Goal: Task Accomplishment & Management: Complete application form

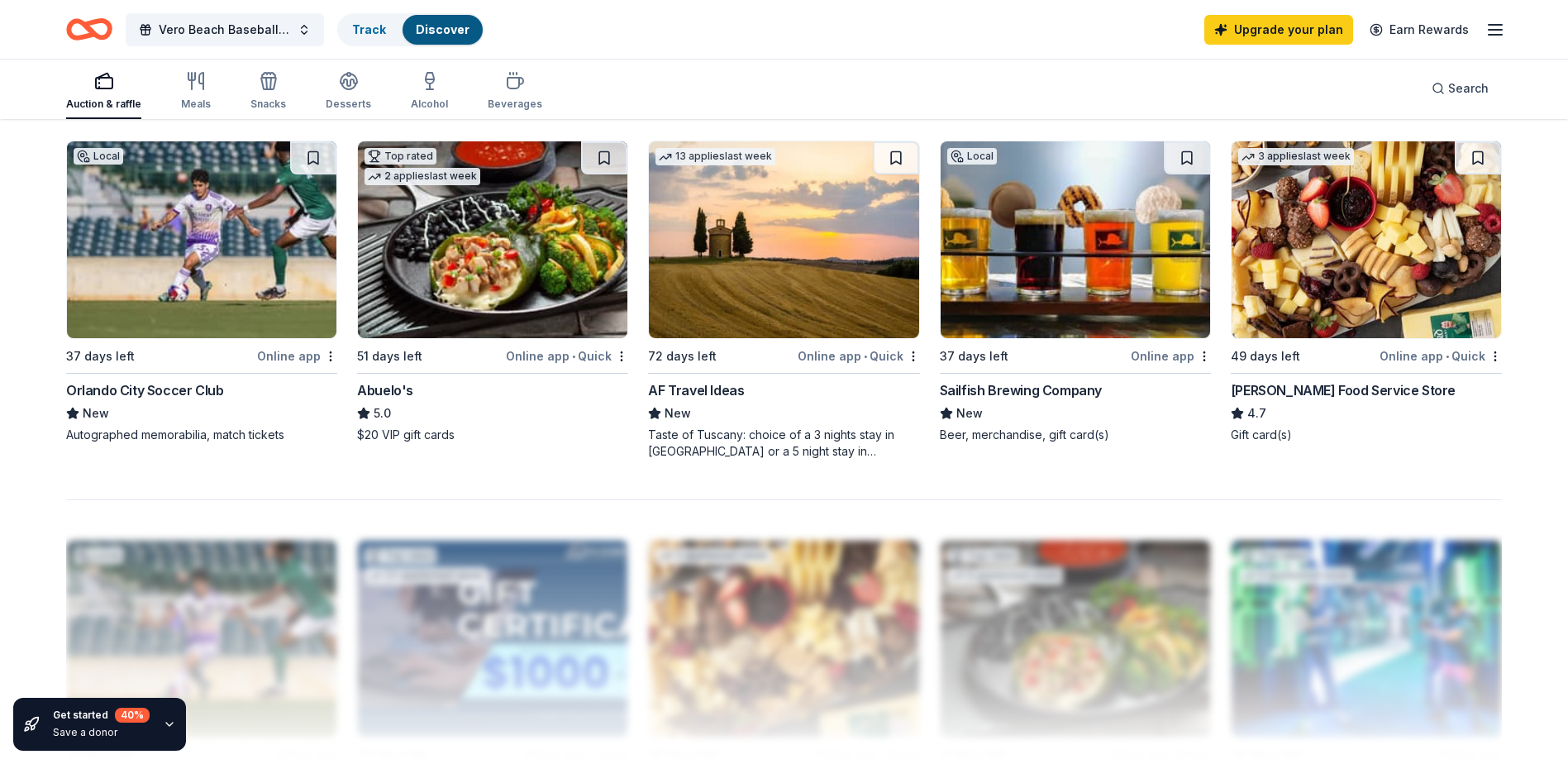
scroll to position [1074, 0]
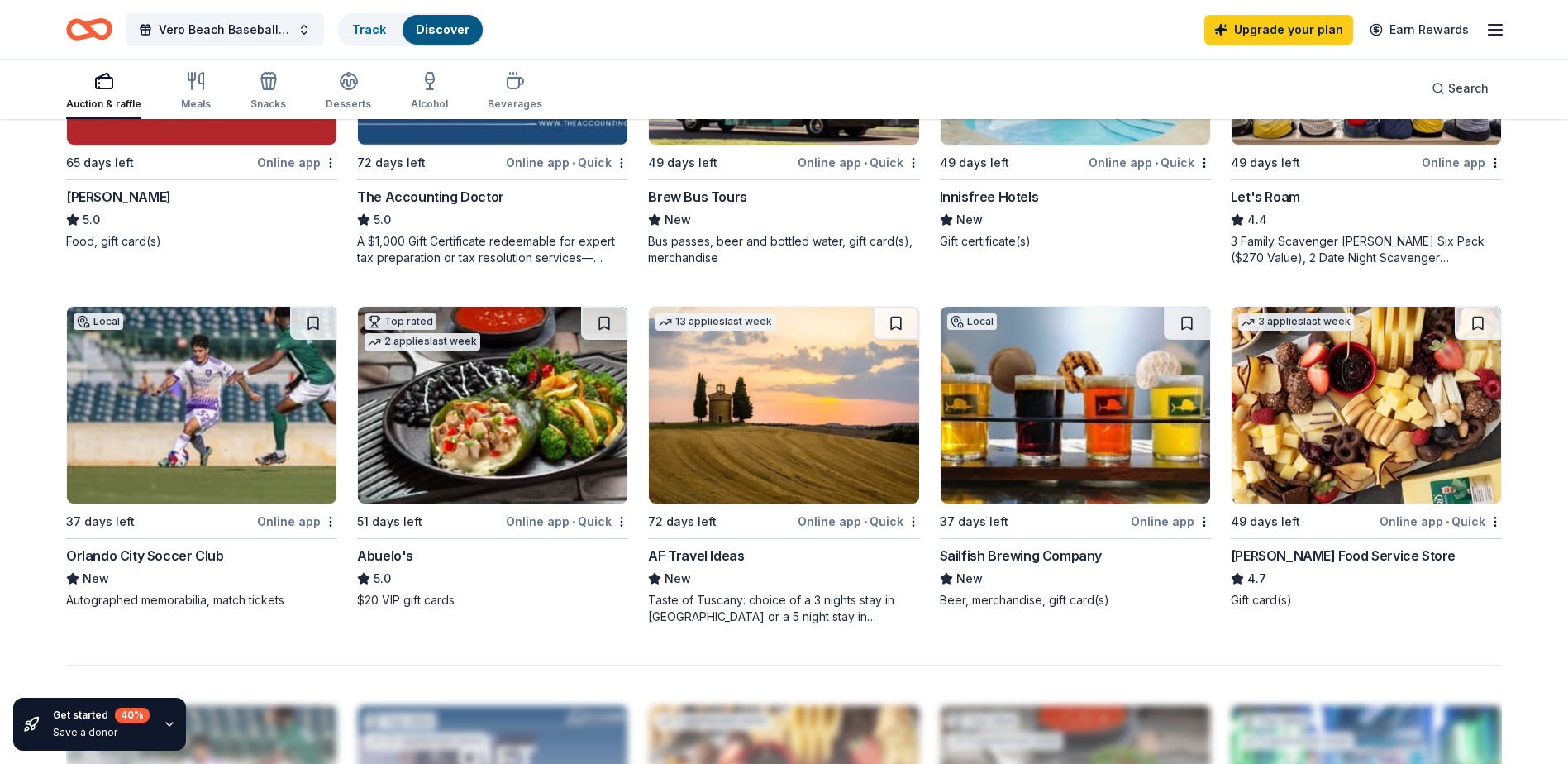
click at [474, 410] on img at bounding box center [492, 405] width 270 height 197
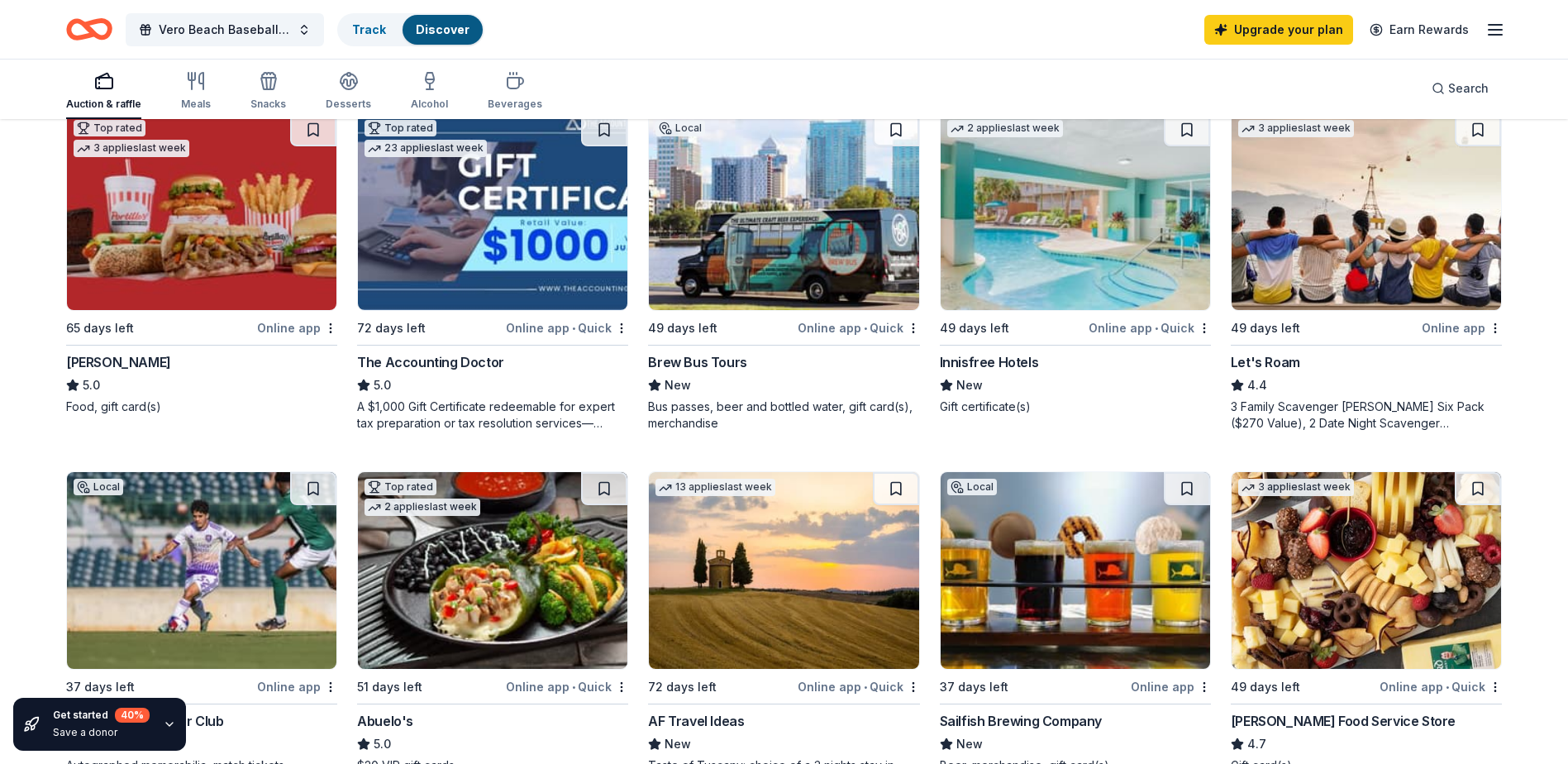
scroll to position [827, 0]
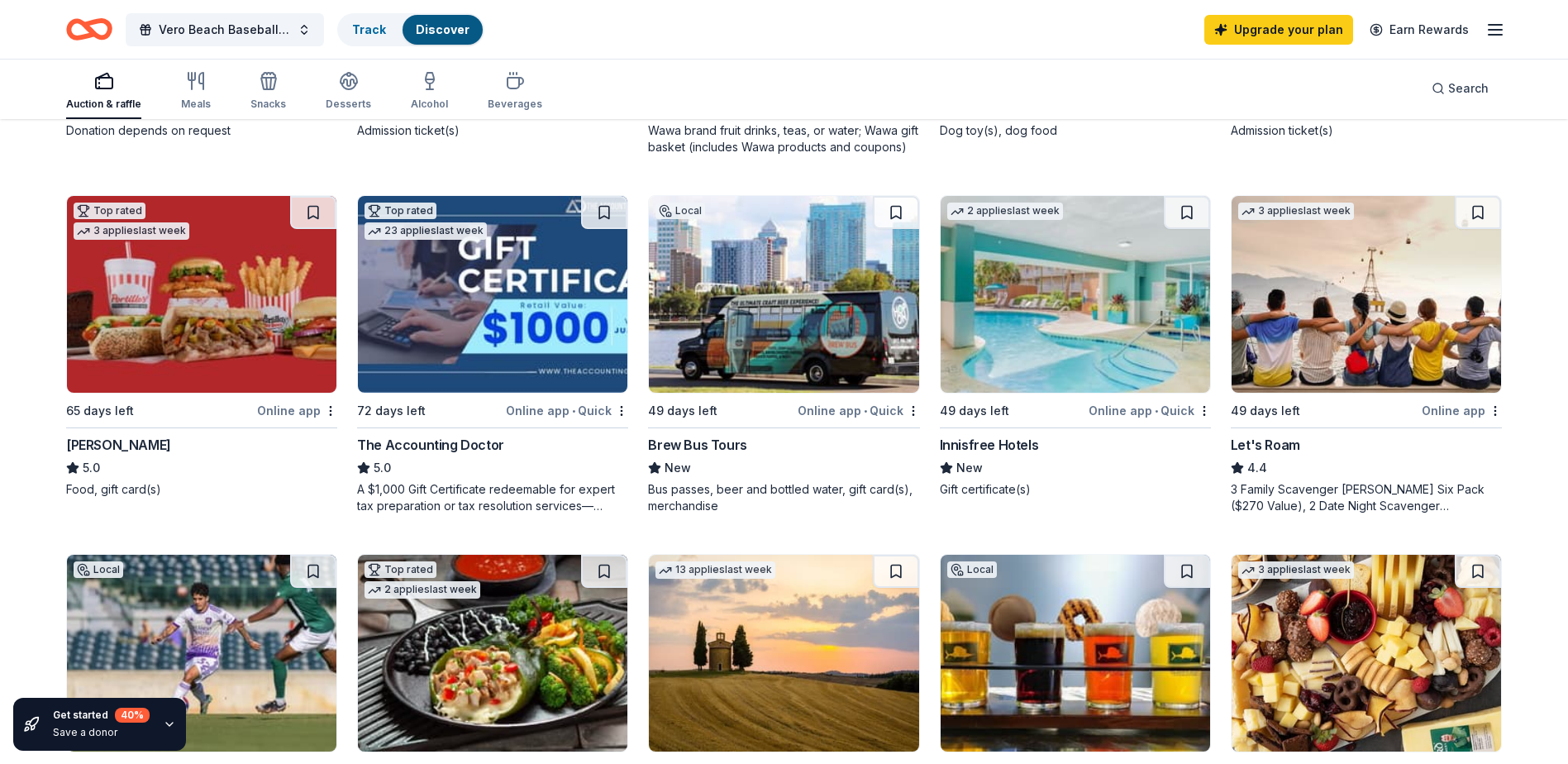
click at [782, 342] on img at bounding box center [783, 294] width 270 height 197
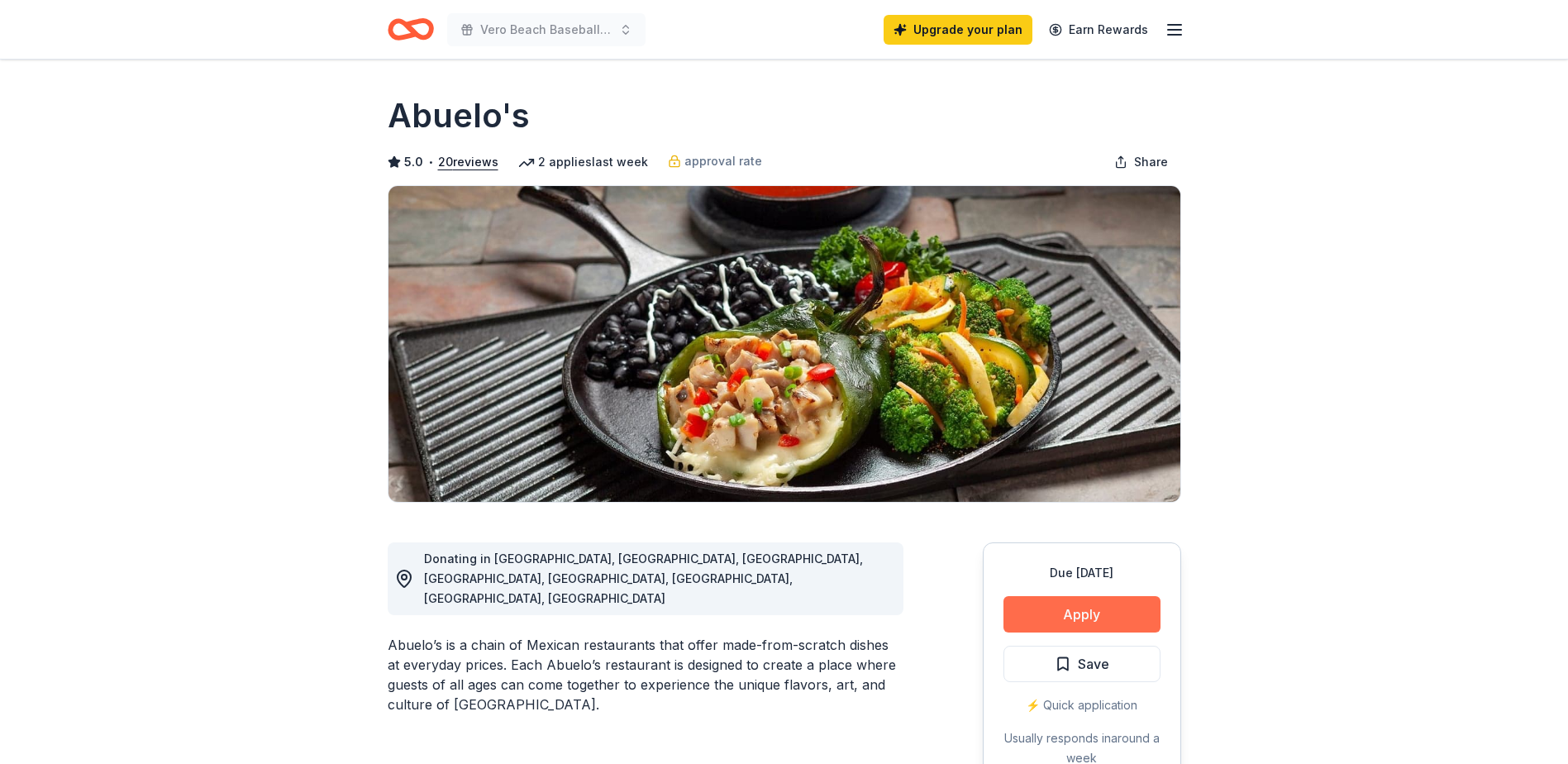
click at [1096, 617] on button "Apply" at bounding box center [1082, 614] width 157 height 37
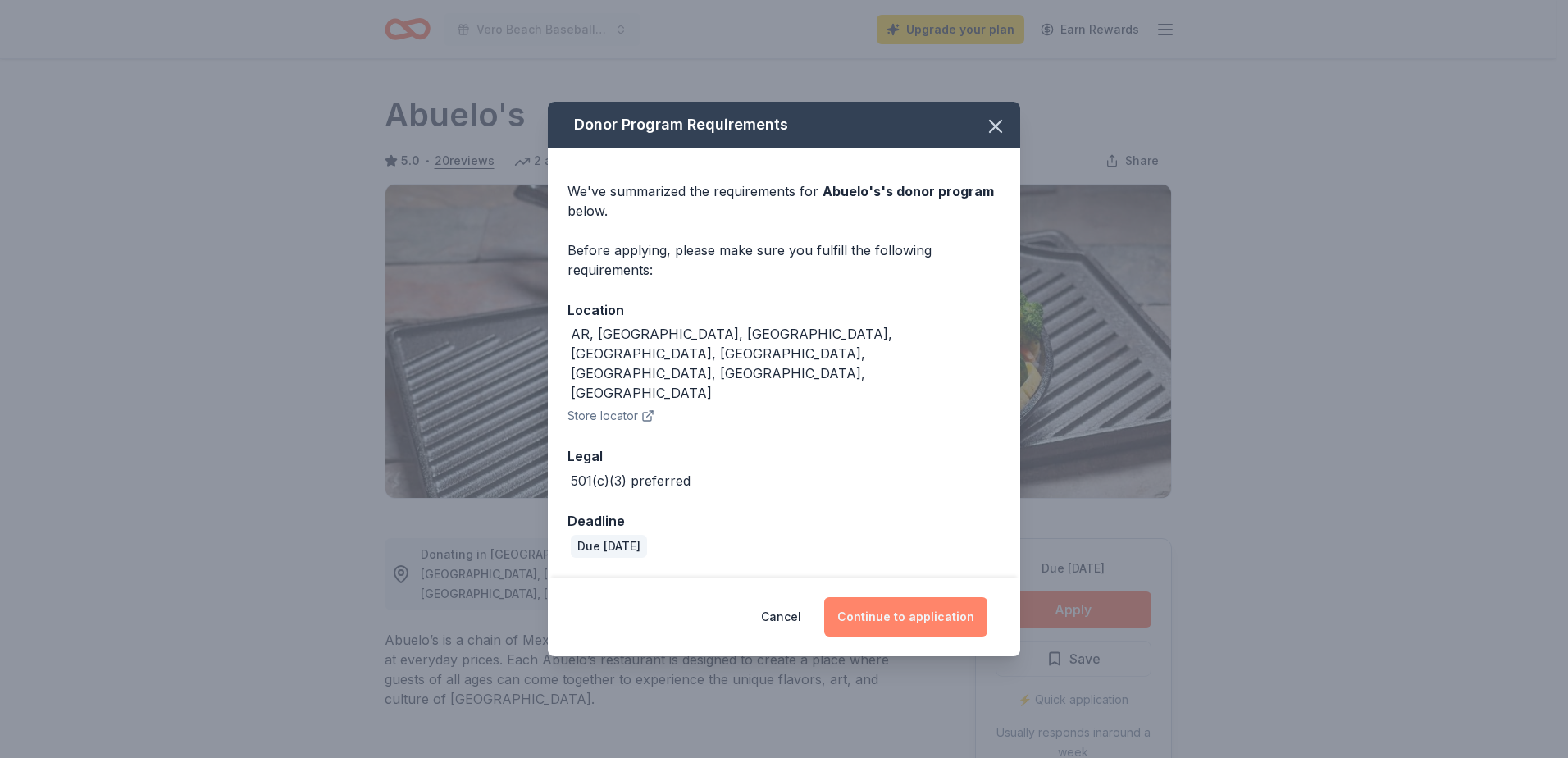
click at [932, 597] on button "Continue to application" at bounding box center [905, 617] width 163 height 39
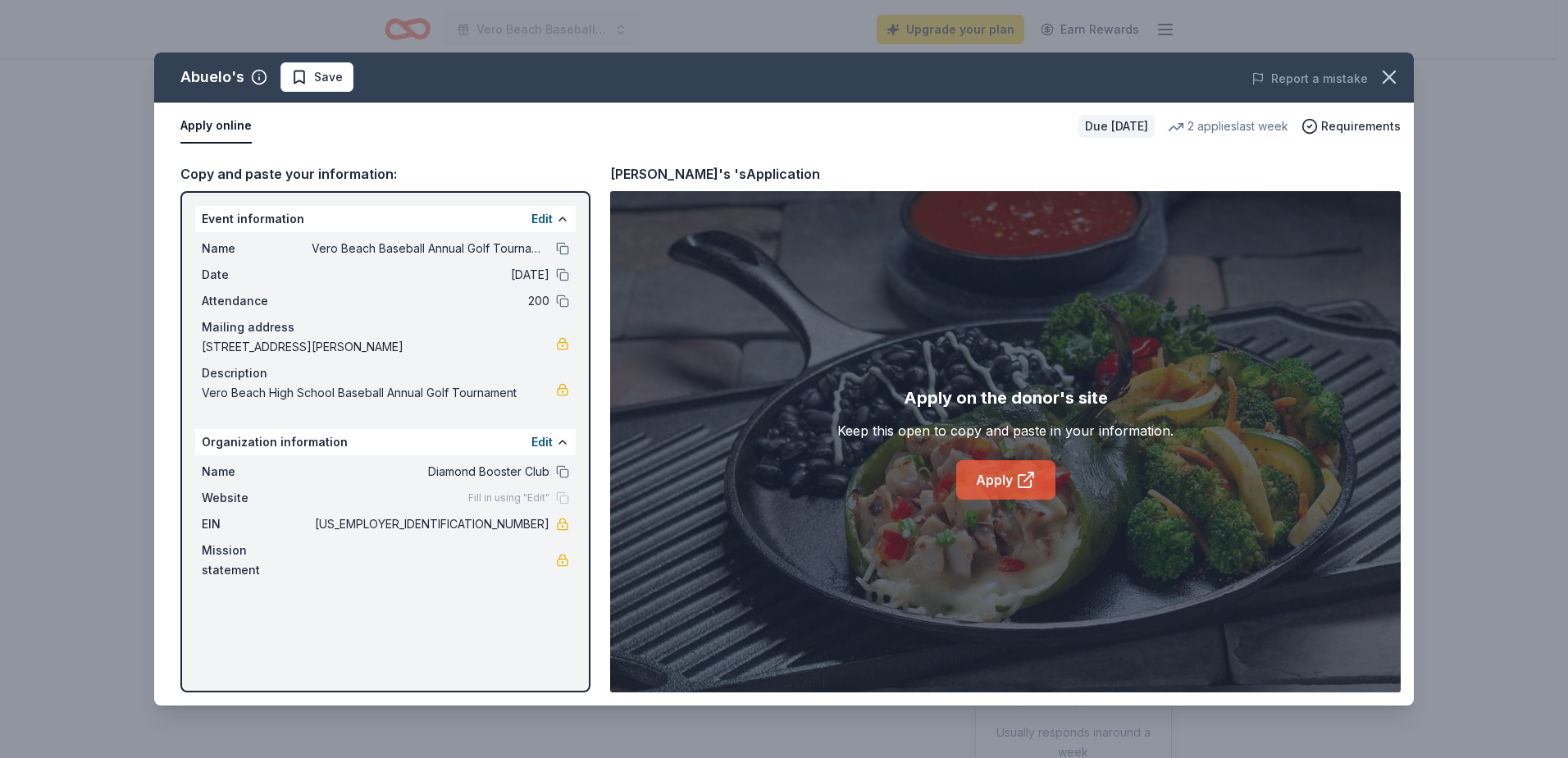
click at [1005, 478] on link "Apply" at bounding box center [1006, 480] width 100 height 39
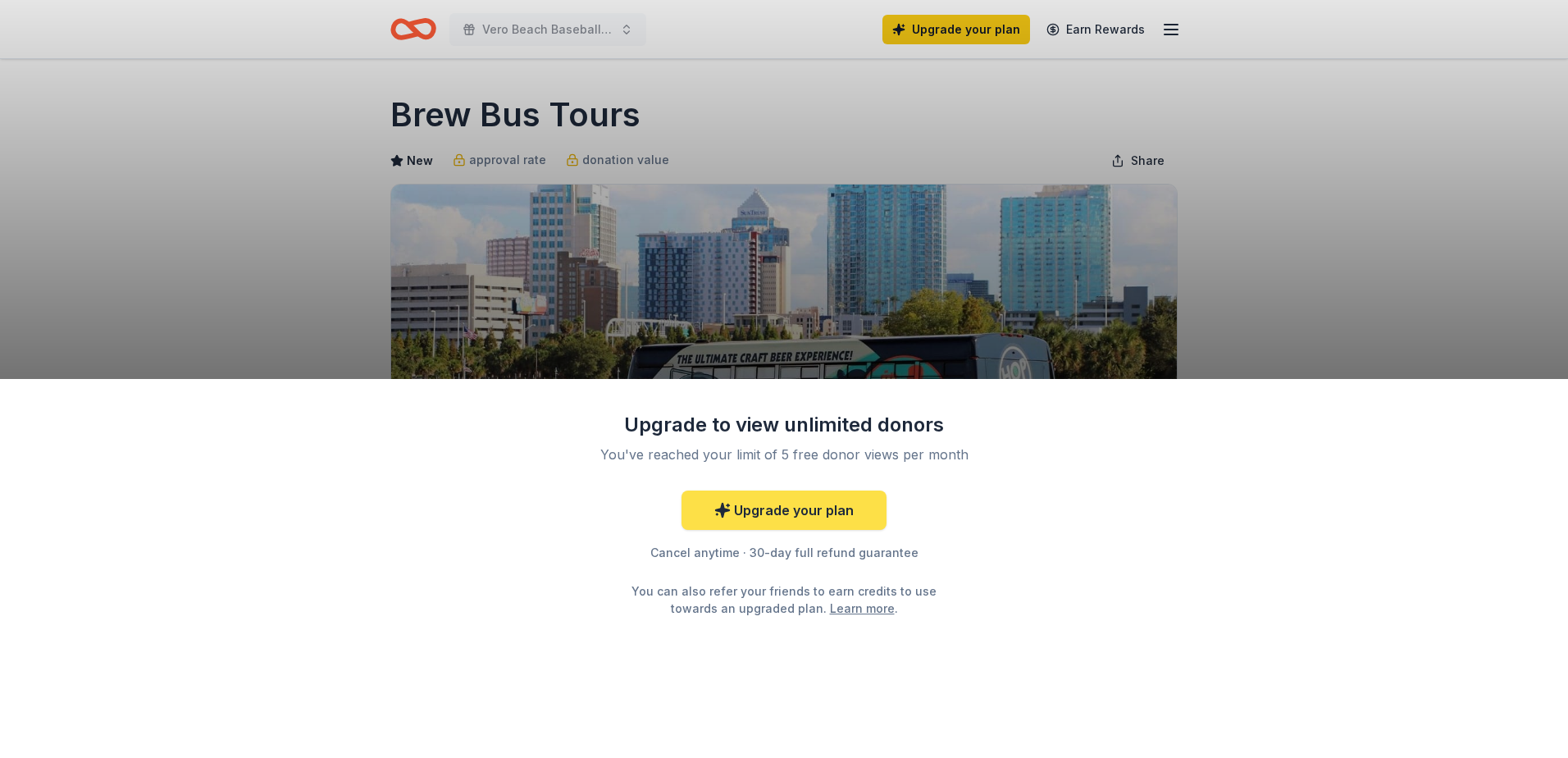
click at [784, 522] on link "Upgrade your plan" at bounding box center [784, 510] width 205 height 39
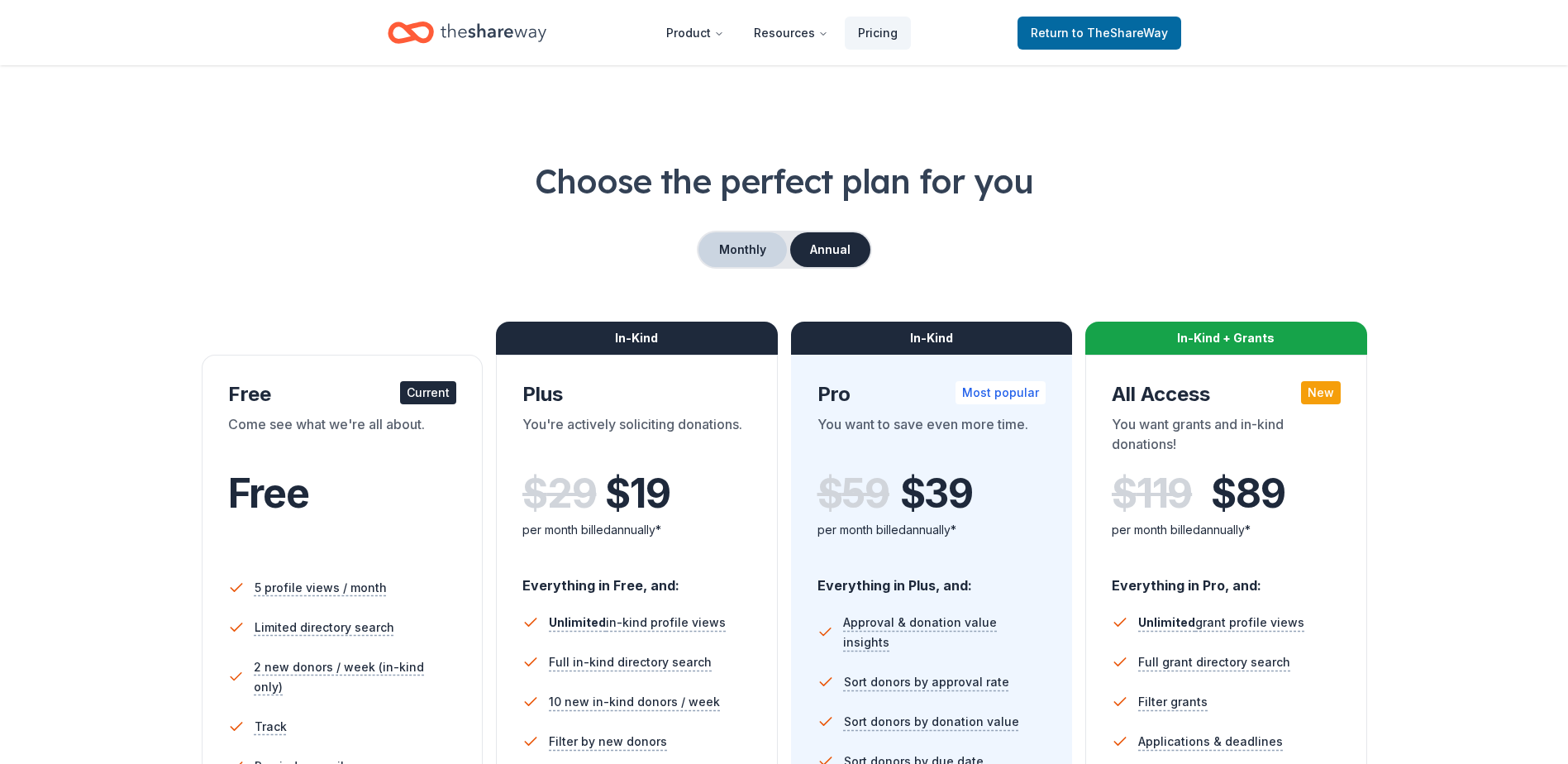
click at [740, 250] on button "Monthly" at bounding box center [742, 249] width 89 height 35
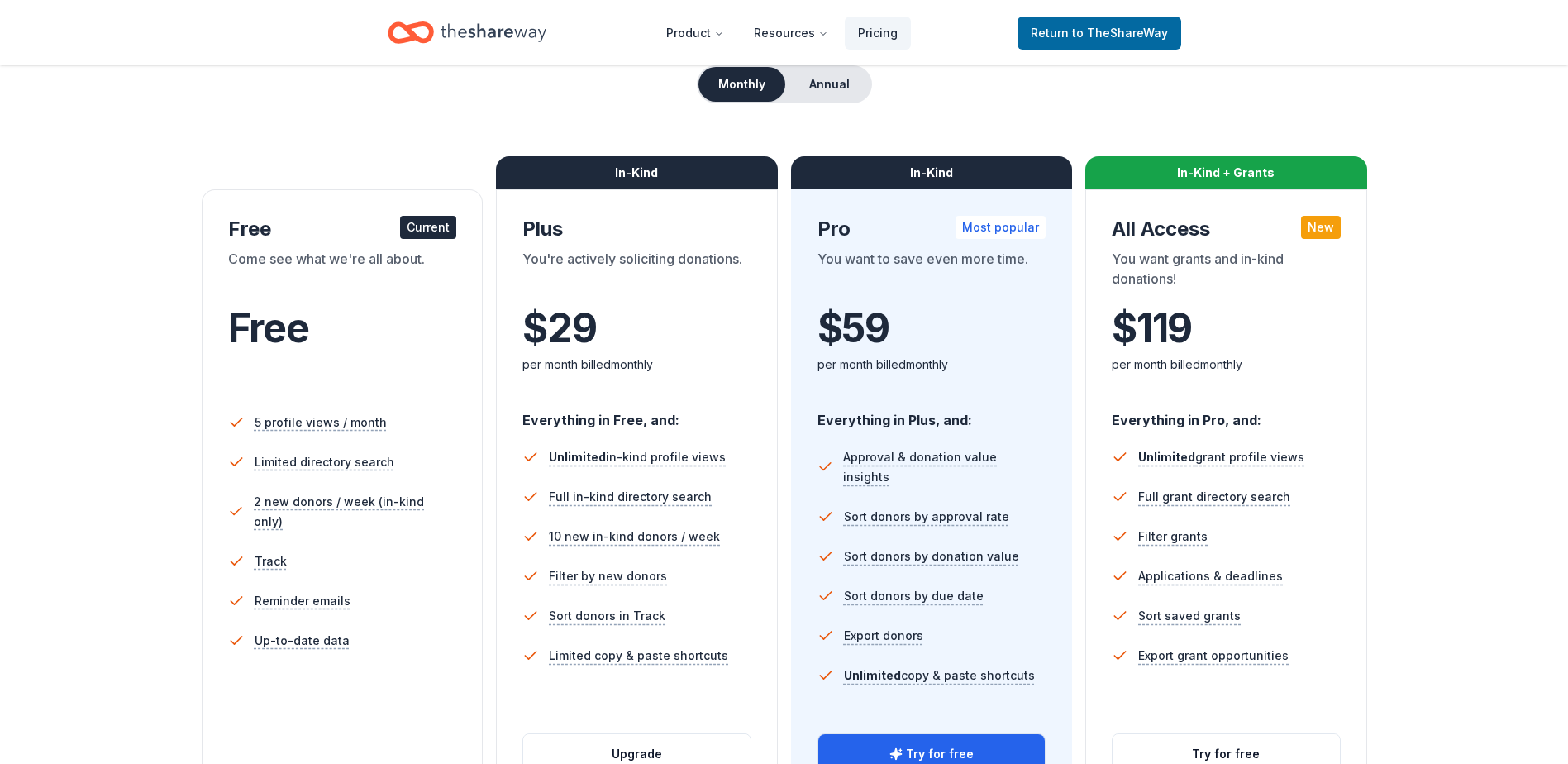
scroll to position [248, 0]
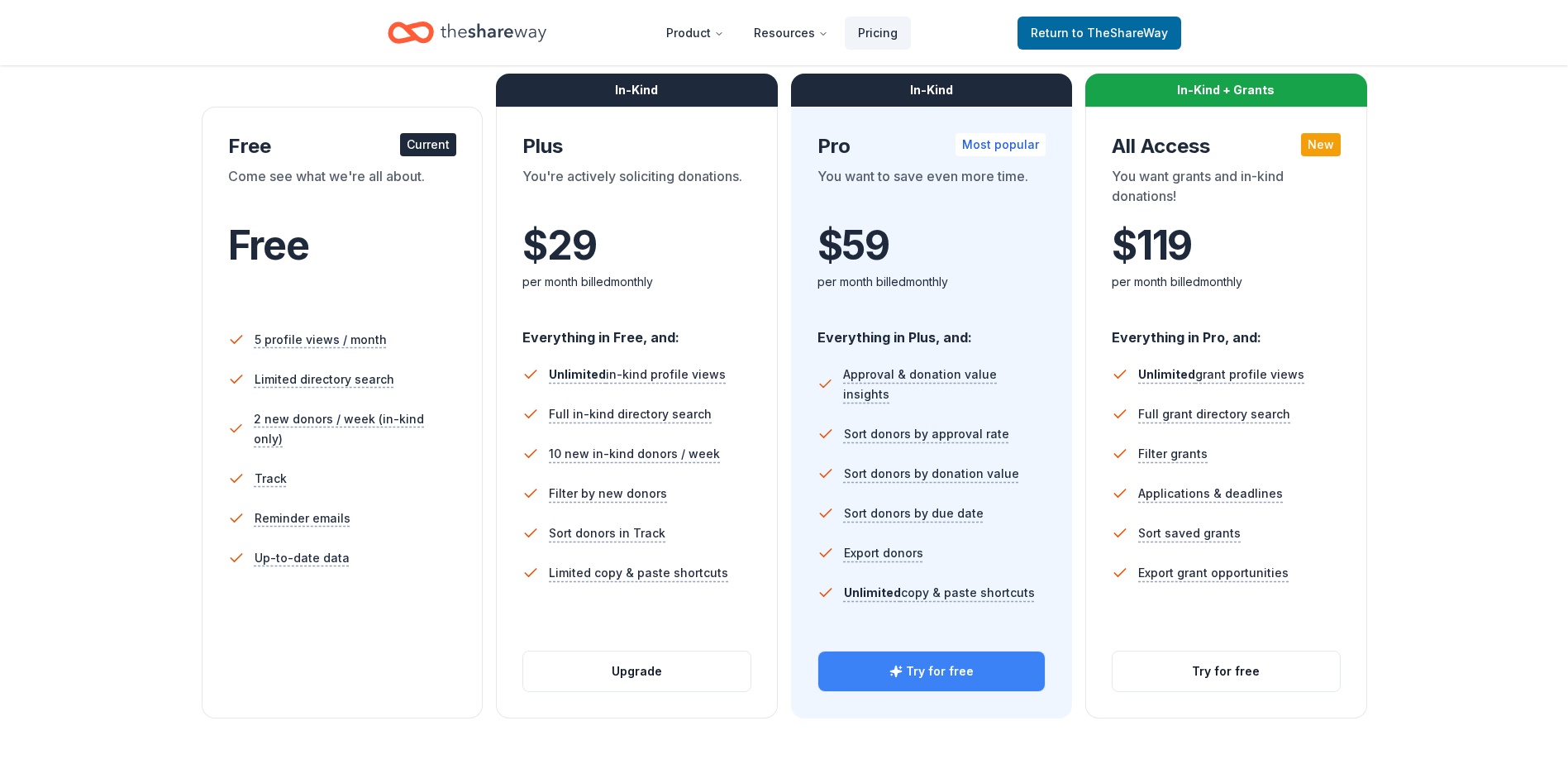
click at [919, 668] on button "Try for free" at bounding box center [932, 671] width 227 height 40
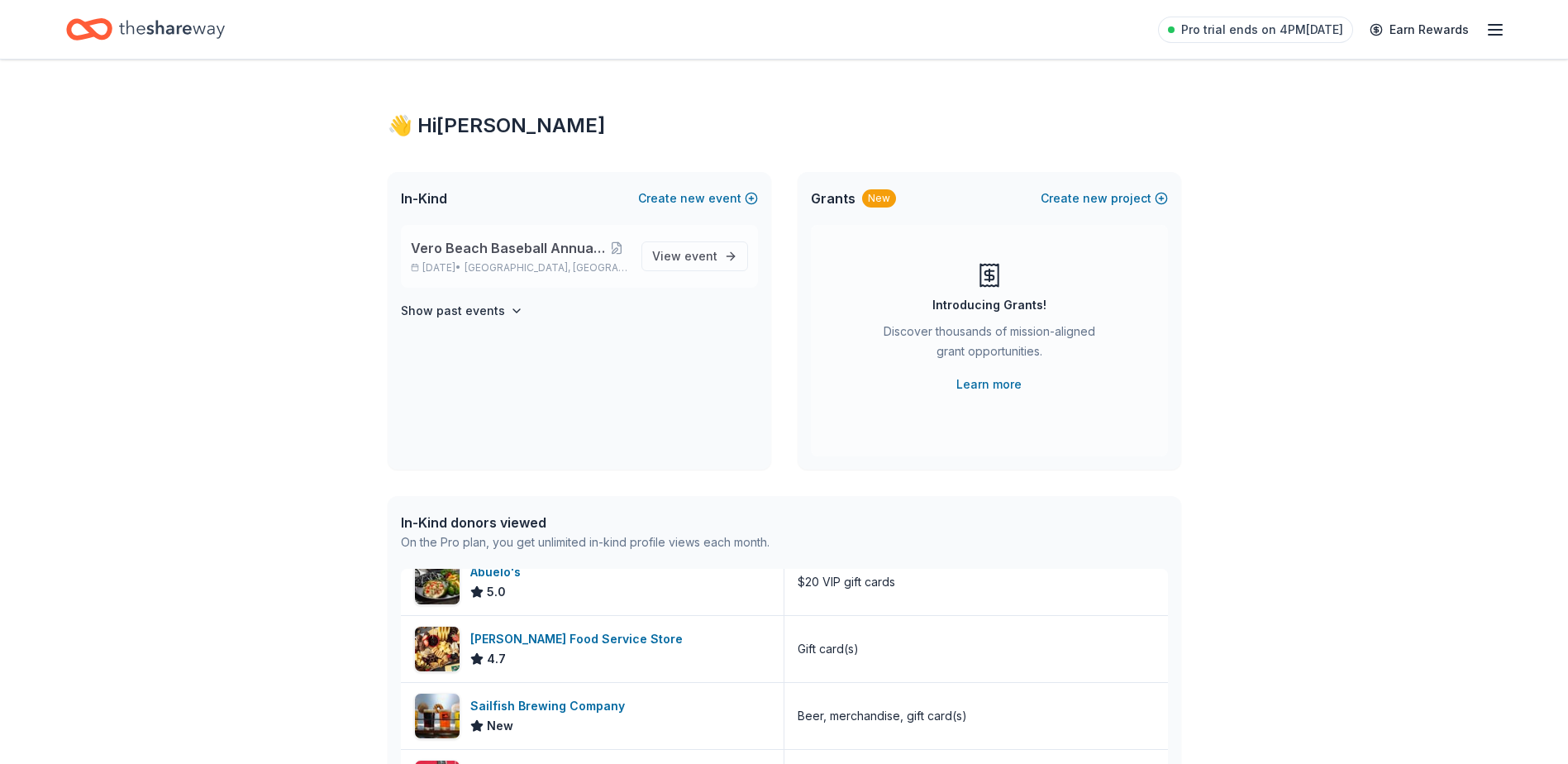
click at [546, 244] on span "Vero Beach Baseball Annual Golf Tournament" at bounding box center [508, 248] width 196 height 20
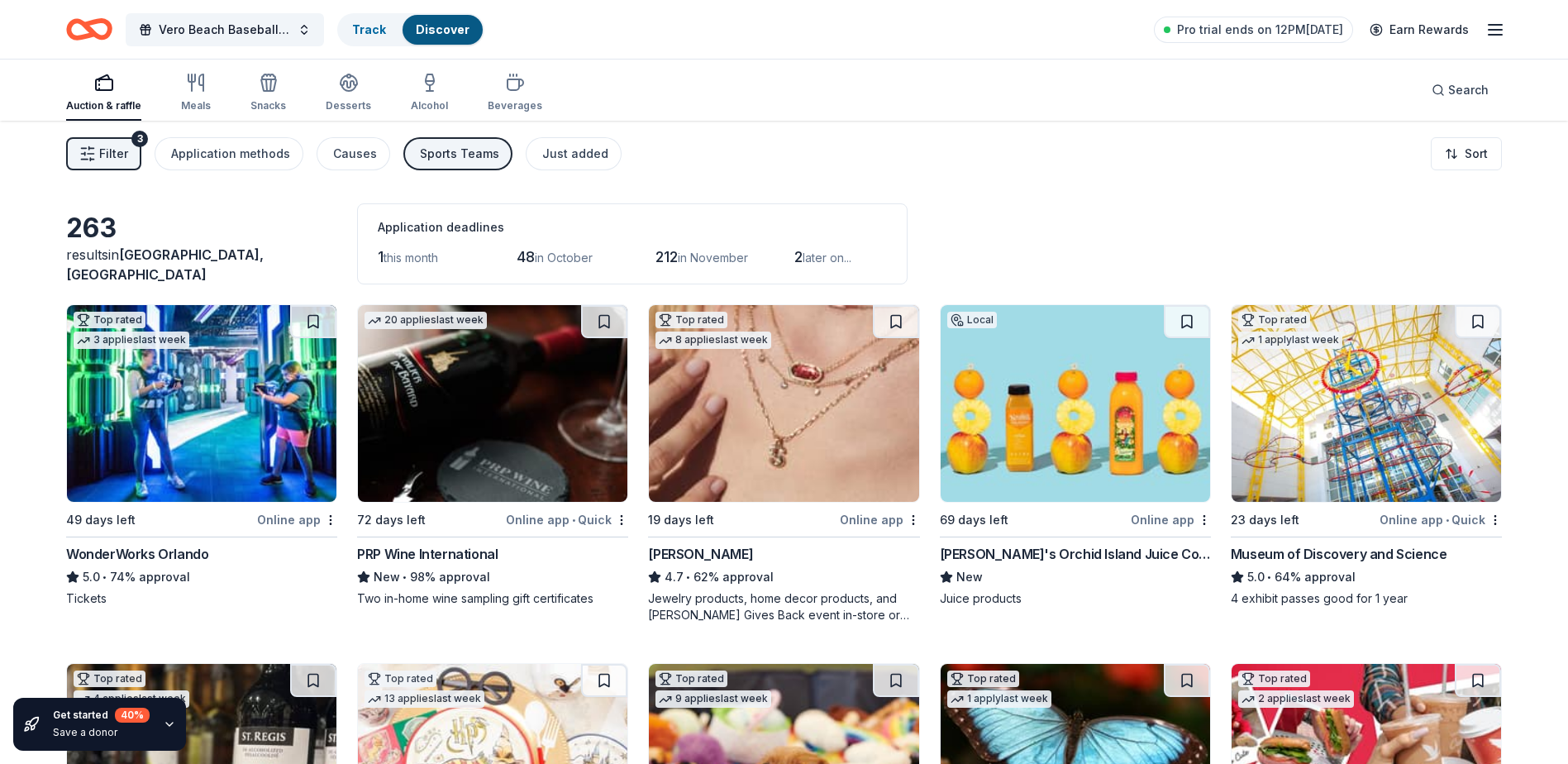
click at [1489, 35] on line "button" at bounding box center [1494, 35] width 13 height 0
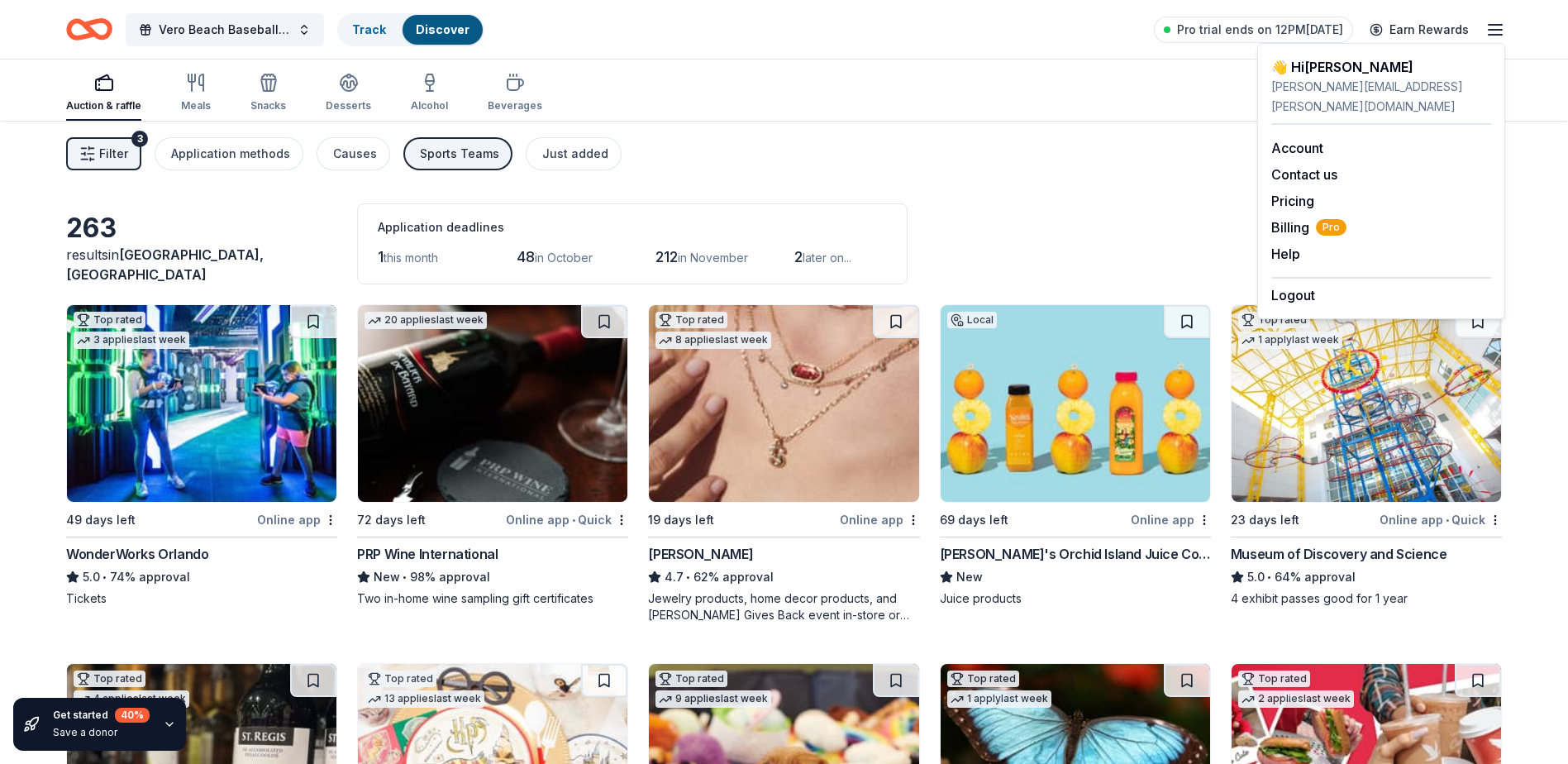
click at [1049, 457] on img at bounding box center [1076, 404] width 270 height 197
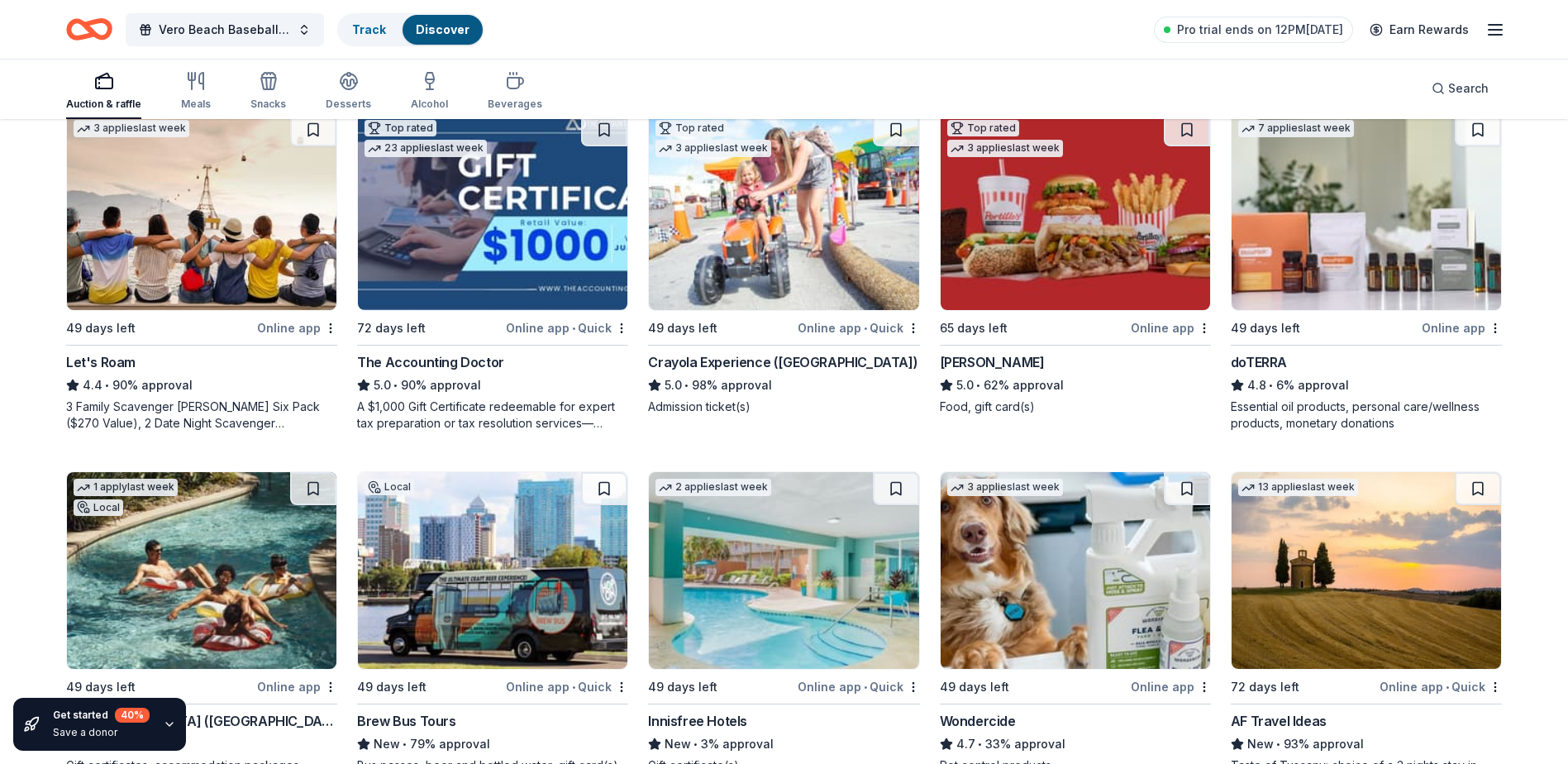
scroll to position [1068, 0]
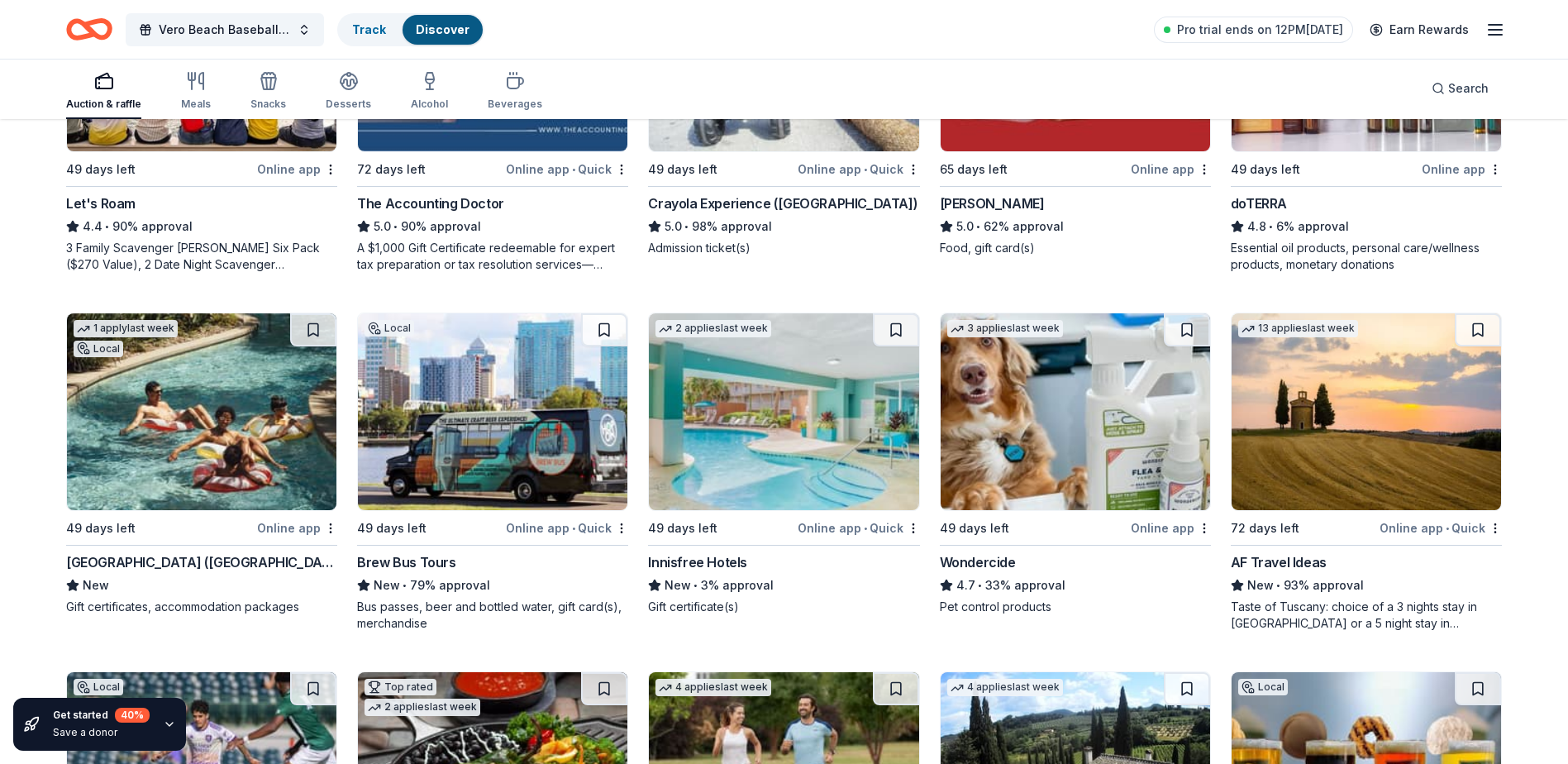
click at [503, 365] on img at bounding box center [492, 412] width 270 height 197
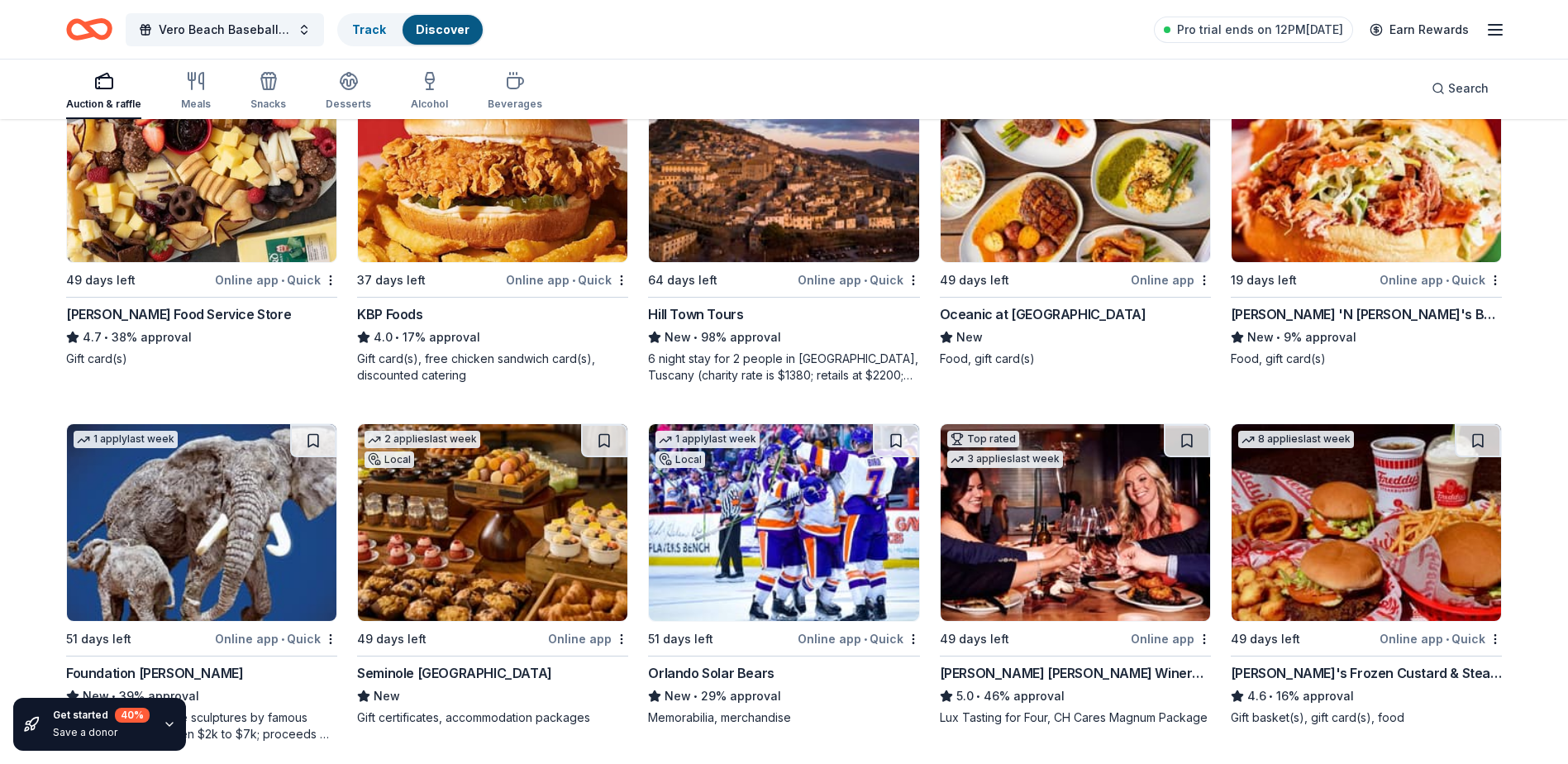
scroll to position [2116, 0]
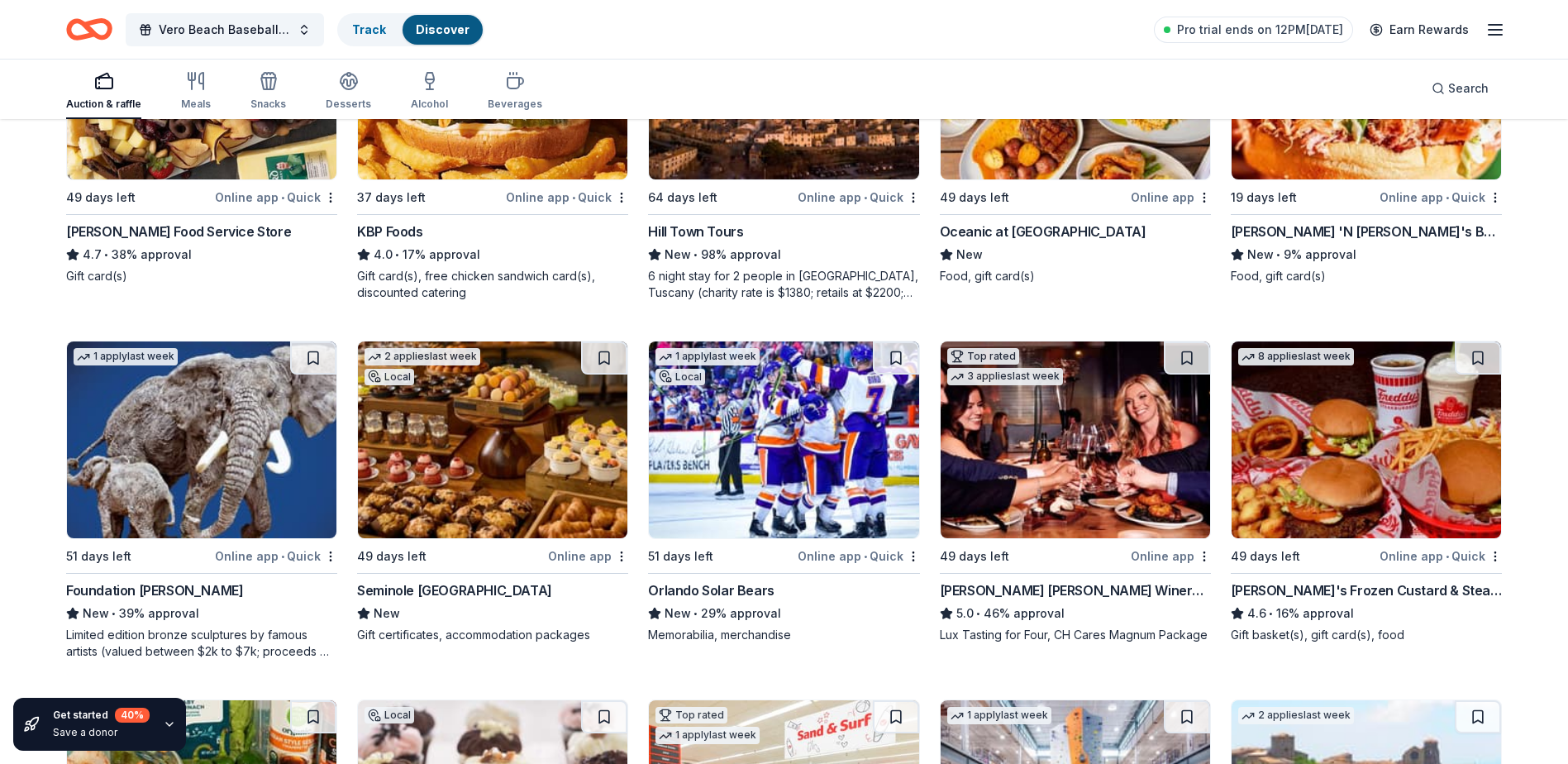
click at [494, 510] on img at bounding box center [492, 440] width 270 height 197
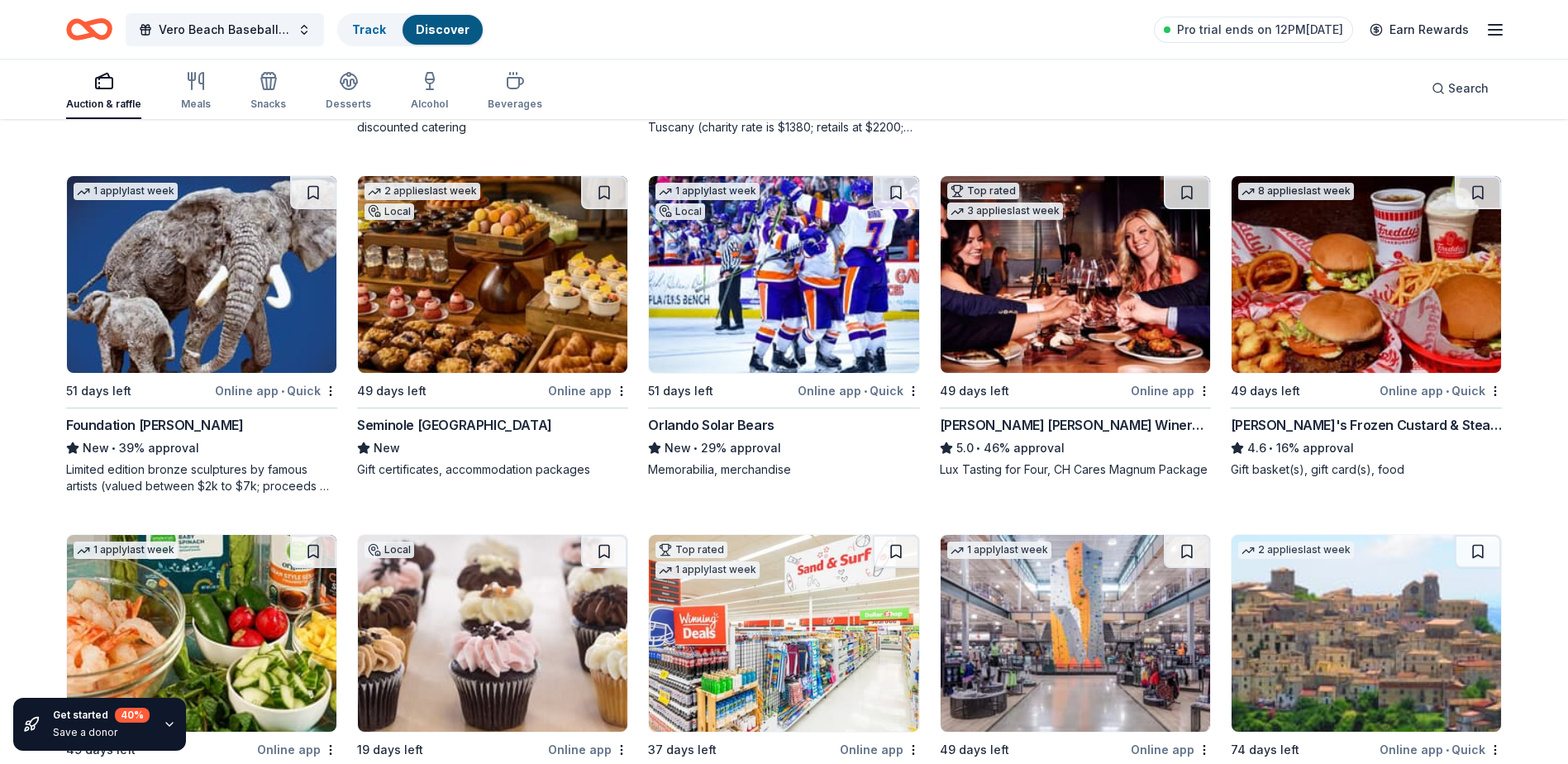
scroll to position [2503, 0]
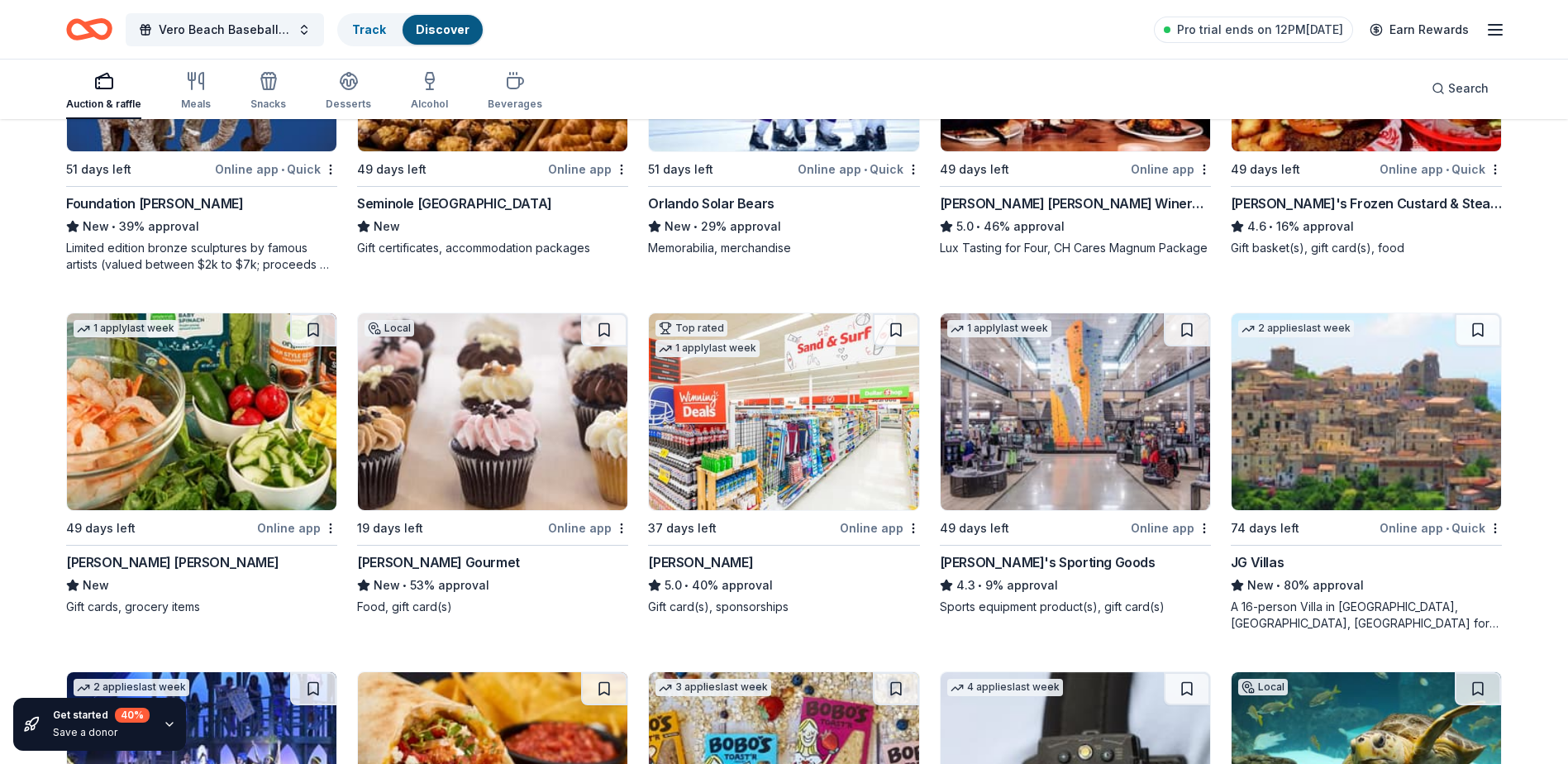
click at [766, 407] on img at bounding box center [783, 412] width 270 height 197
click at [1042, 422] on img at bounding box center [1076, 412] width 270 height 197
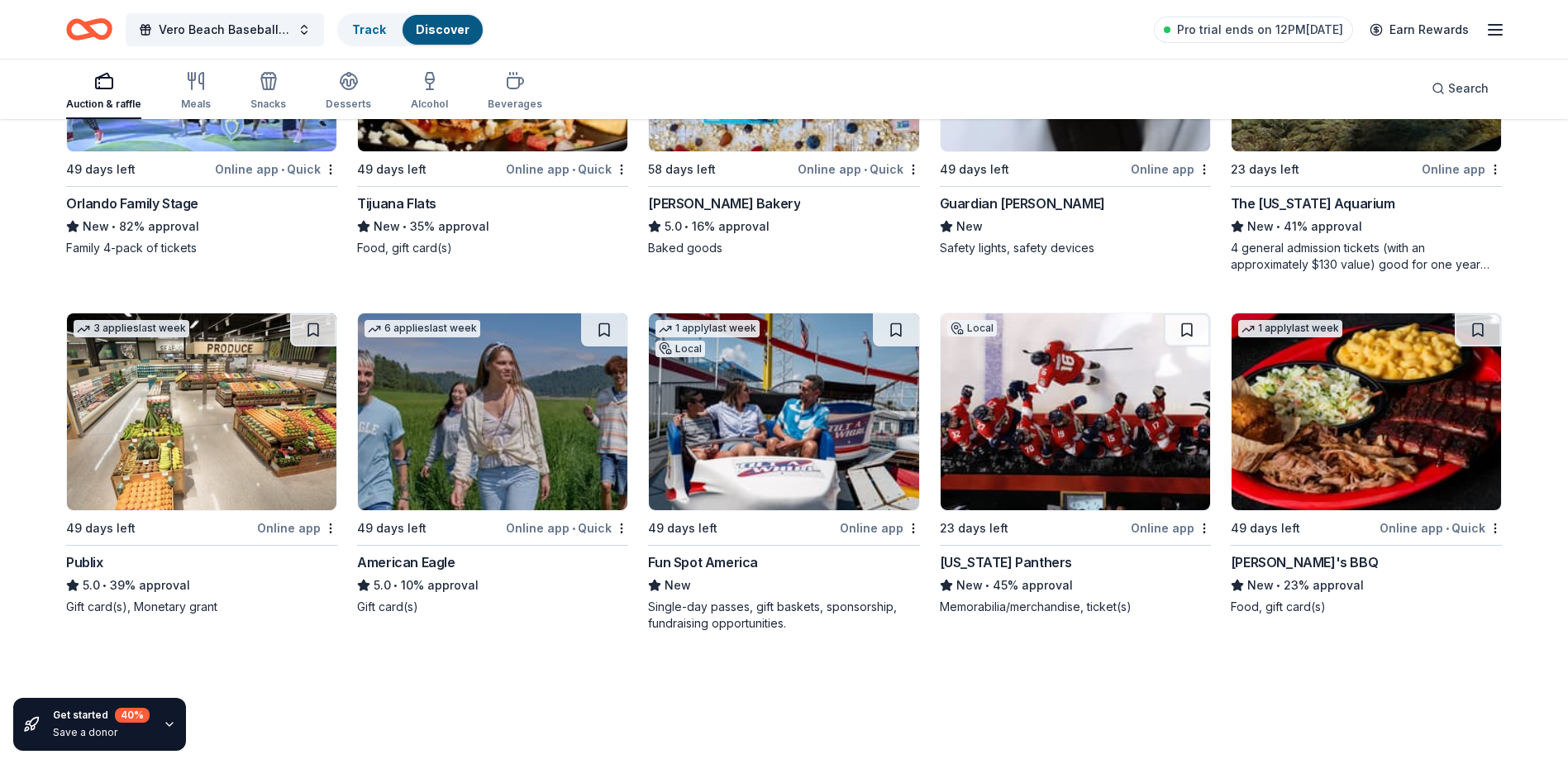
scroll to position [3055, 0]
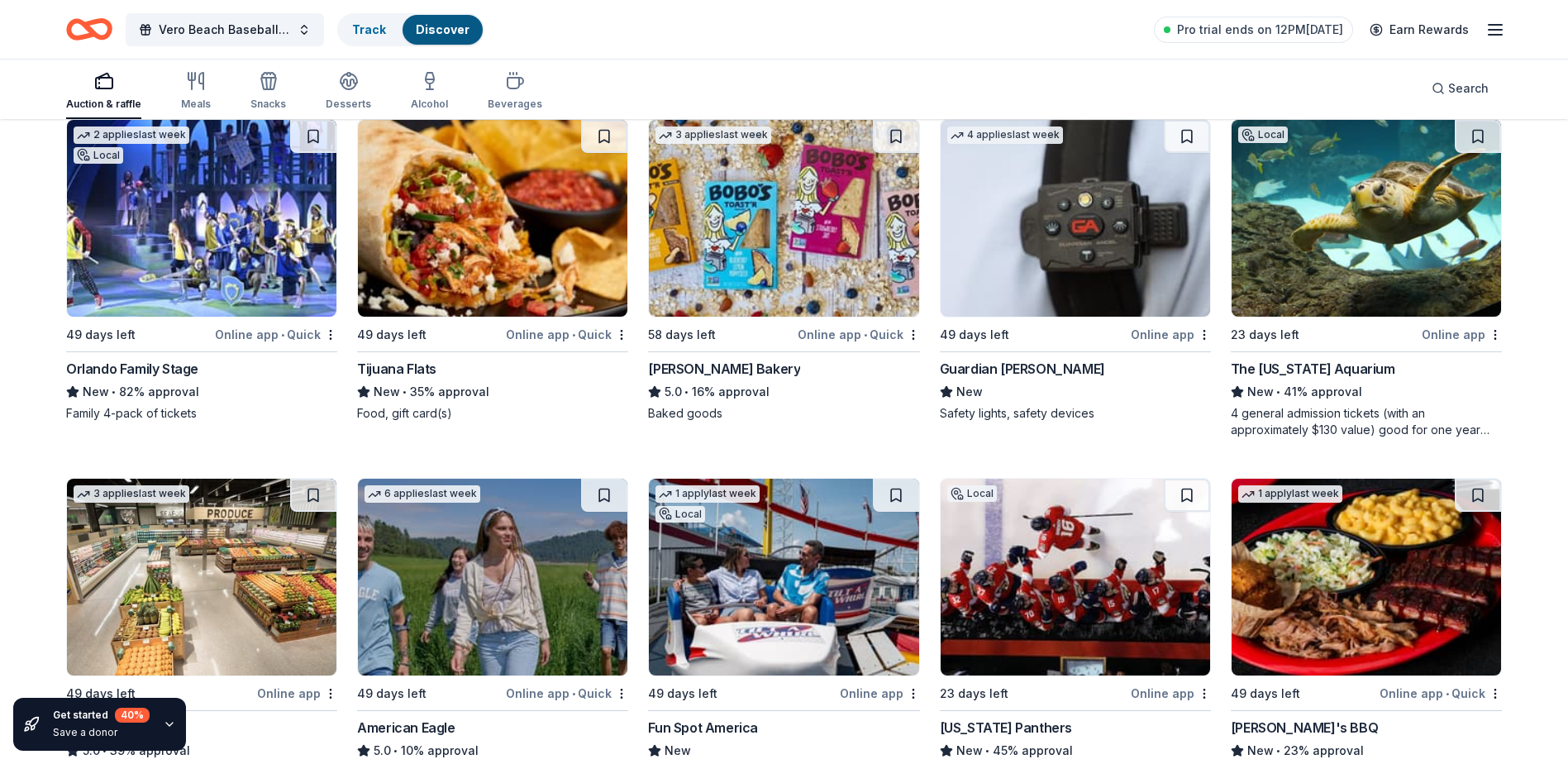
click at [498, 183] on img at bounding box center [492, 218] width 270 height 197
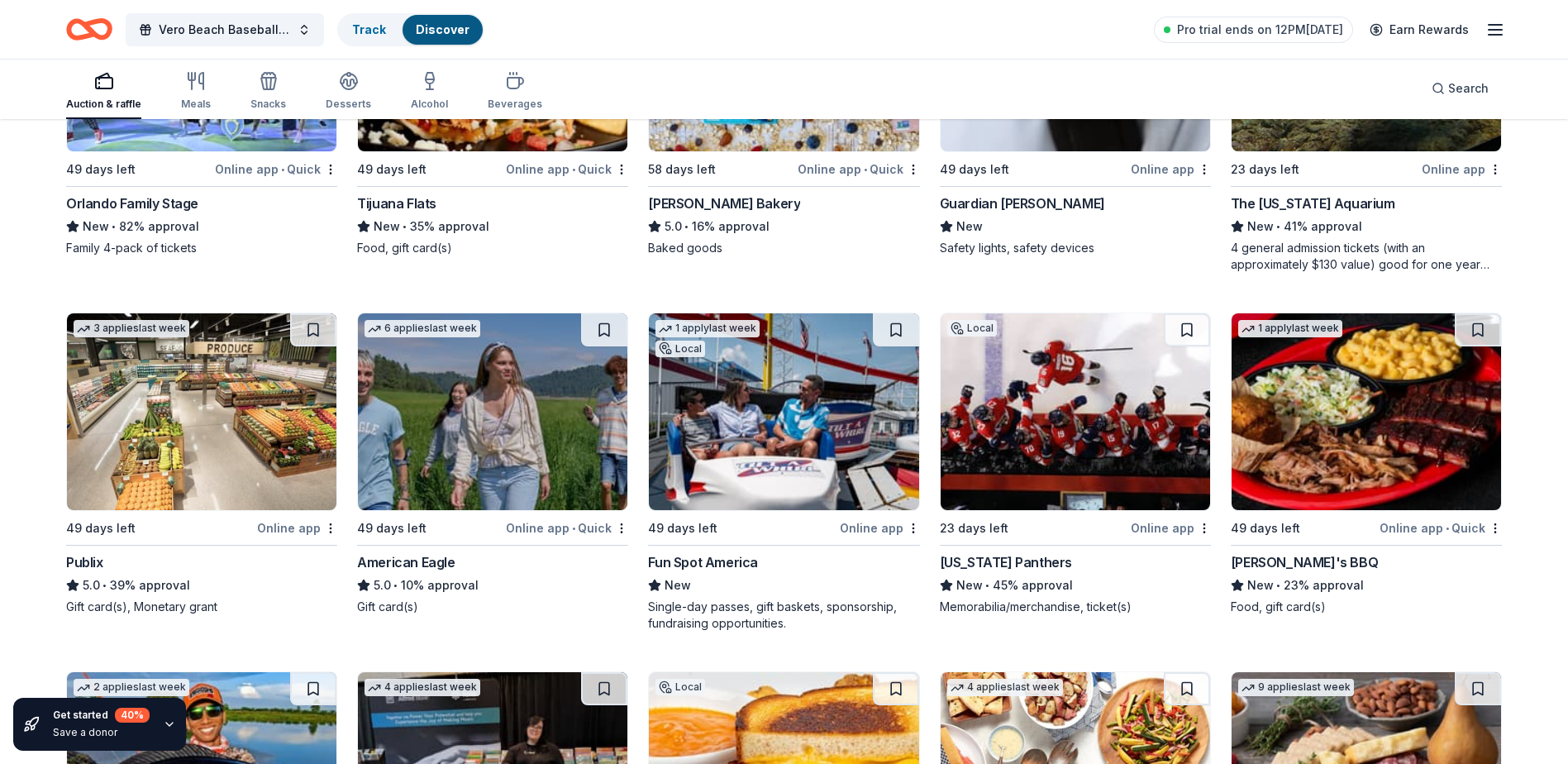
scroll to position [3303, 0]
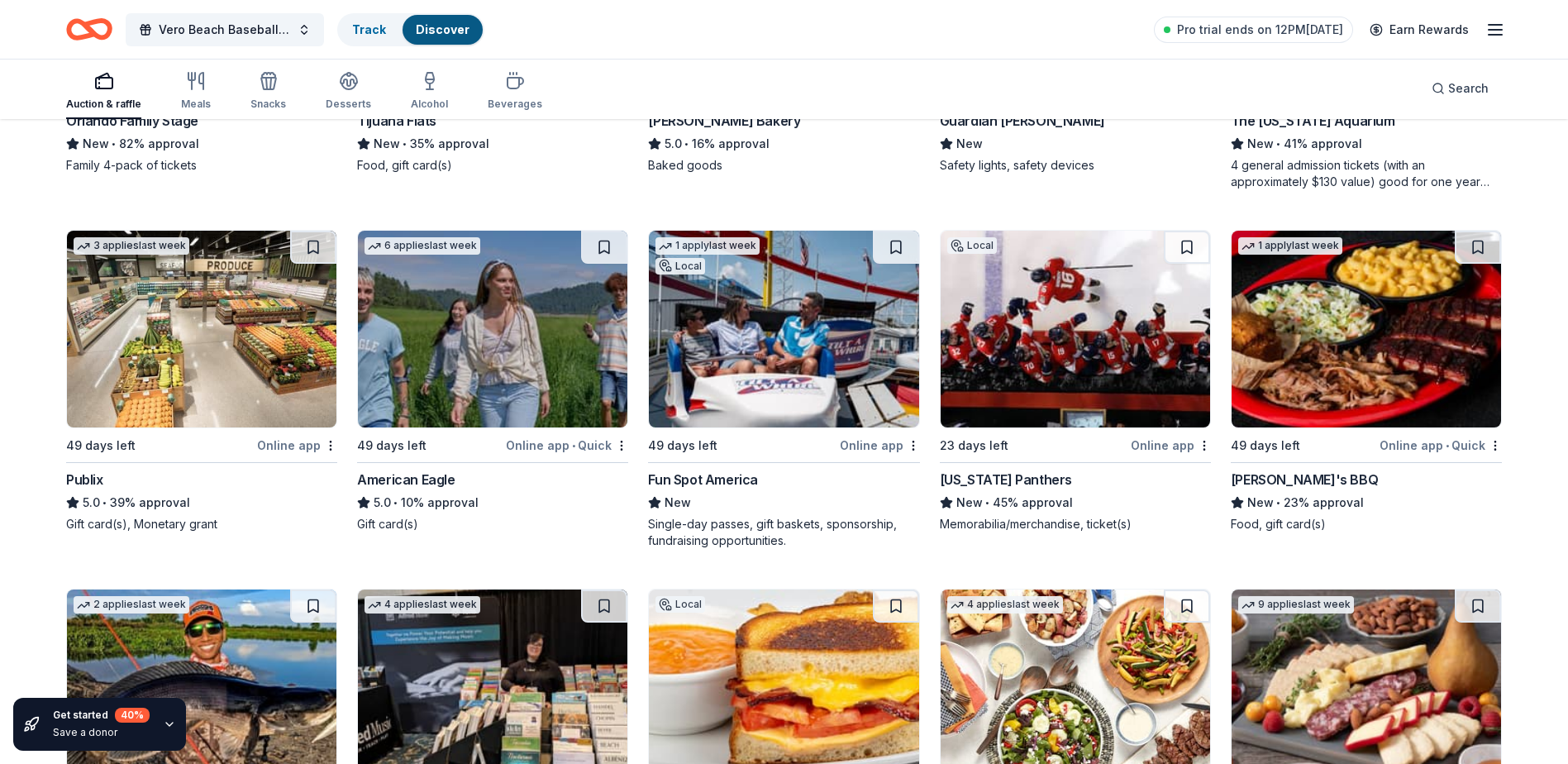
click at [161, 360] on img at bounding box center [201, 329] width 270 height 197
click at [1307, 344] on img at bounding box center [1366, 329] width 270 height 197
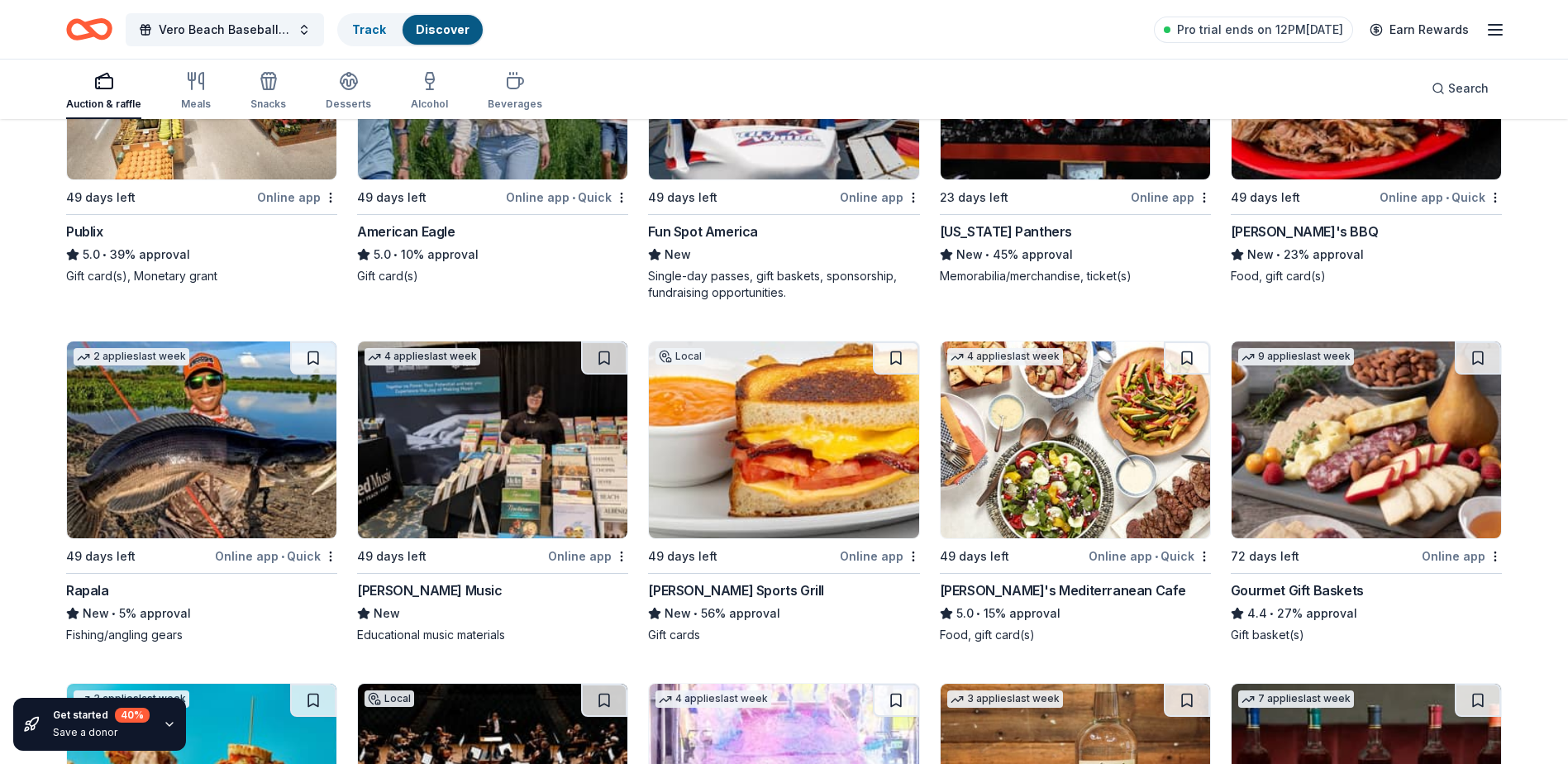
scroll to position [3634, 0]
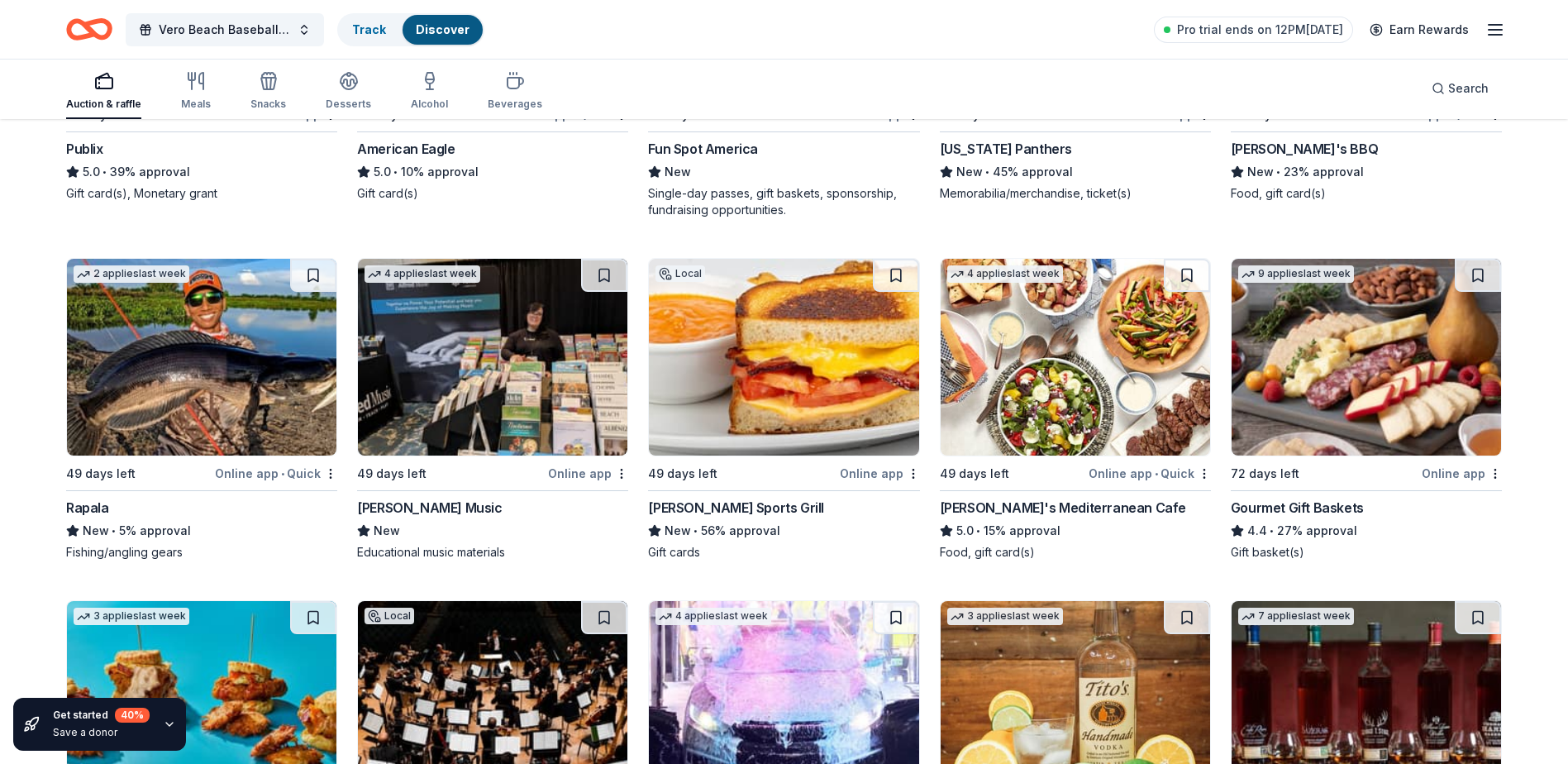
click at [770, 343] on img at bounding box center [783, 357] width 270 height 197
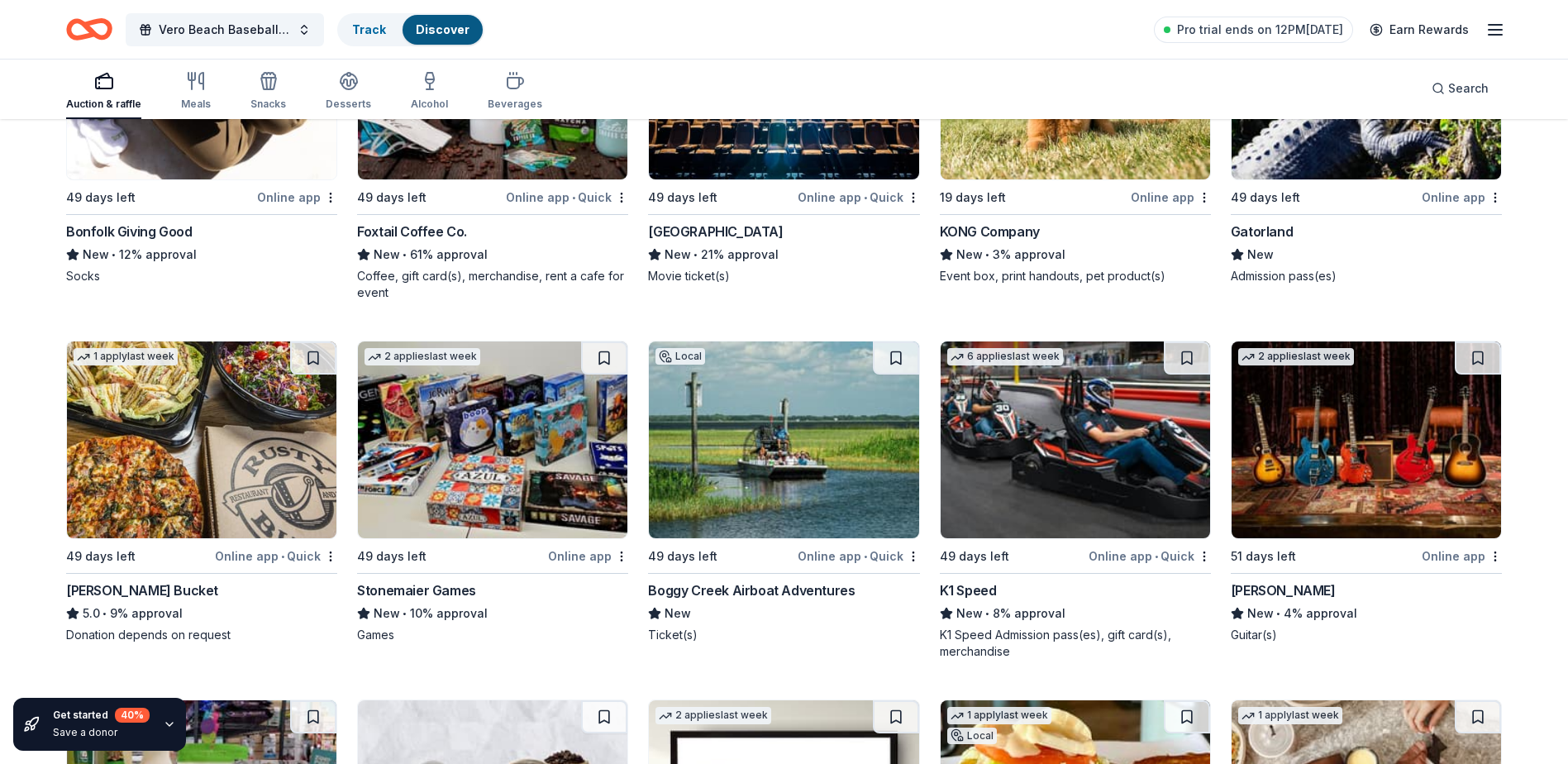
scroll to position [5736, 0]
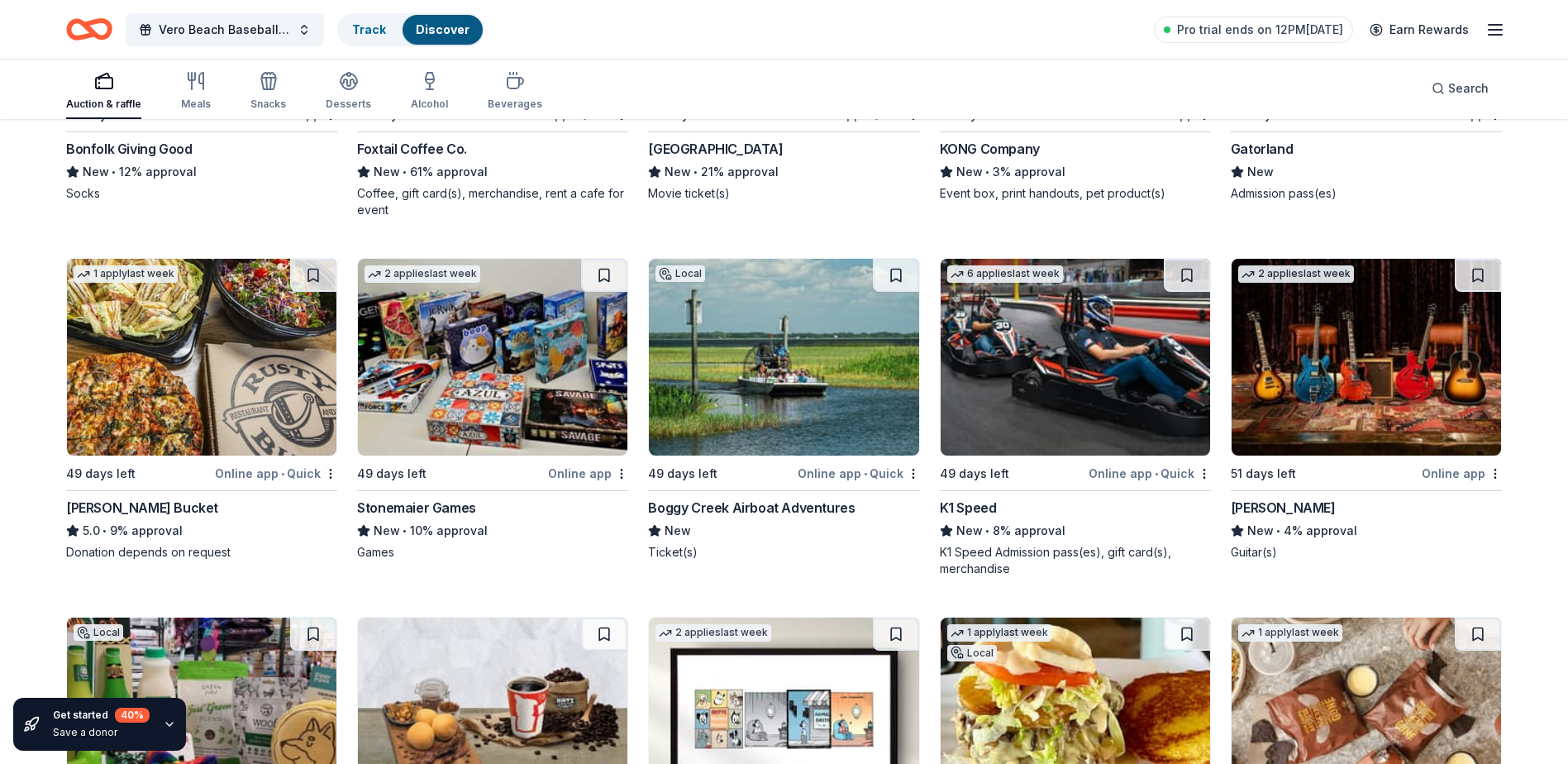
click at [1008, 377] on img at bounding box center [1076, 357] width 270 height 197
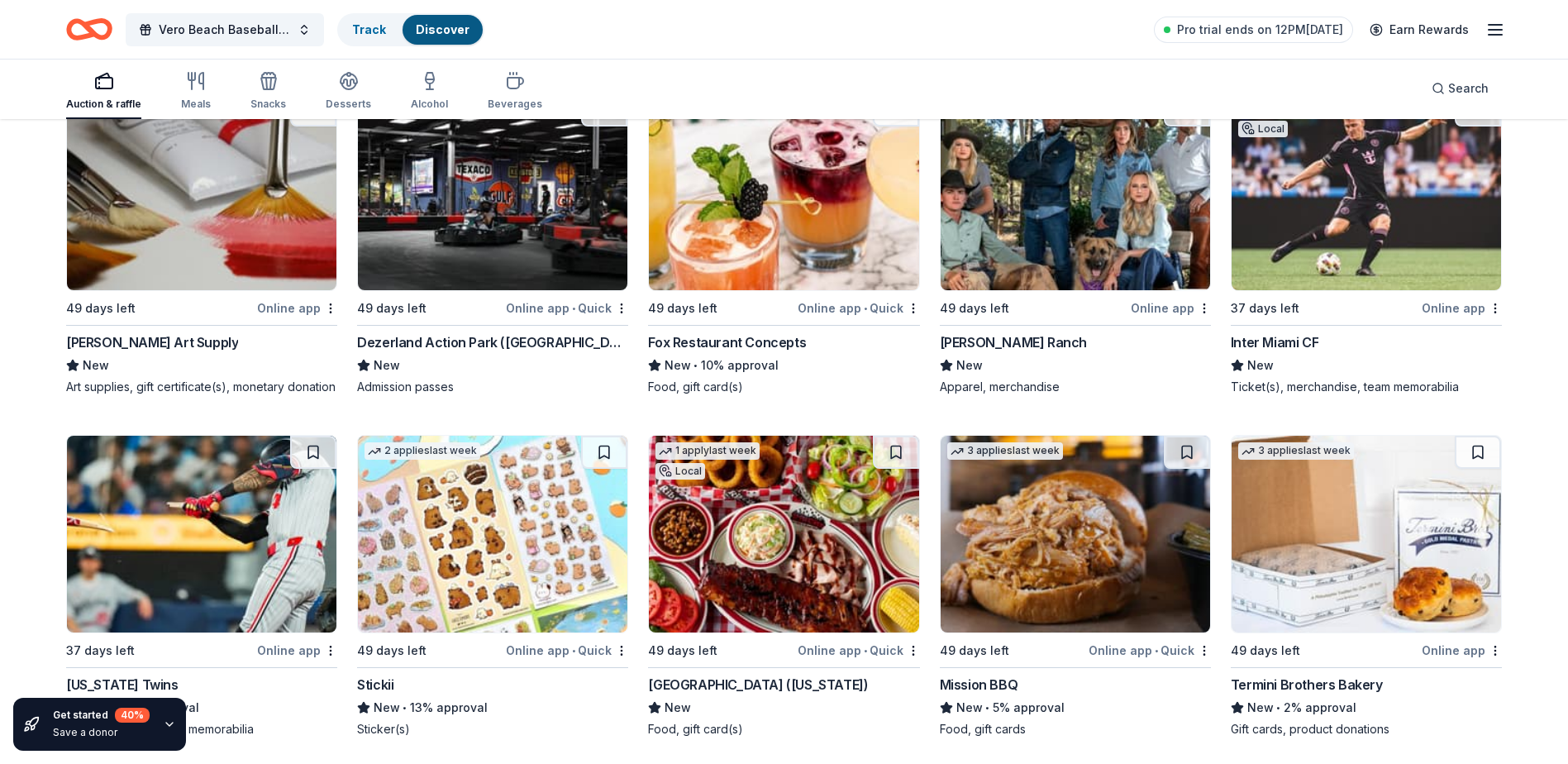
scroll to position [6725, 0]
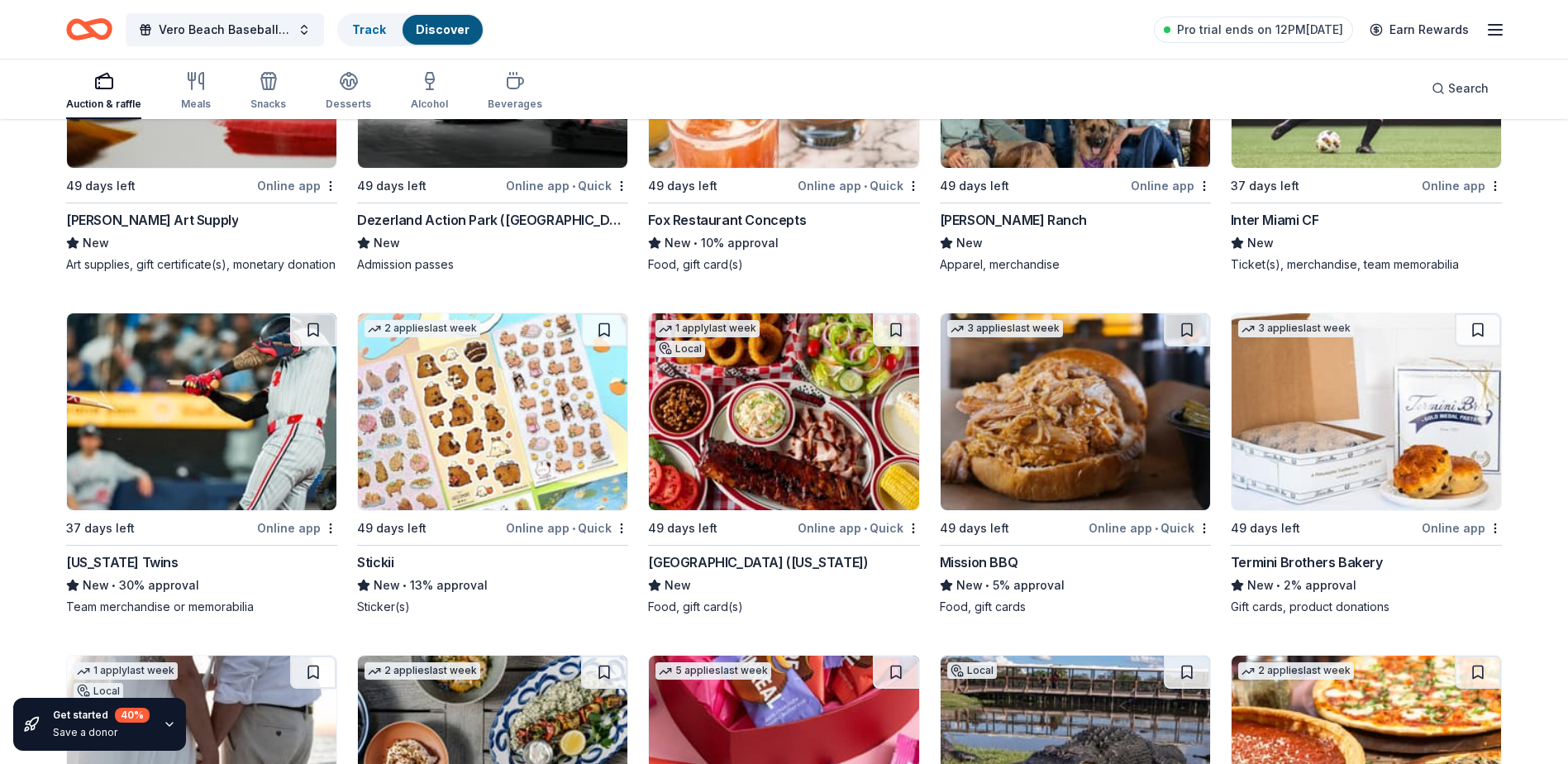
click at [1071, 460] on img at bounding box center [1076, 412] width 270 height 197
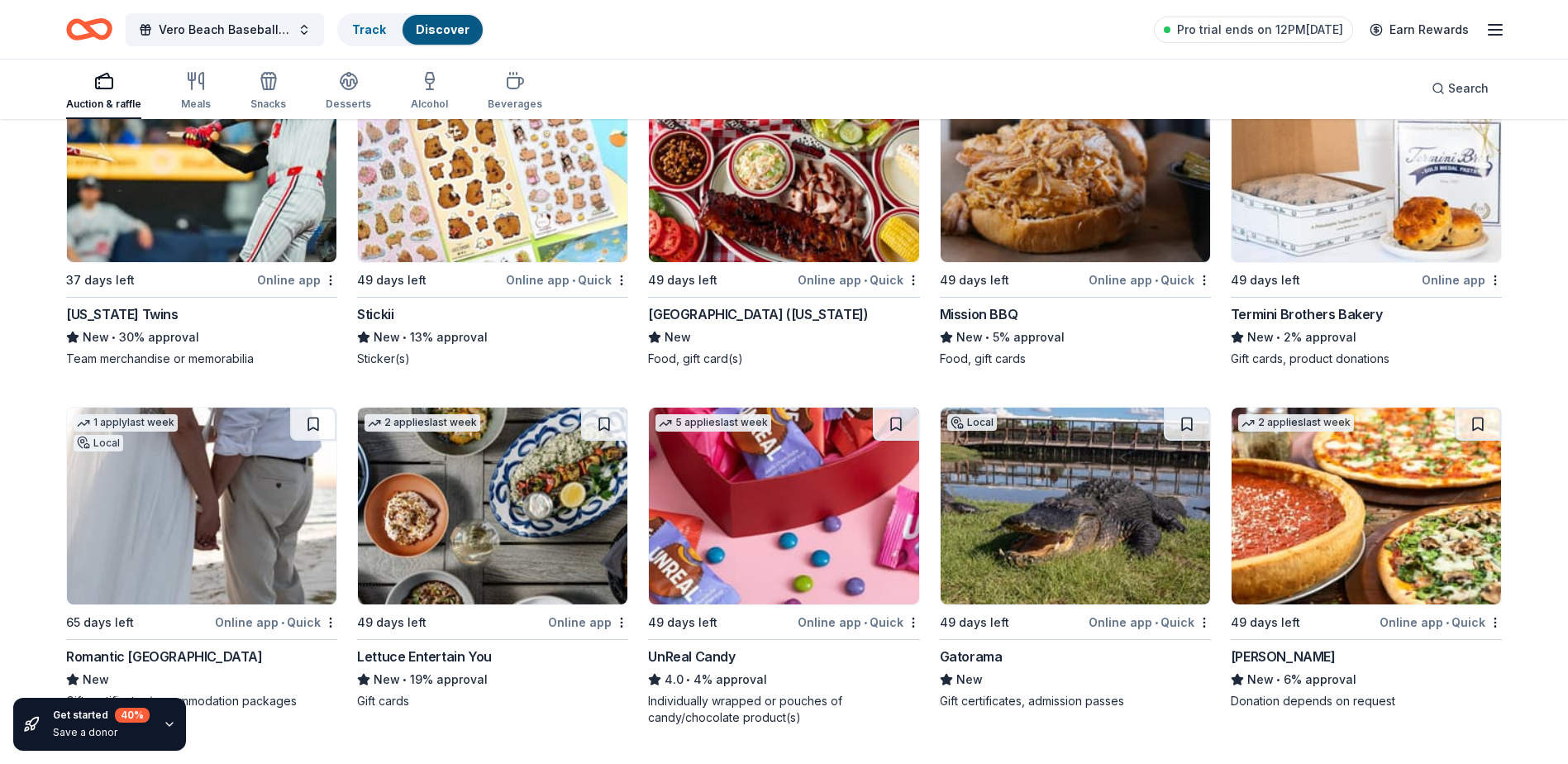
scroll to position [7056, 0]
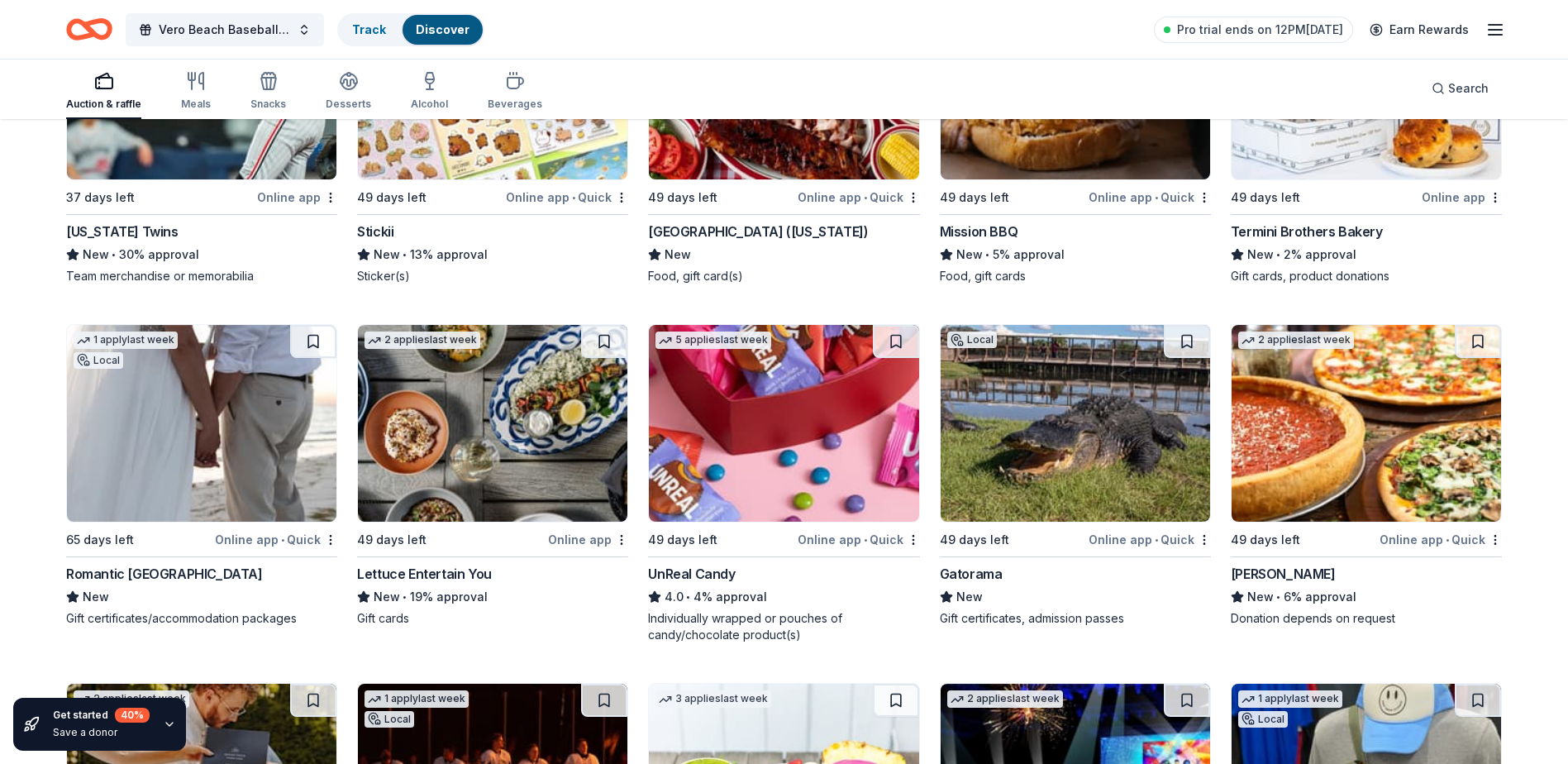
click at [1303, 470] on img at bounding box center [1366, 424] width 270 height 197
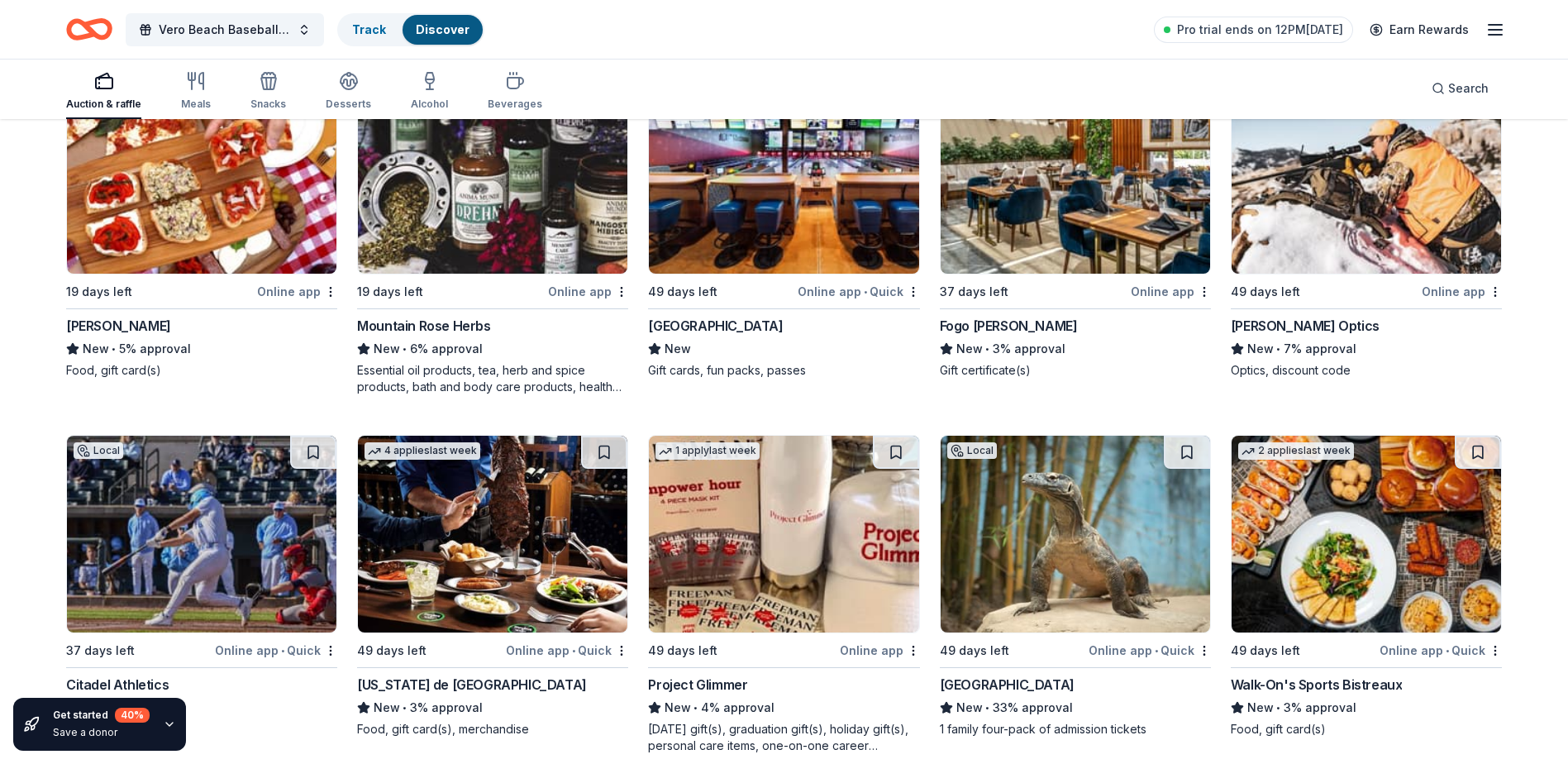
scroll to position [8143, 0]
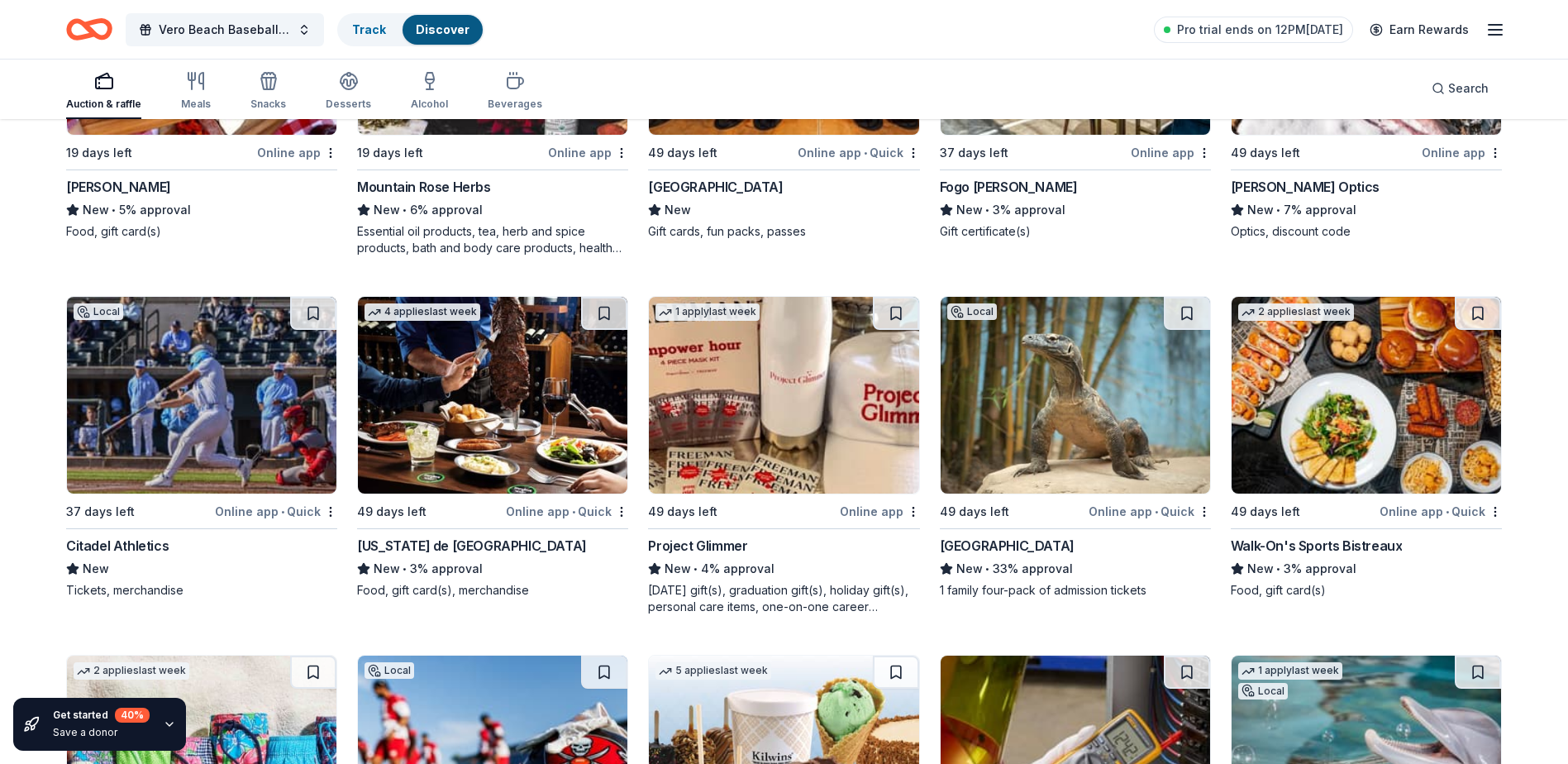
click at [170, 408] on img at bounding box center [201, 395] width 270 height 197
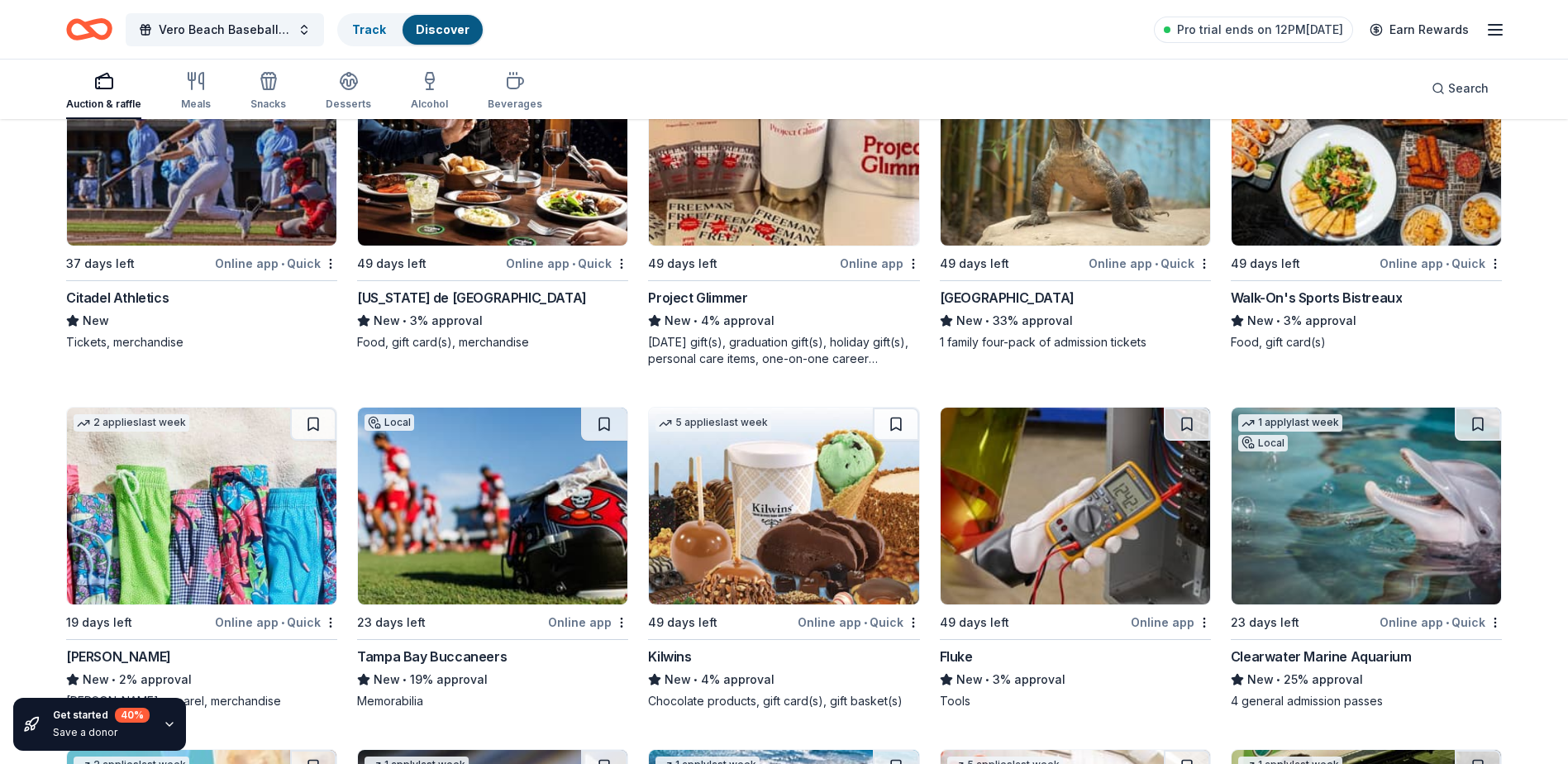
scroll to position [8474, 0]
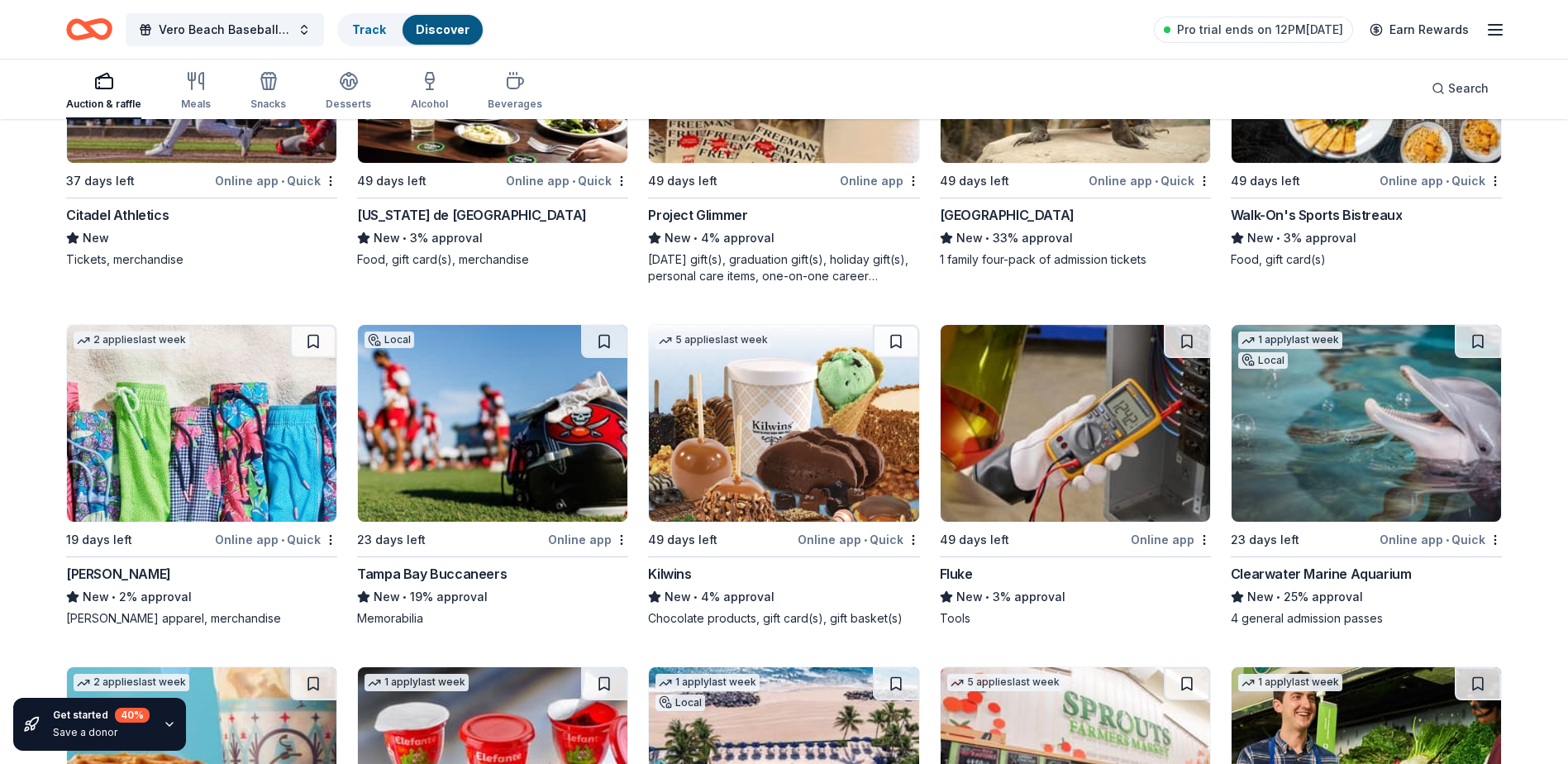
click at [535, 462] on img at bounding box center [492, 424] width 270 height 197
click at [148, 481] on img at bounding box center [201, 424] width 270 height 197
click at [750, 465] on img at bounding box center [783, 424] width 270 height 197
click at [556, 627] on div "Memorabilia" at bounding box center [492, 618] width 272 height 17
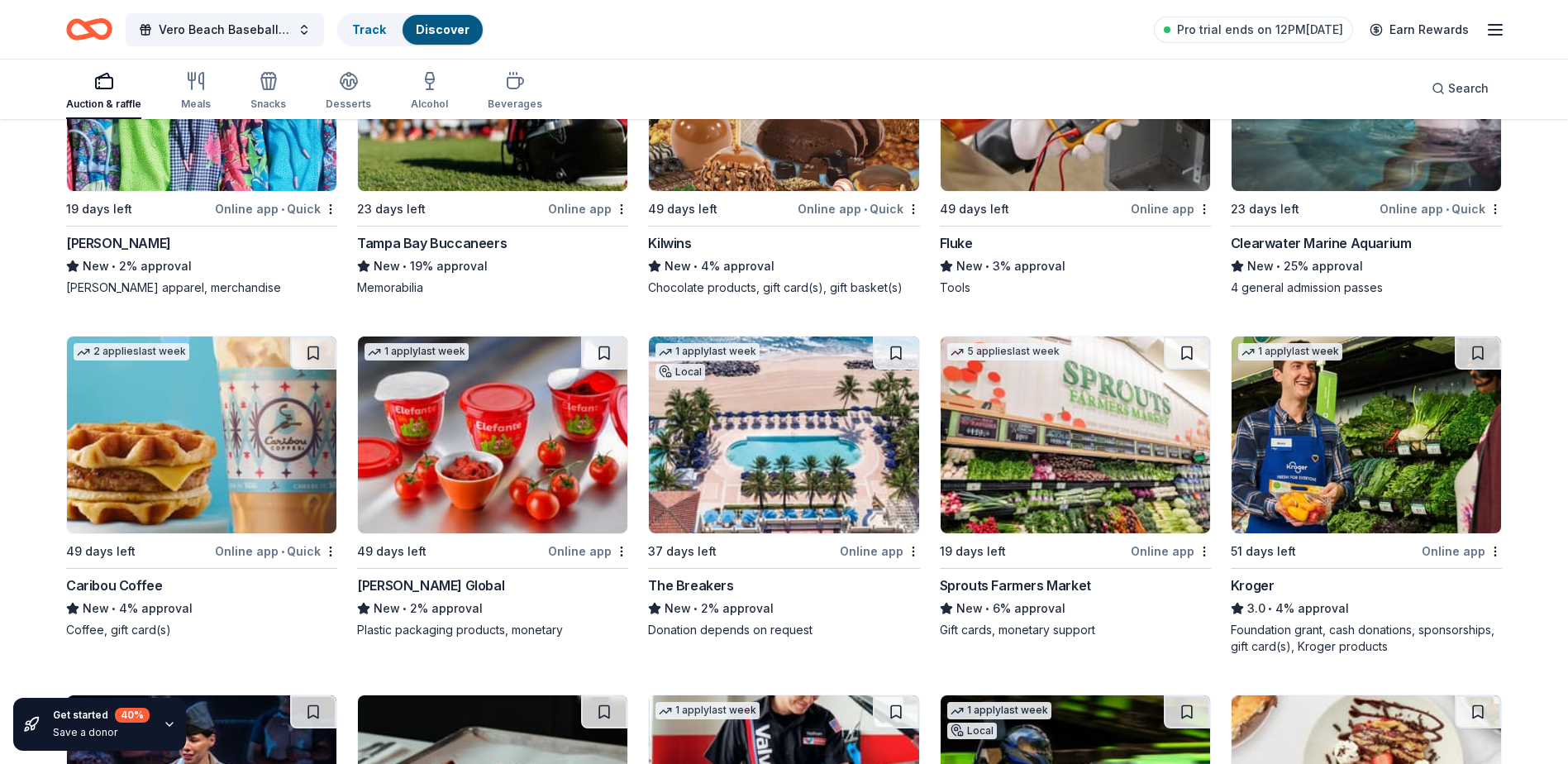
scroll to position [8887, 0]
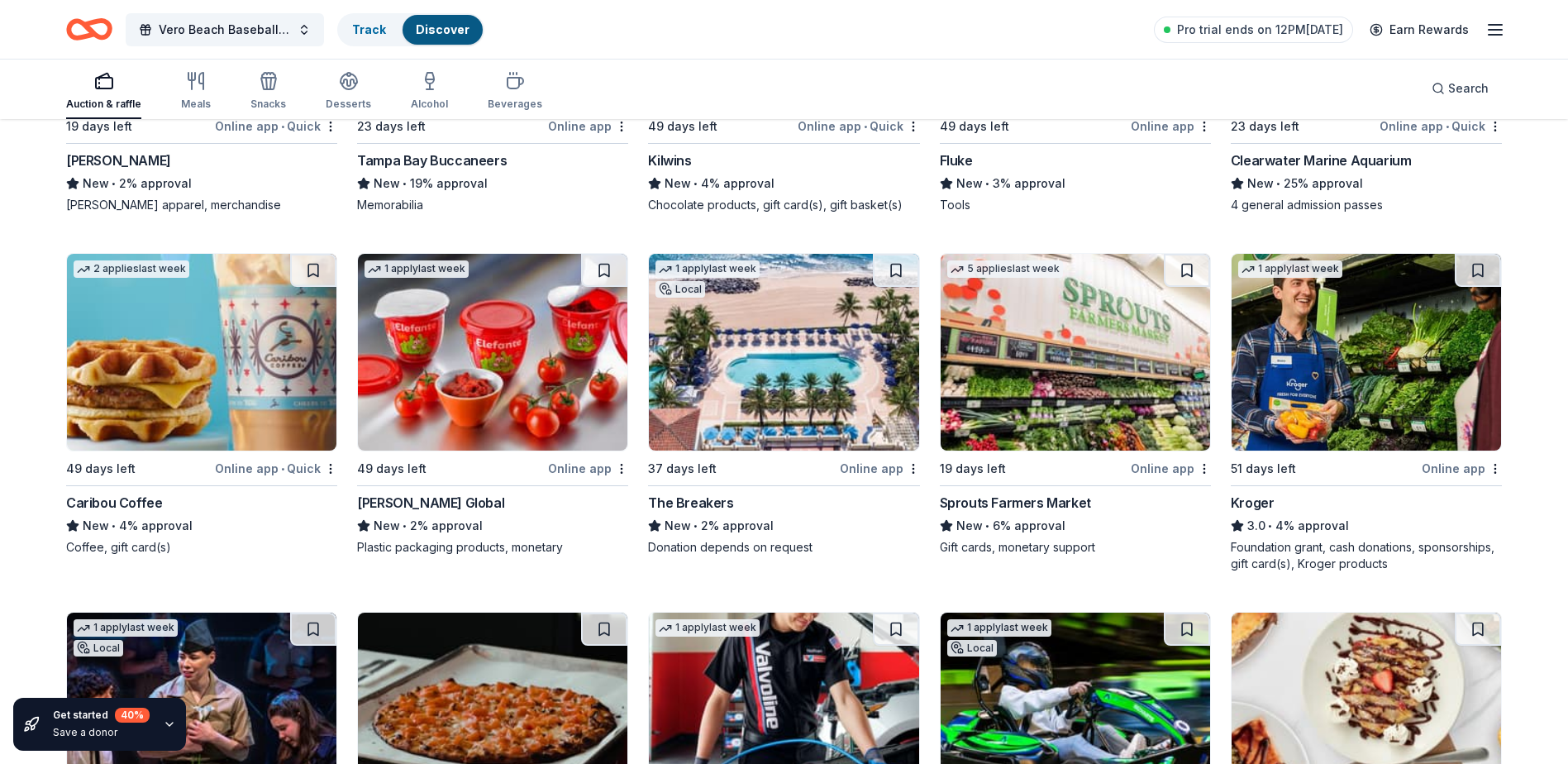
click at [1092, 422] on img at bounding box center [1076, 352] width 270 height 197
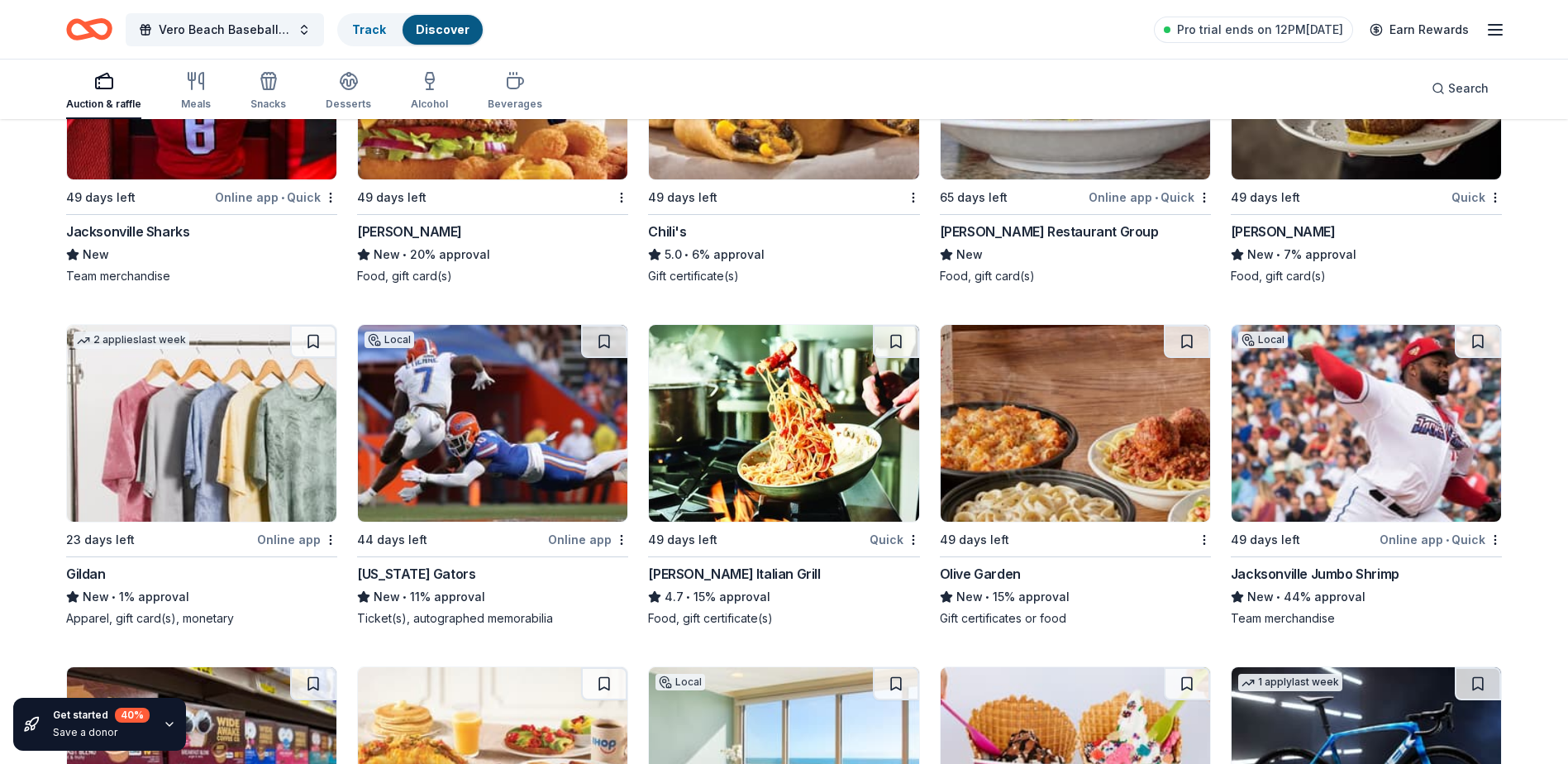
scroll to position [10742, 0]
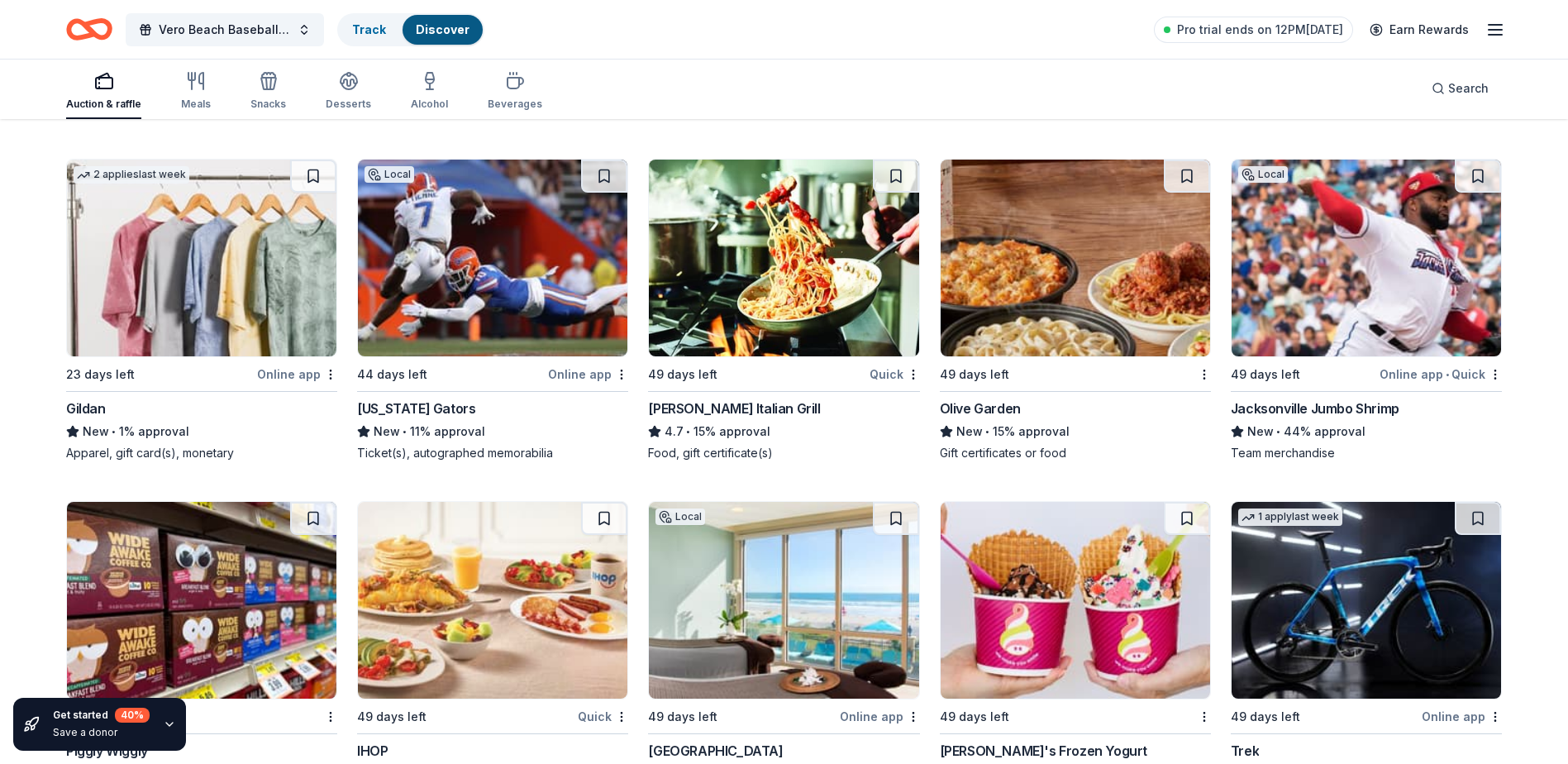
click at [510, 264] on img at bounding box center [492, 258] width 270 height 197
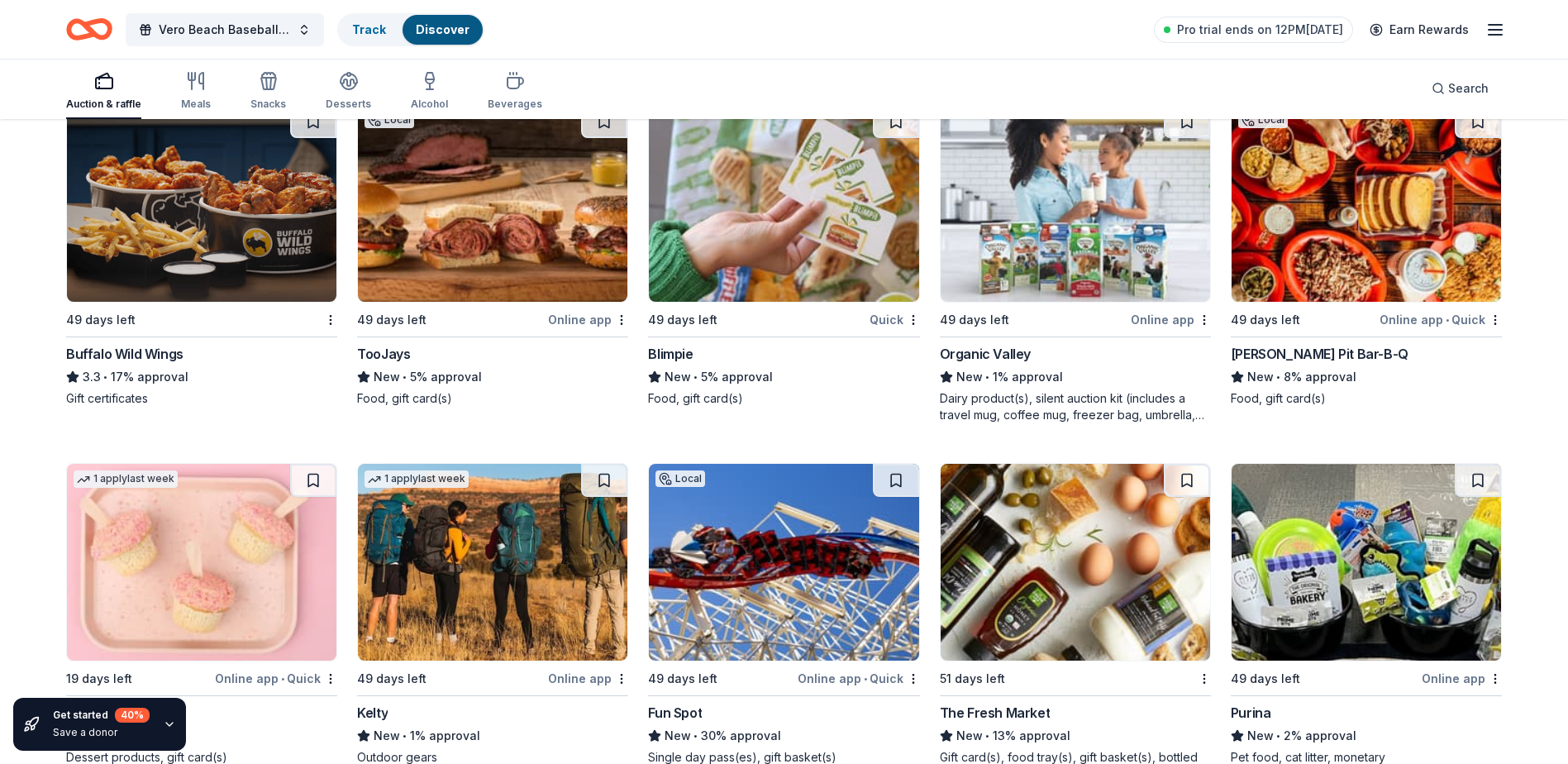
scroll to position [12022, 0]
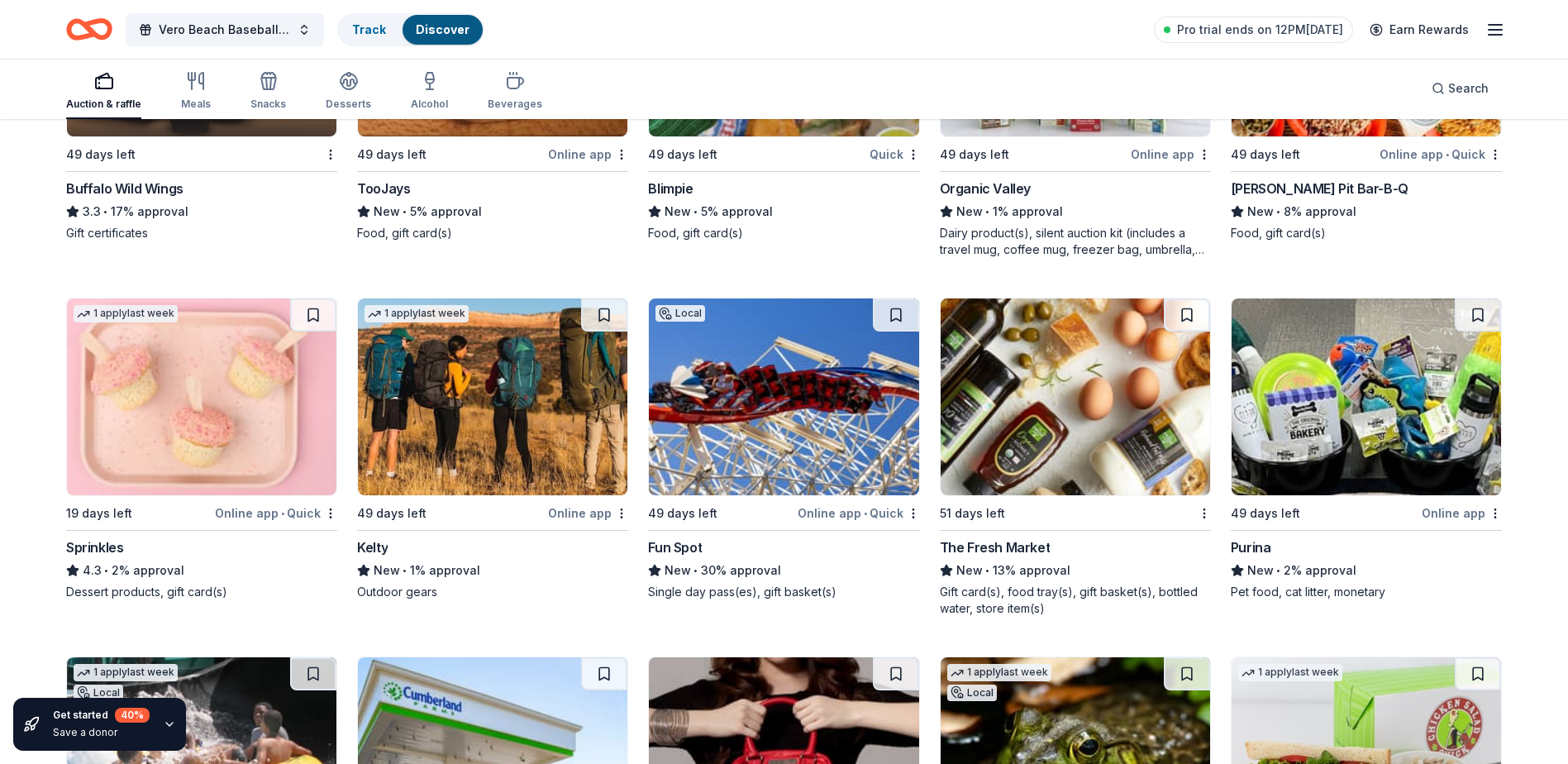
click at [1041, 463] on img at bounding box center [1076, 397] width 270 height 197
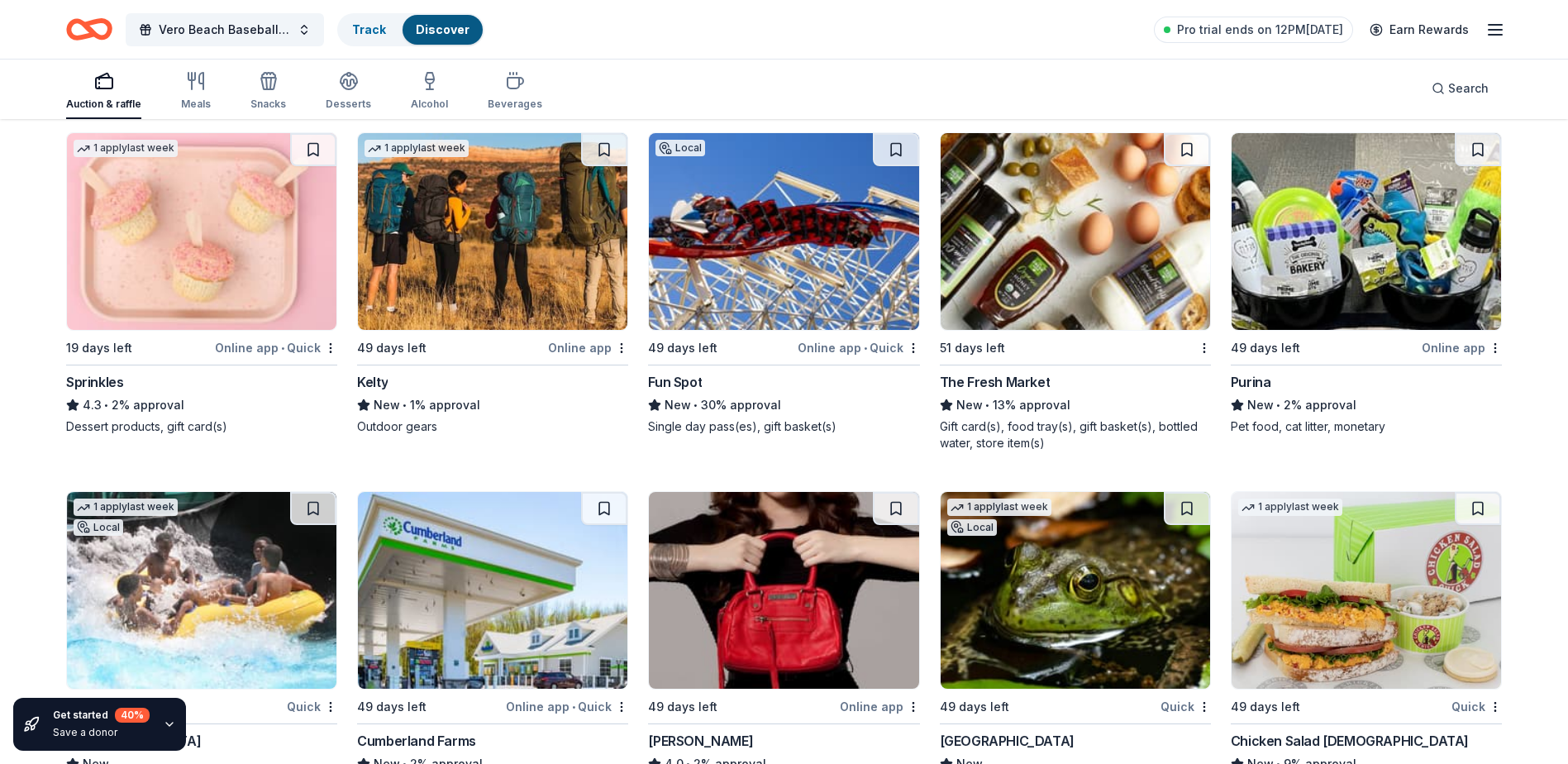
scroll to position [12352, 0]
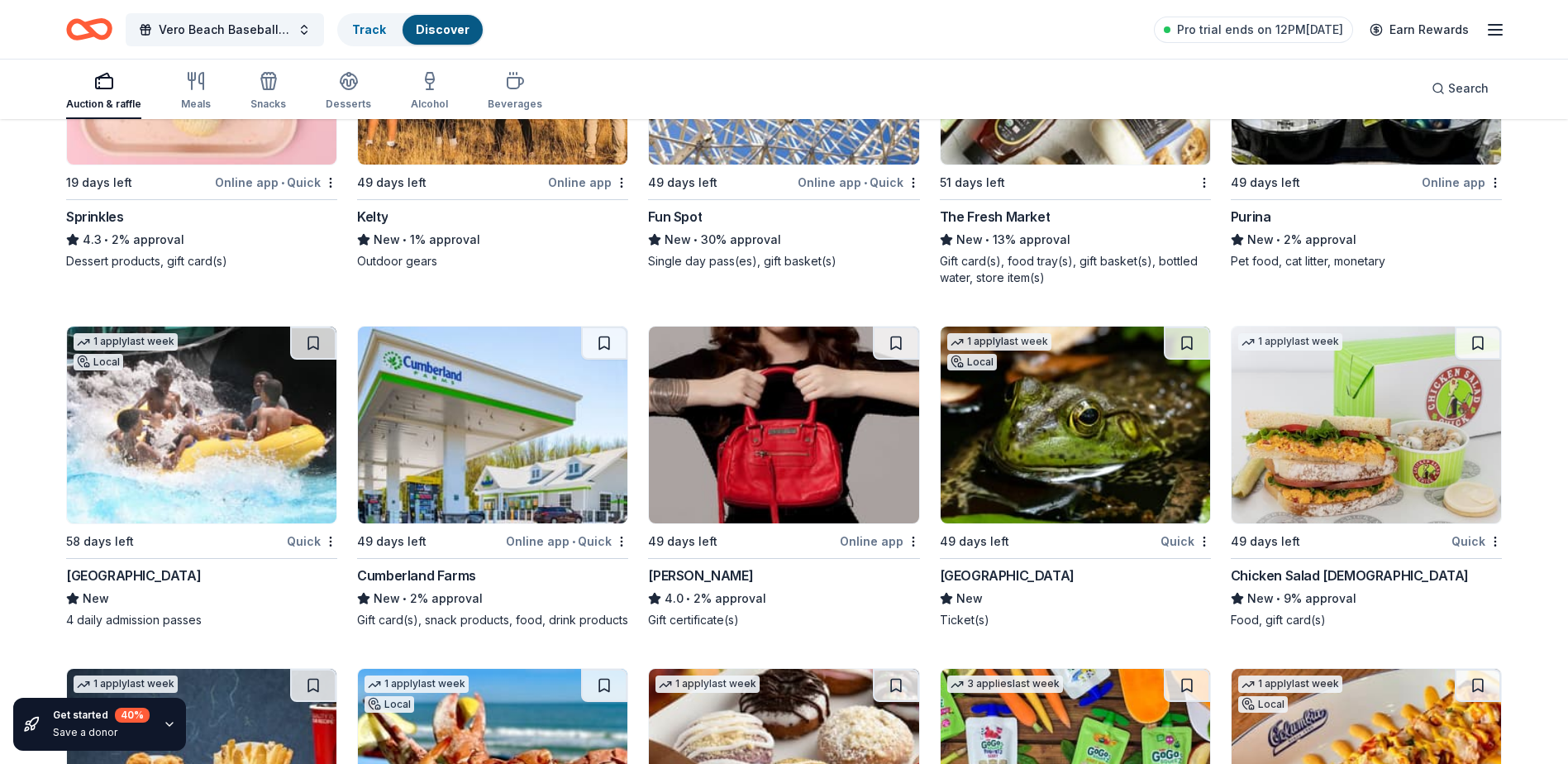
click at [475, 498] on img at bounding box center [492, 425] width 270 height 197
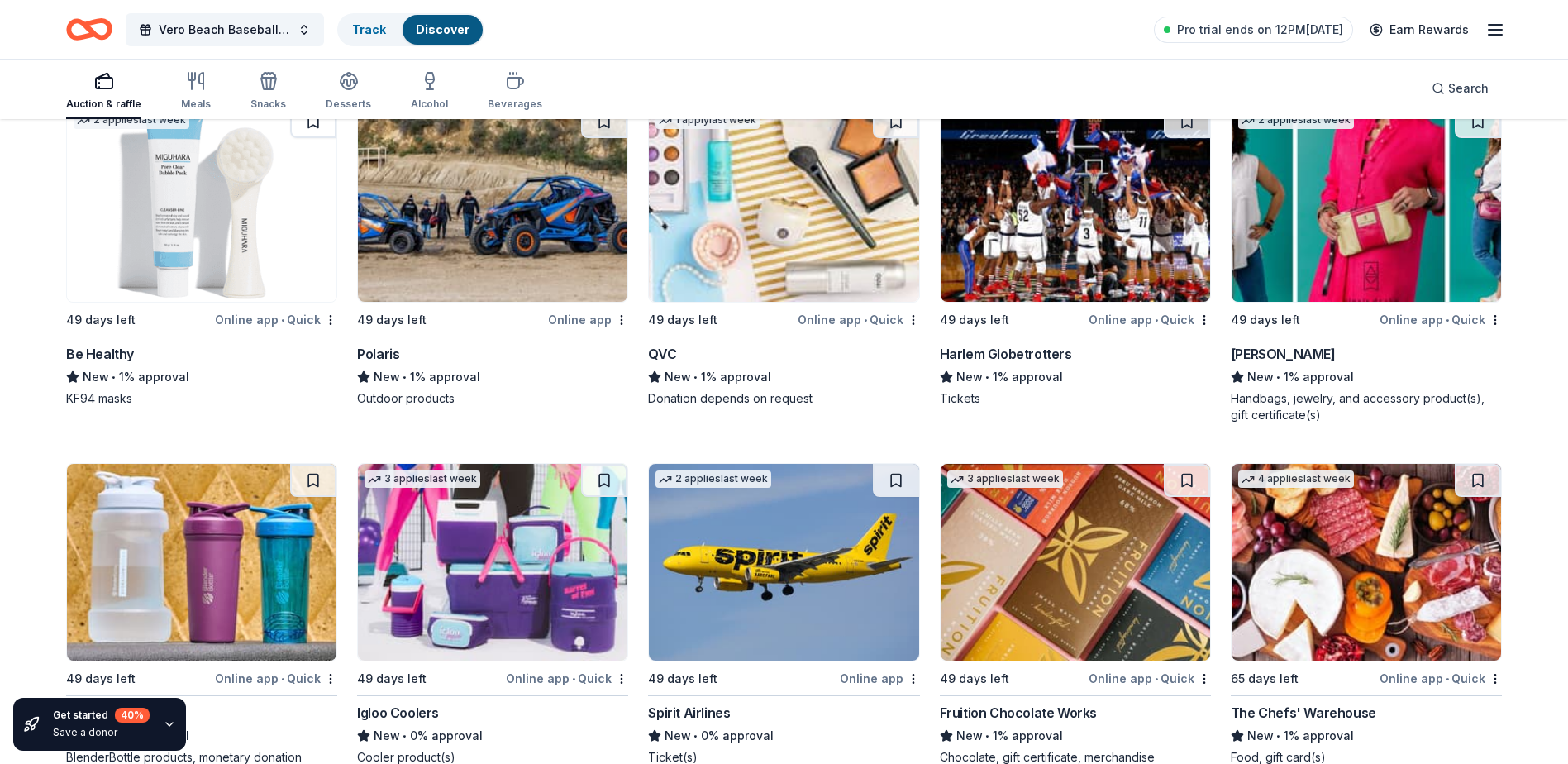
scroll to position [15158, 0]
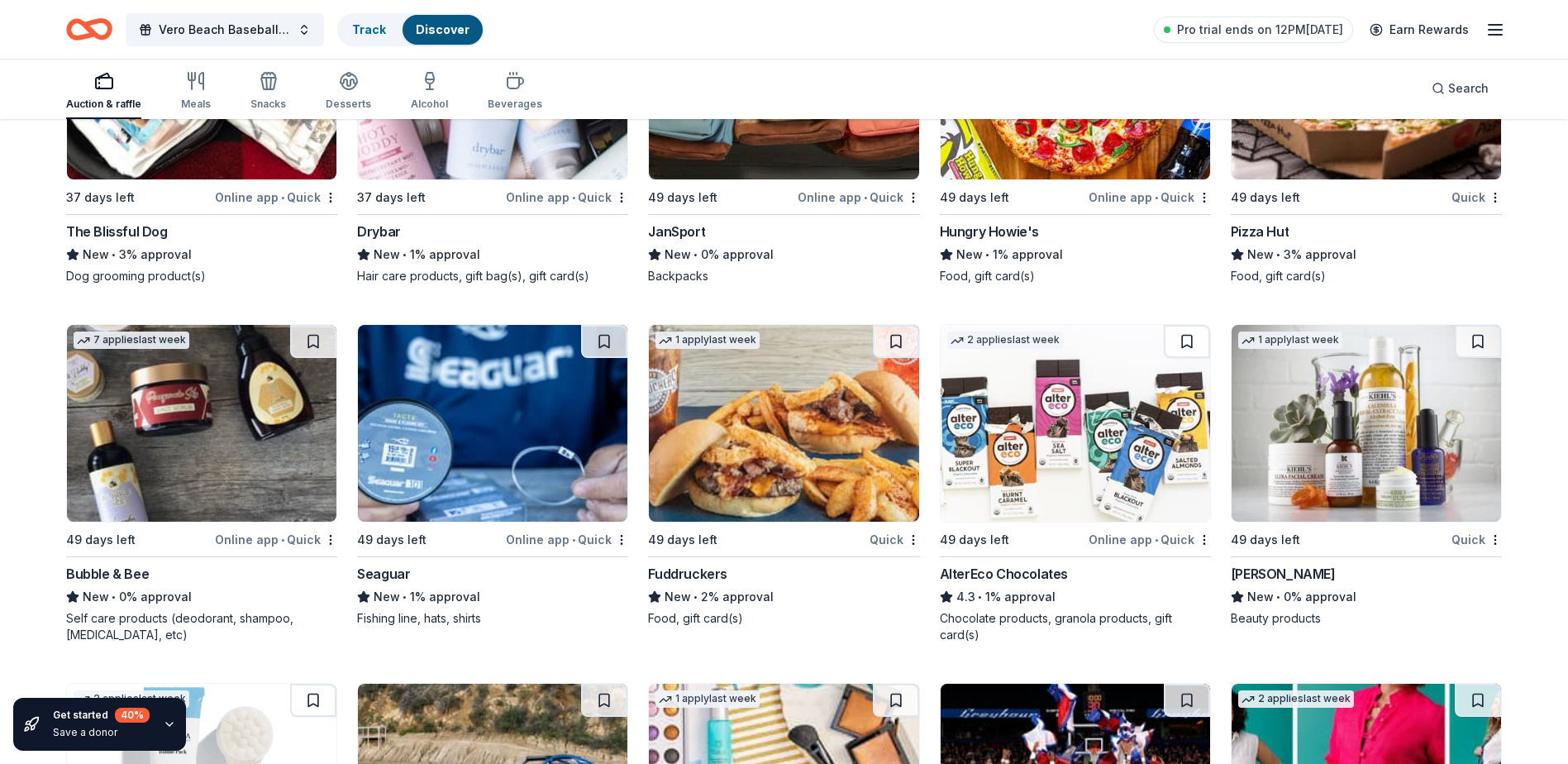
drag, startPoint x: 364, startPoint y: 27, endPoint x: 751, endPoint y: 54, distance: 387.9
click at [364, 27] on link "Track" at bounding box center [369, 29] width 34 height 14
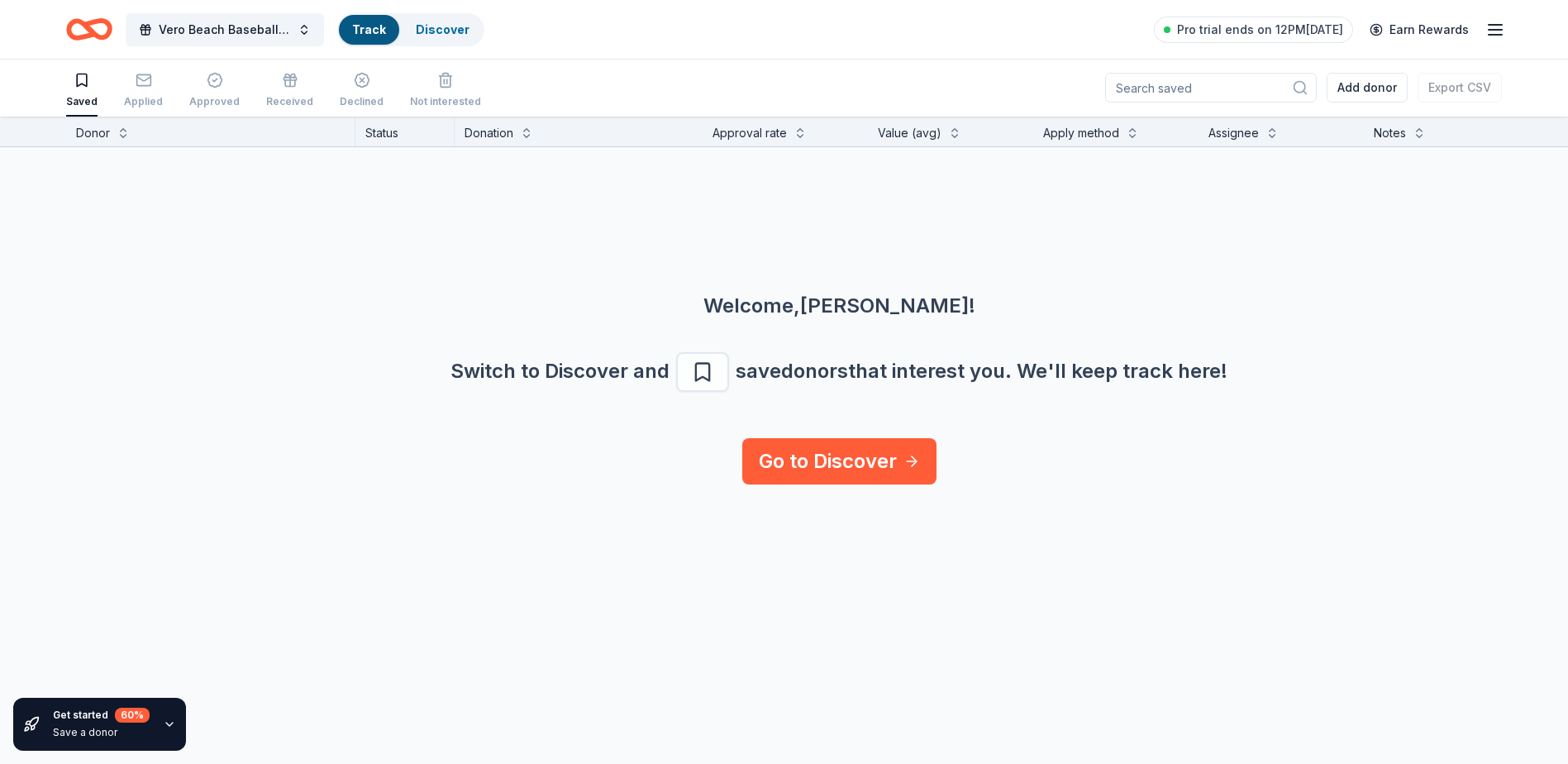
scroll to position [1, 0]
click at [144, 84] on icon "button" at bounding box center [143, 80] width 17 height 17
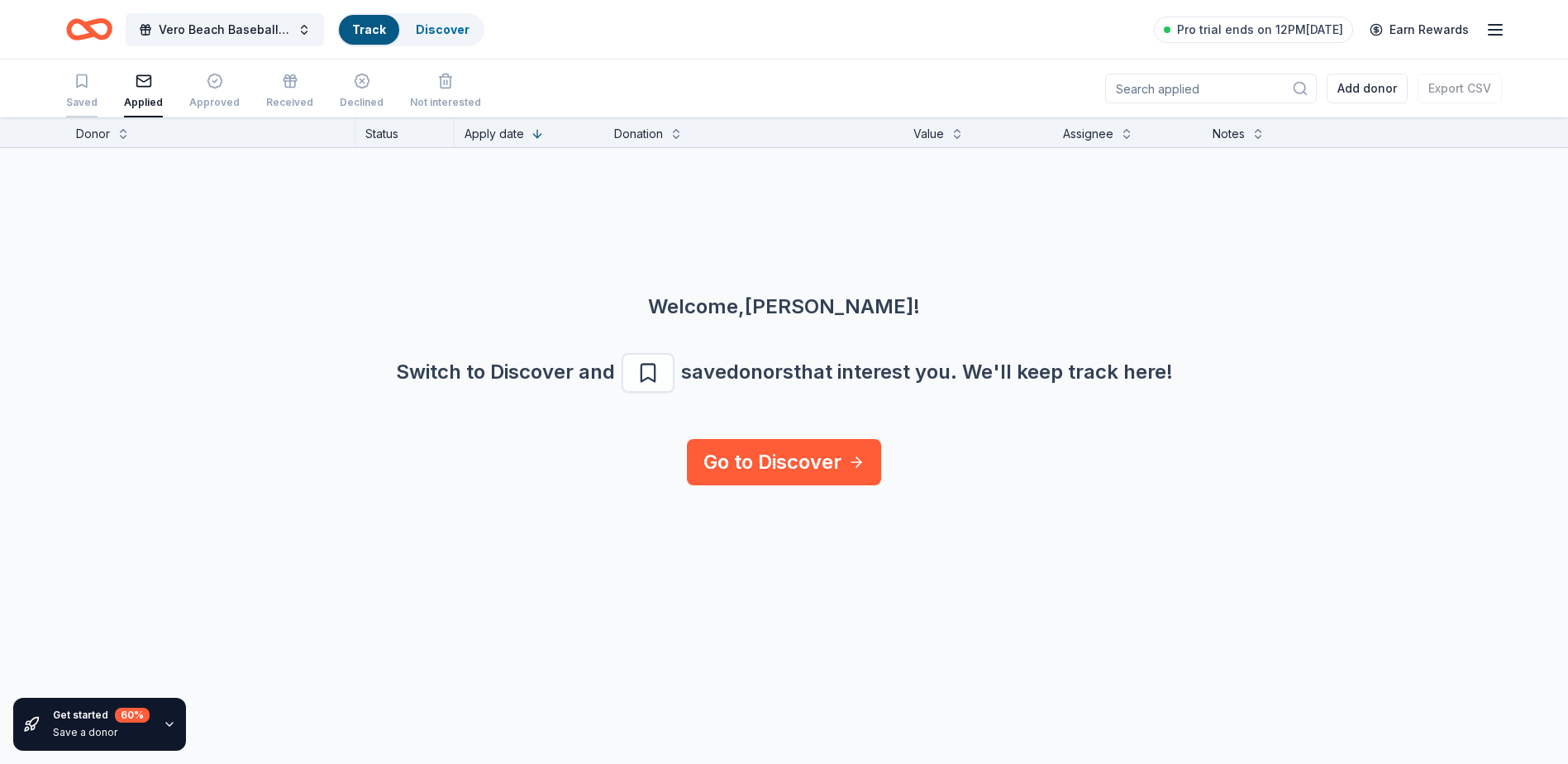
click at [80, 82] on icon "button" at bounding box center [82, 81] width 17 height 17
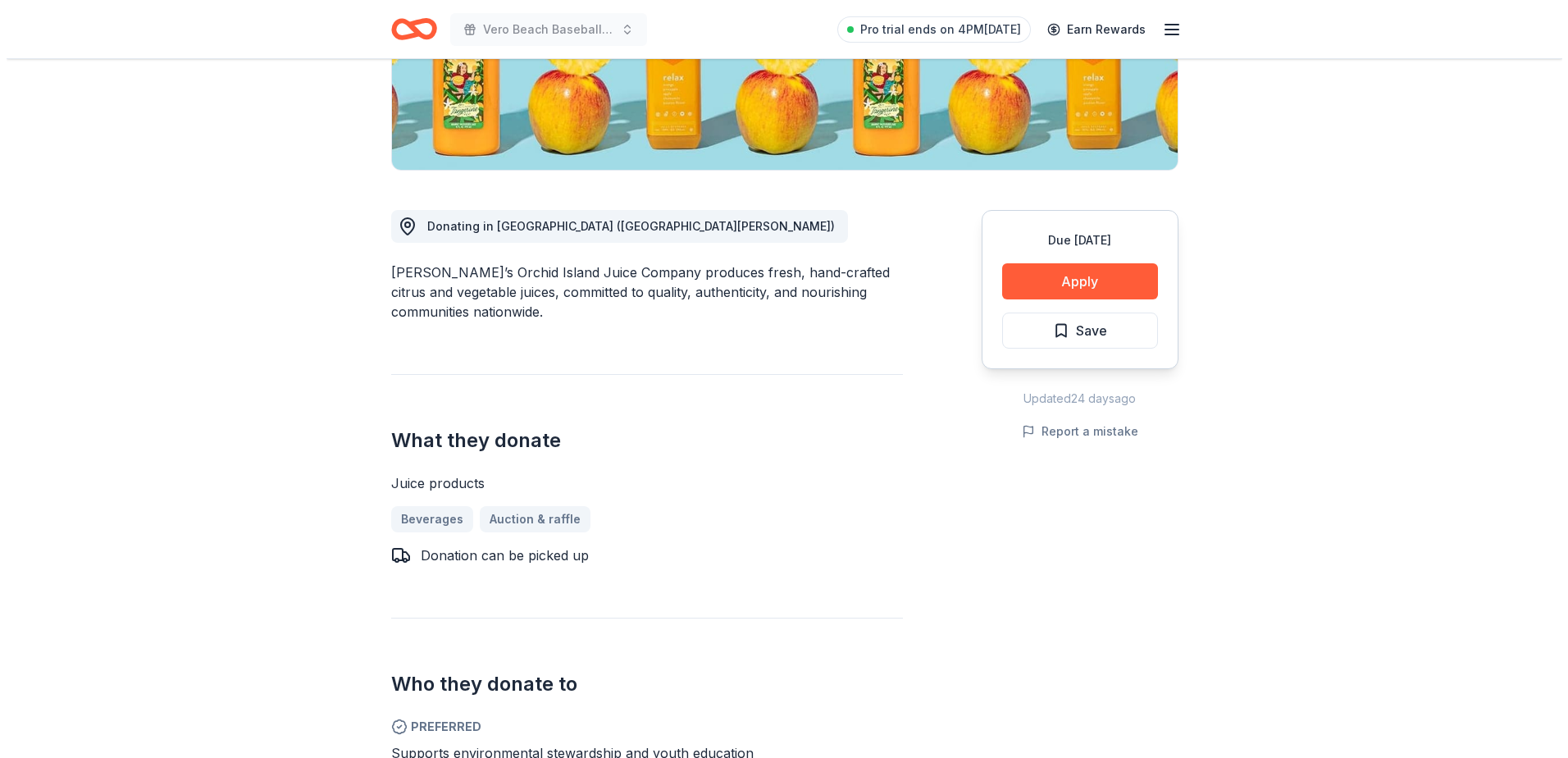
scroll to position [410, 0]
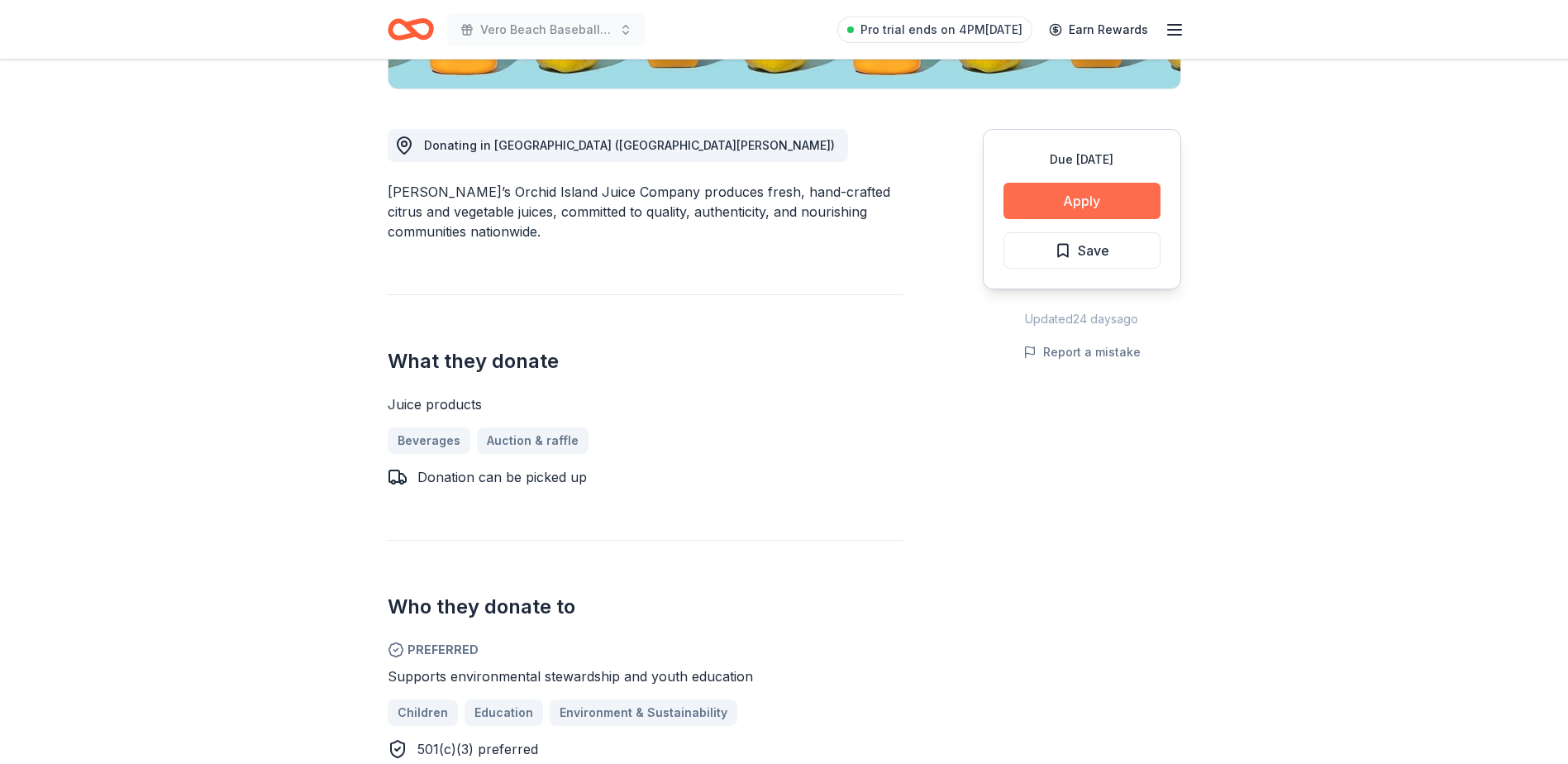
click at [1092, 189] on button "Apply" at bounding box center [1082, 201] width 157 height 37
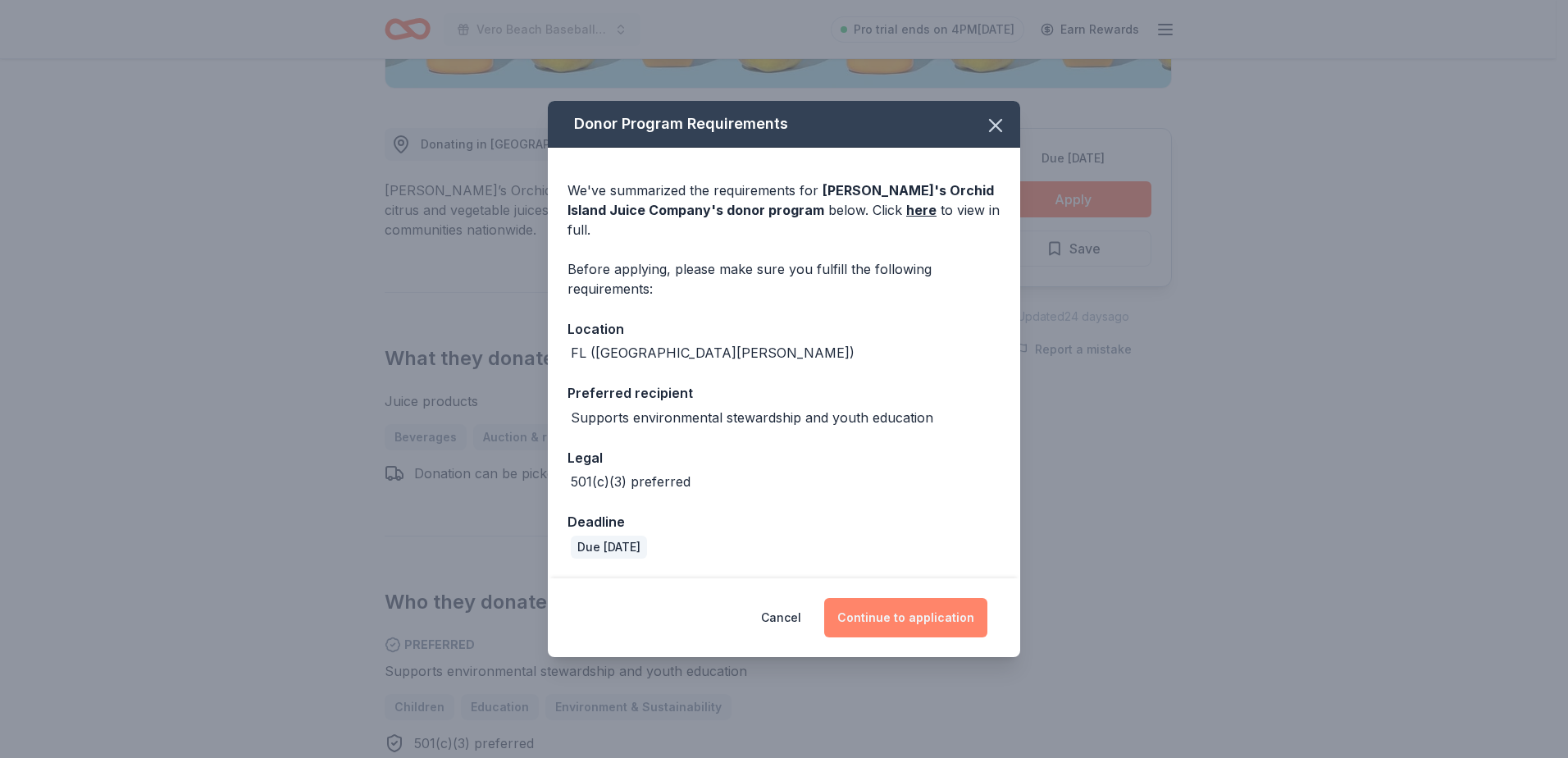
click at [943, 602] on button "Continue to application" at bounding box center [905, 618] width 163 height 39
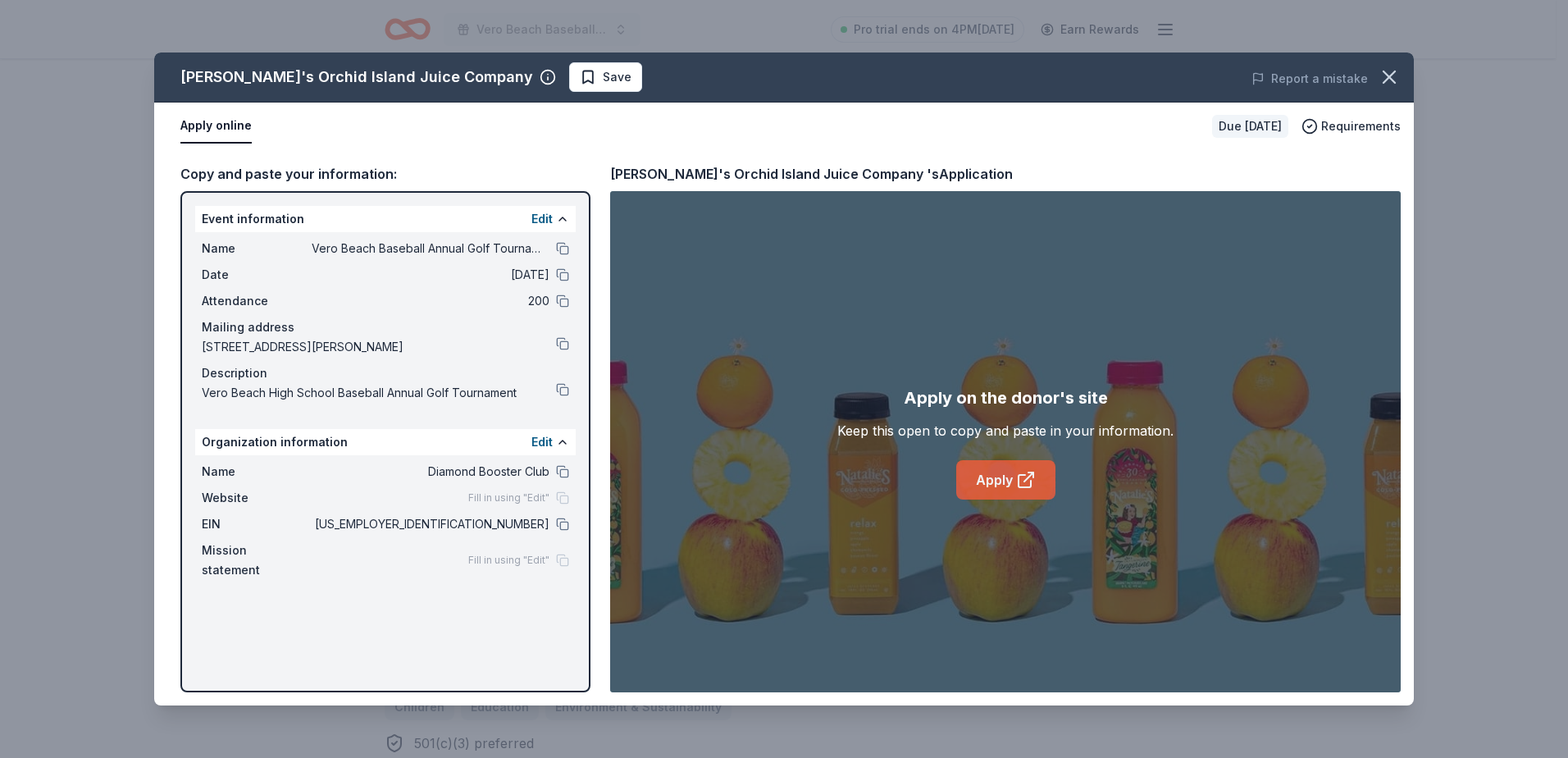
click at [1014, 481] on link "Apply" at bounding box center [1006, 480] width 100 height 39
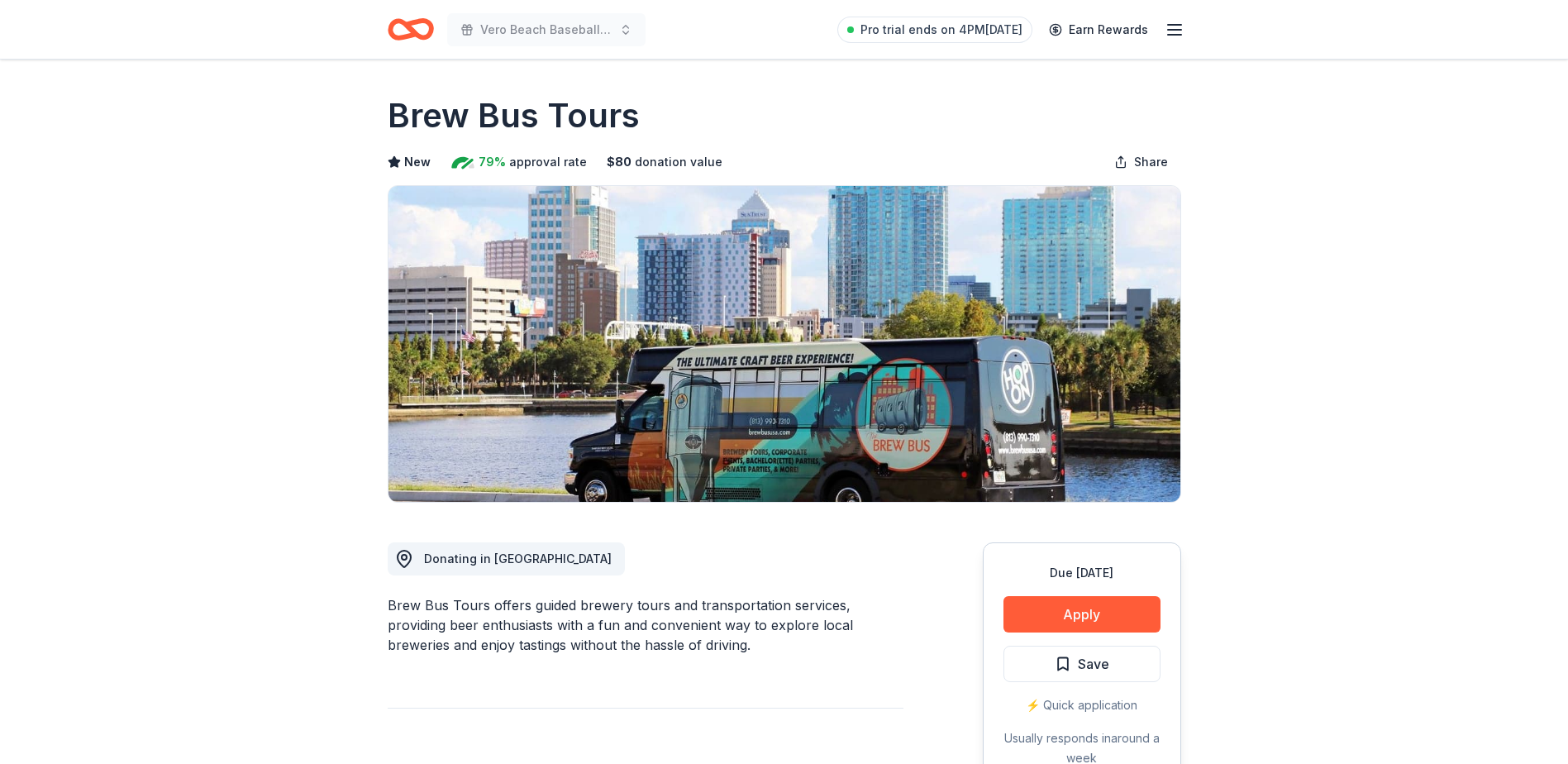
scroll to position [248, 0]
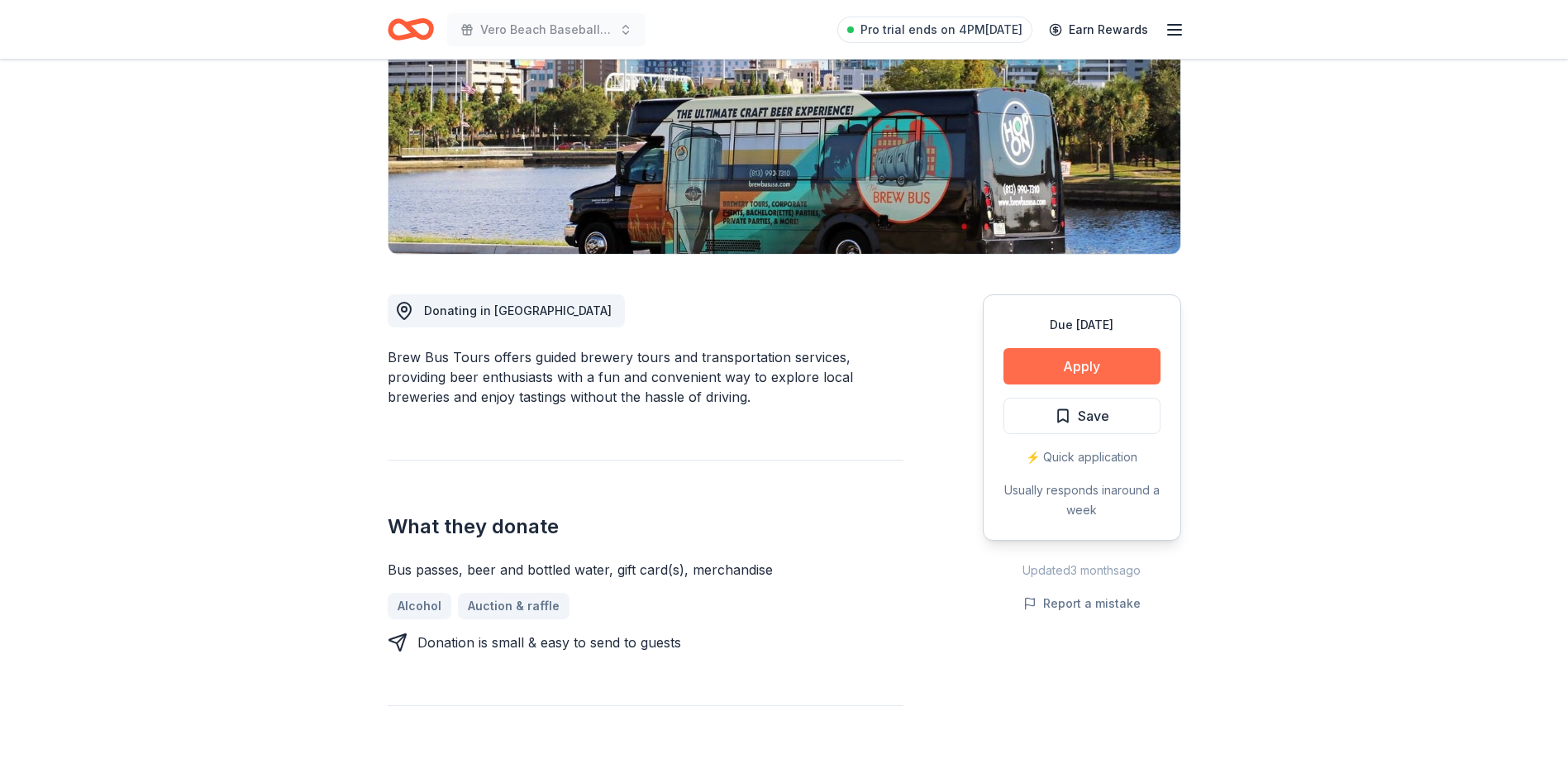
click at [1078, 365] on button "Apply" at bounding box center [1082, 366] width 157 height 37
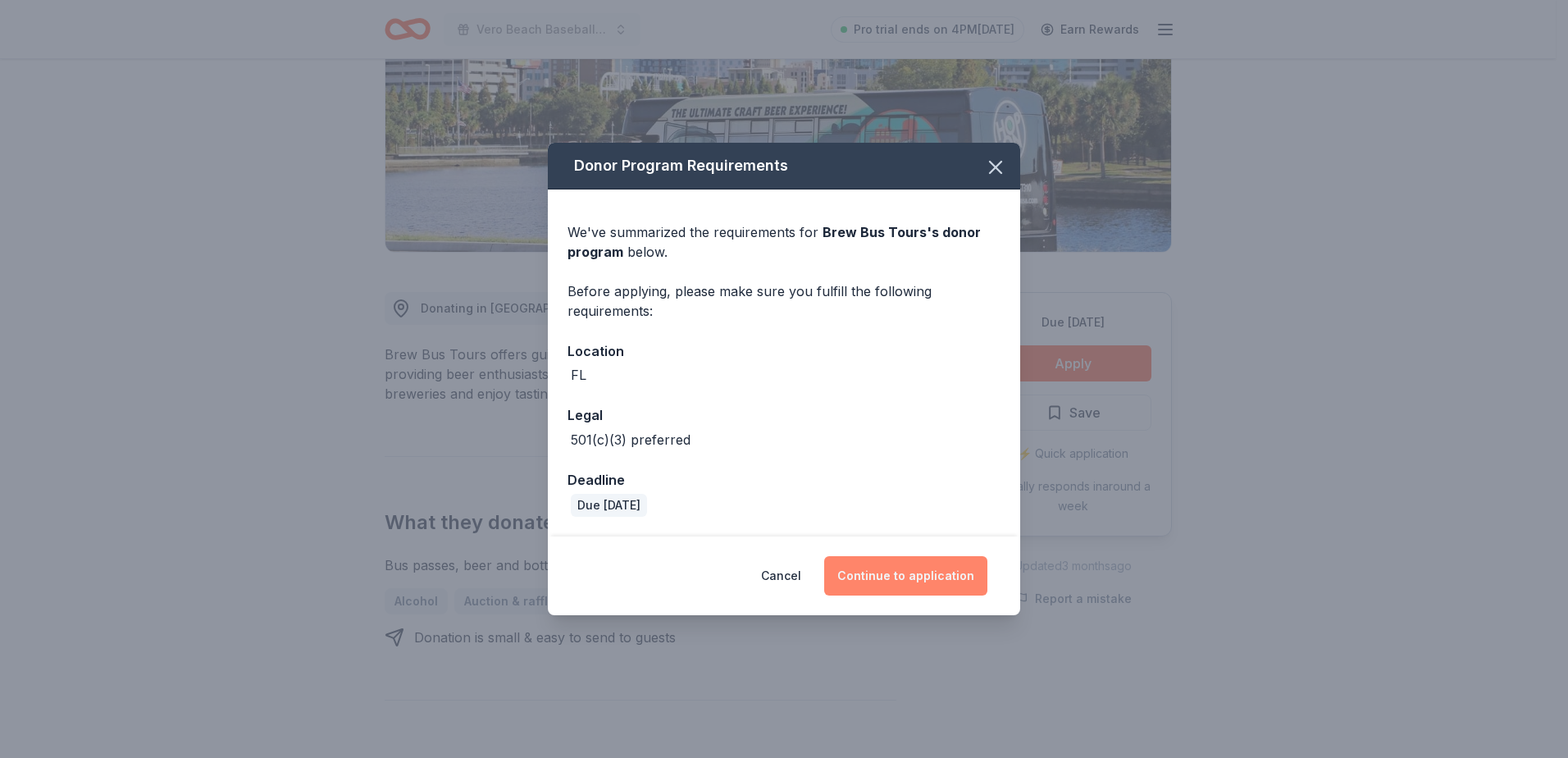
click at [928, 573] on button "Continue to application" at bounding box center [905, 575] width 163 height 39
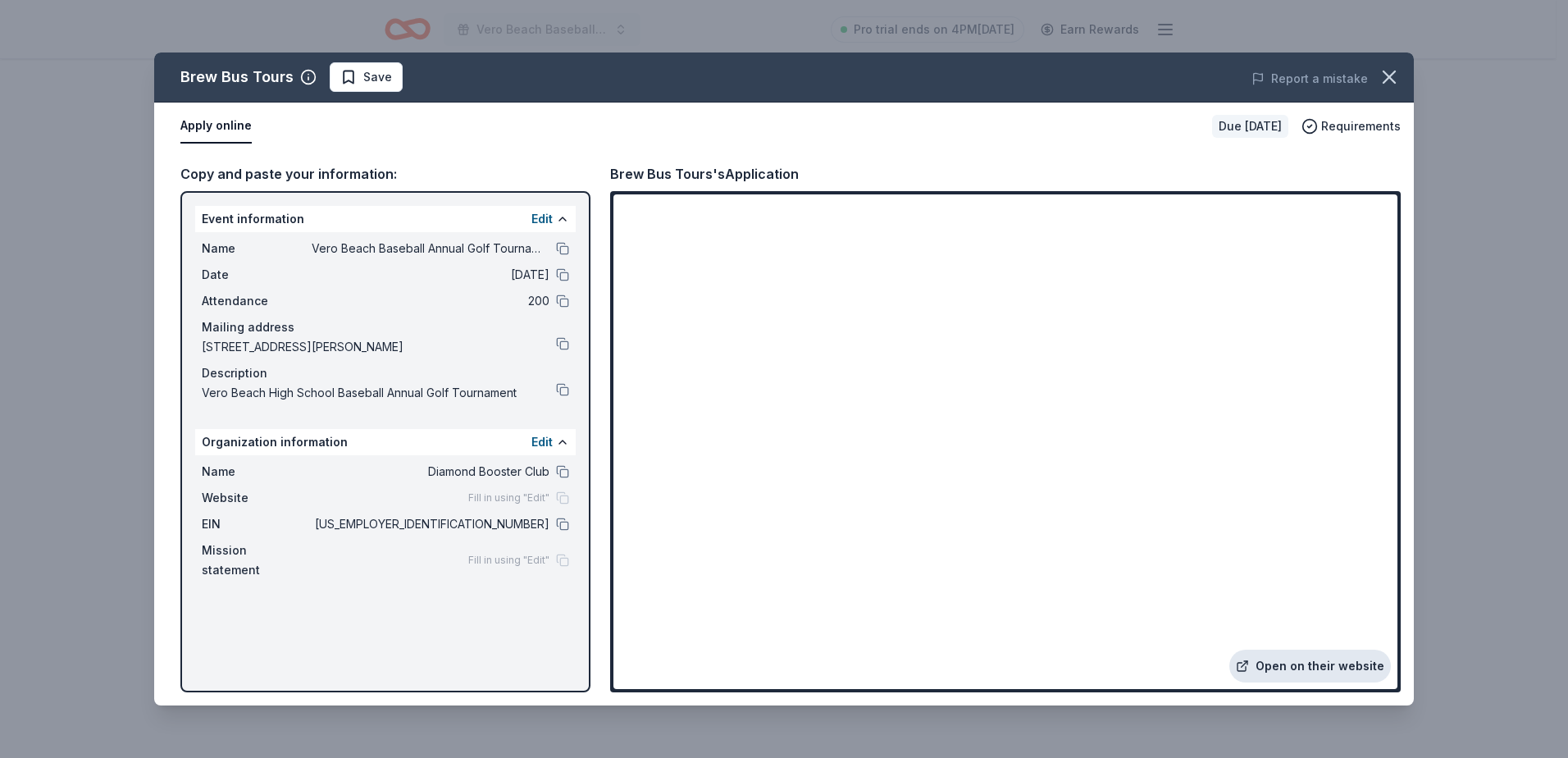
click at [1315, 672] on link "Open on their website" at bounding box center [1310, 665] width 162 height 33
click at [1389, 75] on icon "button" at bounding box center [1389, 77] width 12 height 12
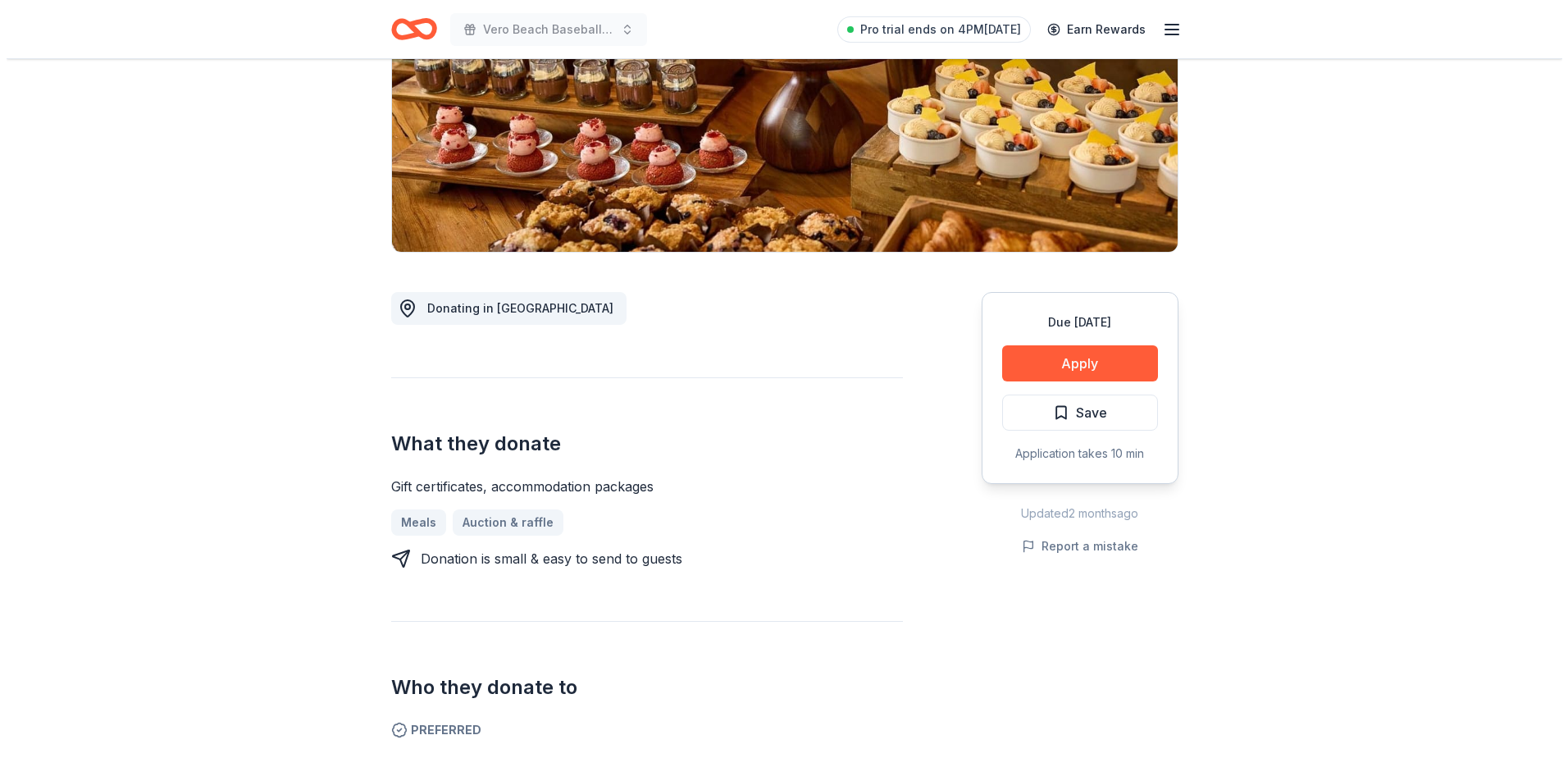
scroll to position [574, 0]
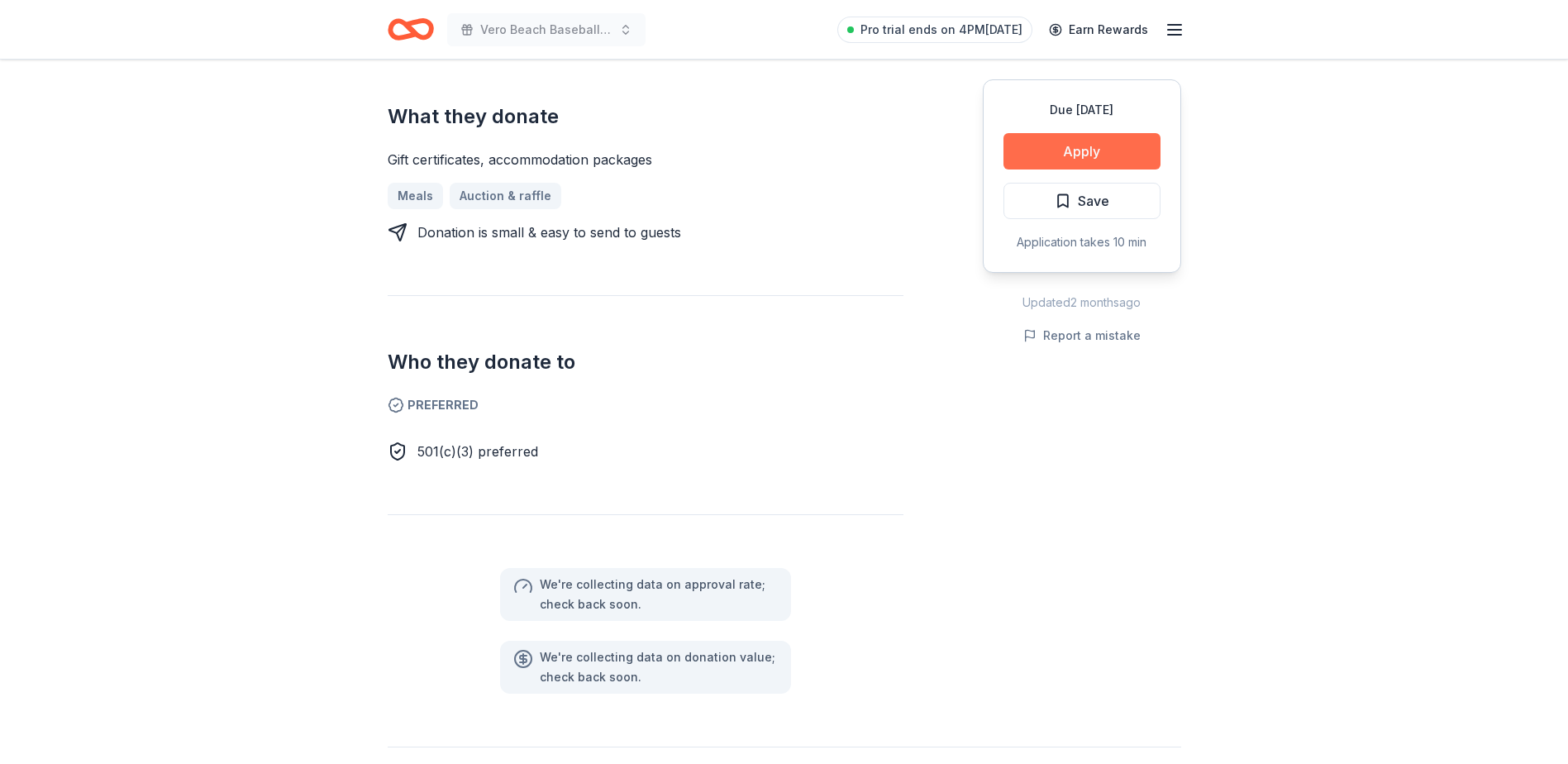
click at [1065, 154] on button "Apply" at bounding box center [1082, 151] width 157 height 37
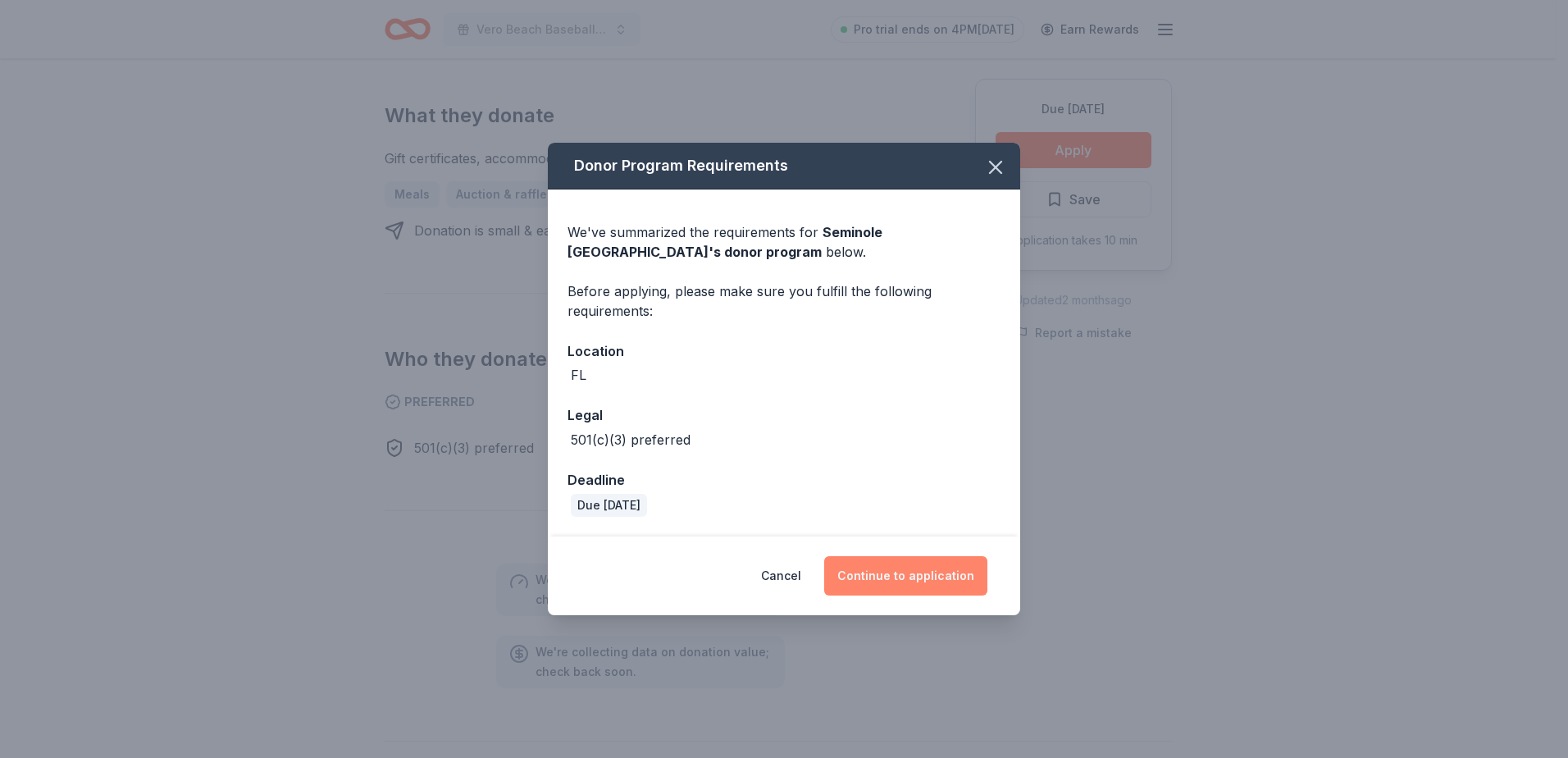
click at [886, 572] on button "Continue to application" at bounding box center [905, 575] width 163 height 39
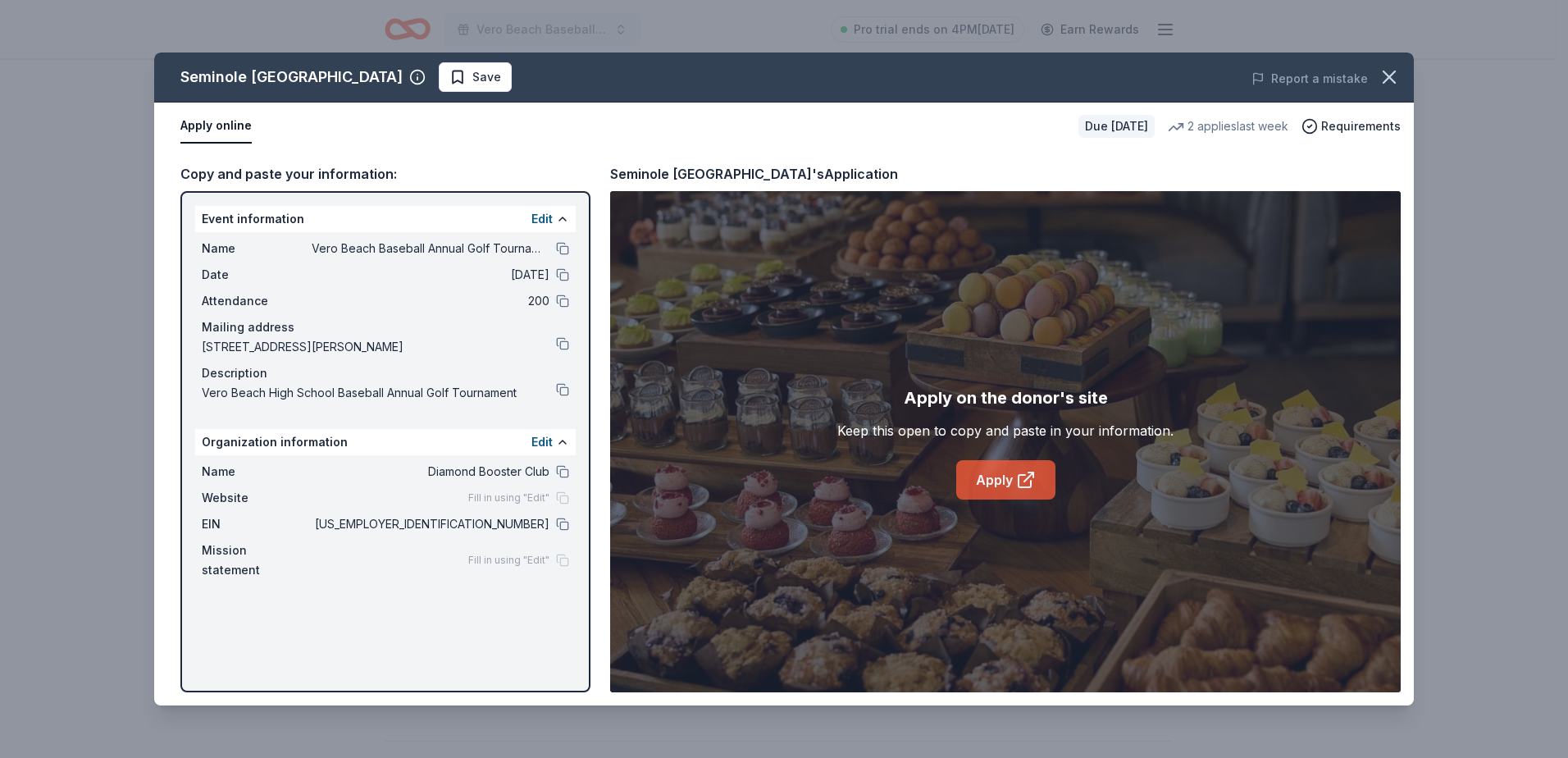
click at [1007, 482] on link "Apply" at bounding box center [1006, 480] width 100 height 39
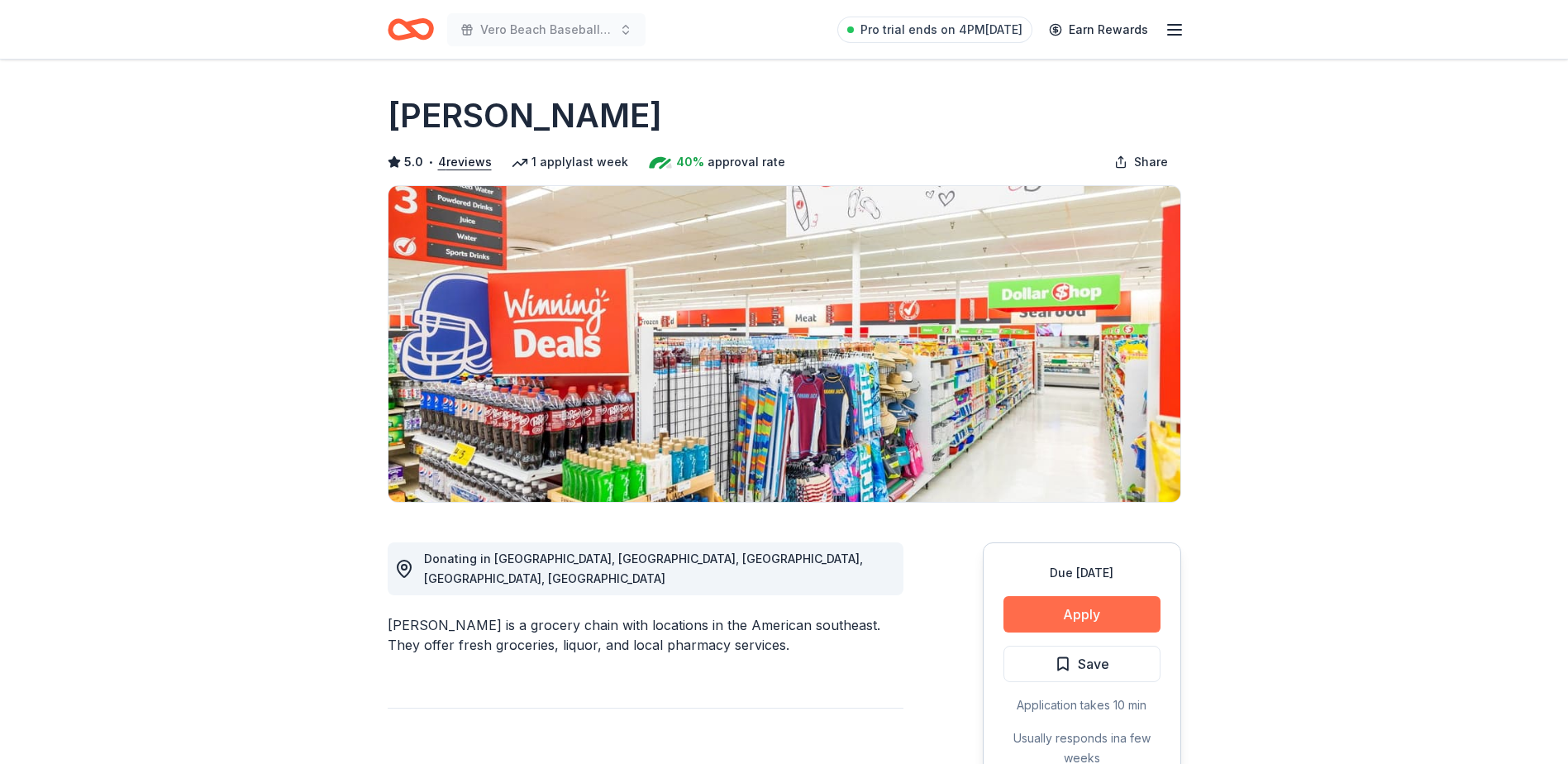
click at [1092, 609] on button "Apply" at bounding box center [1082, 614] width 157 height 37
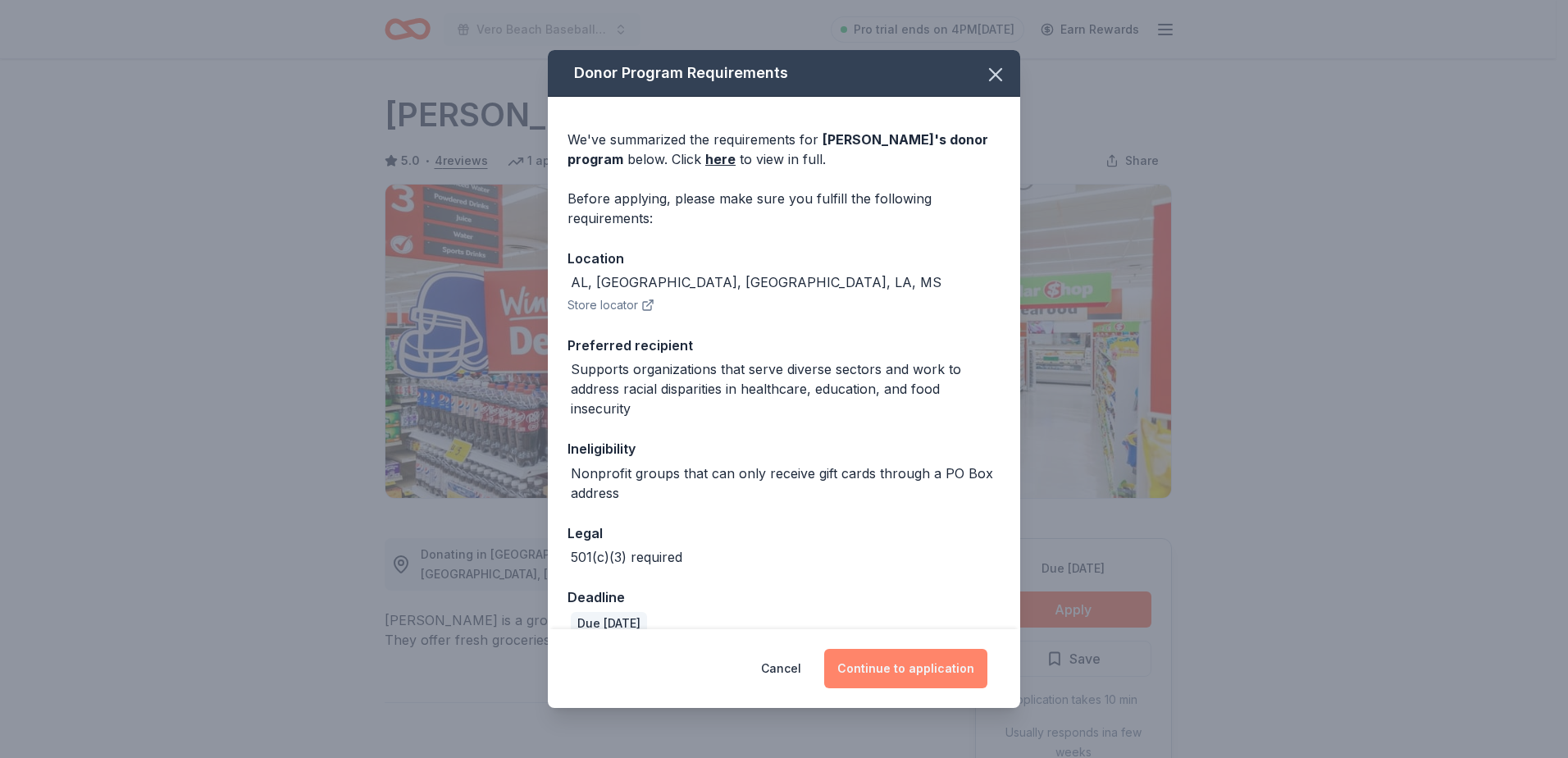
click at [923, 667] on button "Continue to application" at bounding box center [905, 668] width 163 height 39
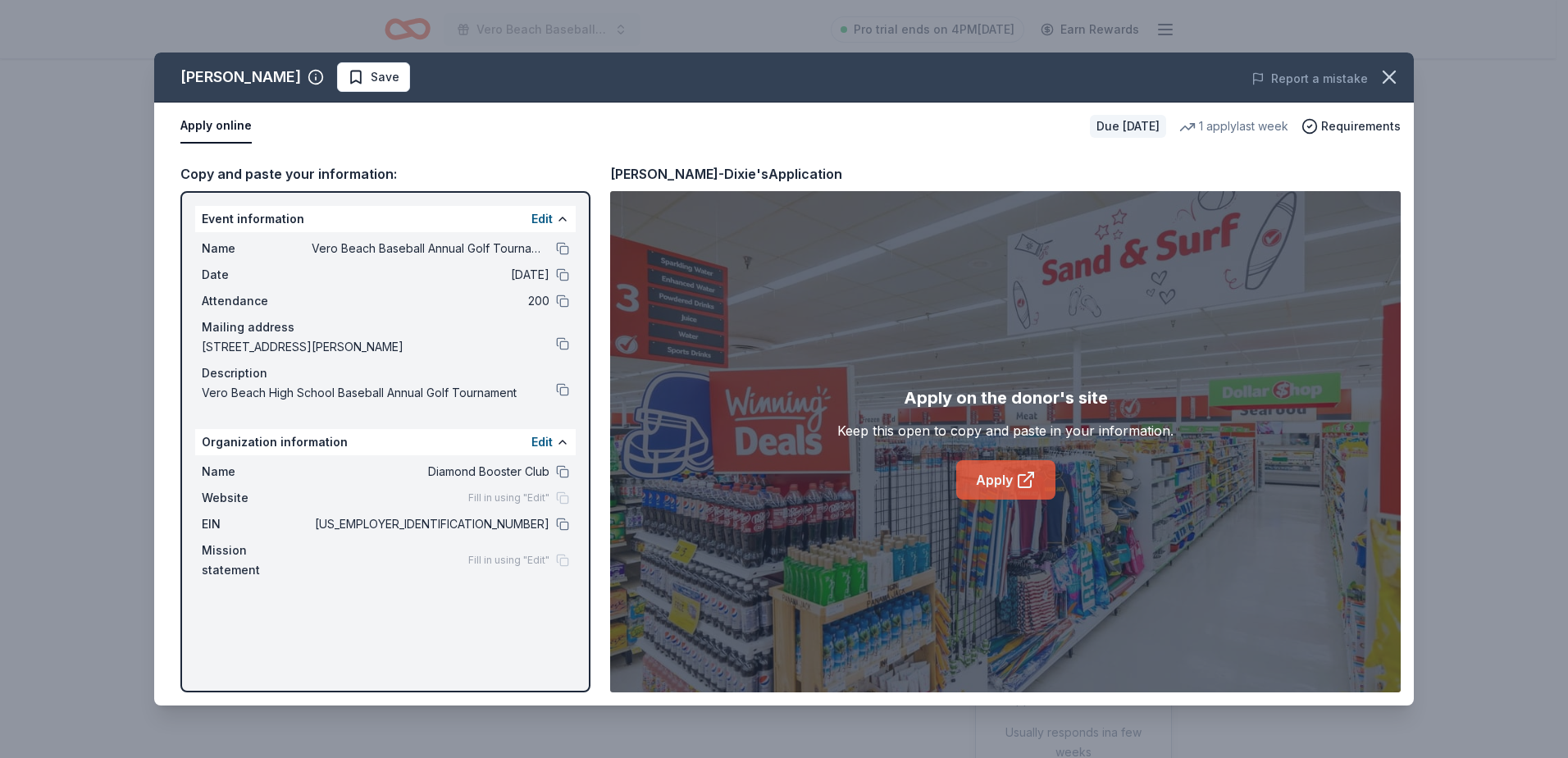
click at [1005, 474] on link "Apply" at bounding box center [1006, 480] width 100 height 39
click at [1001, 484] on link "Apply" at bounding box center [1006, 480] width 100 height 39
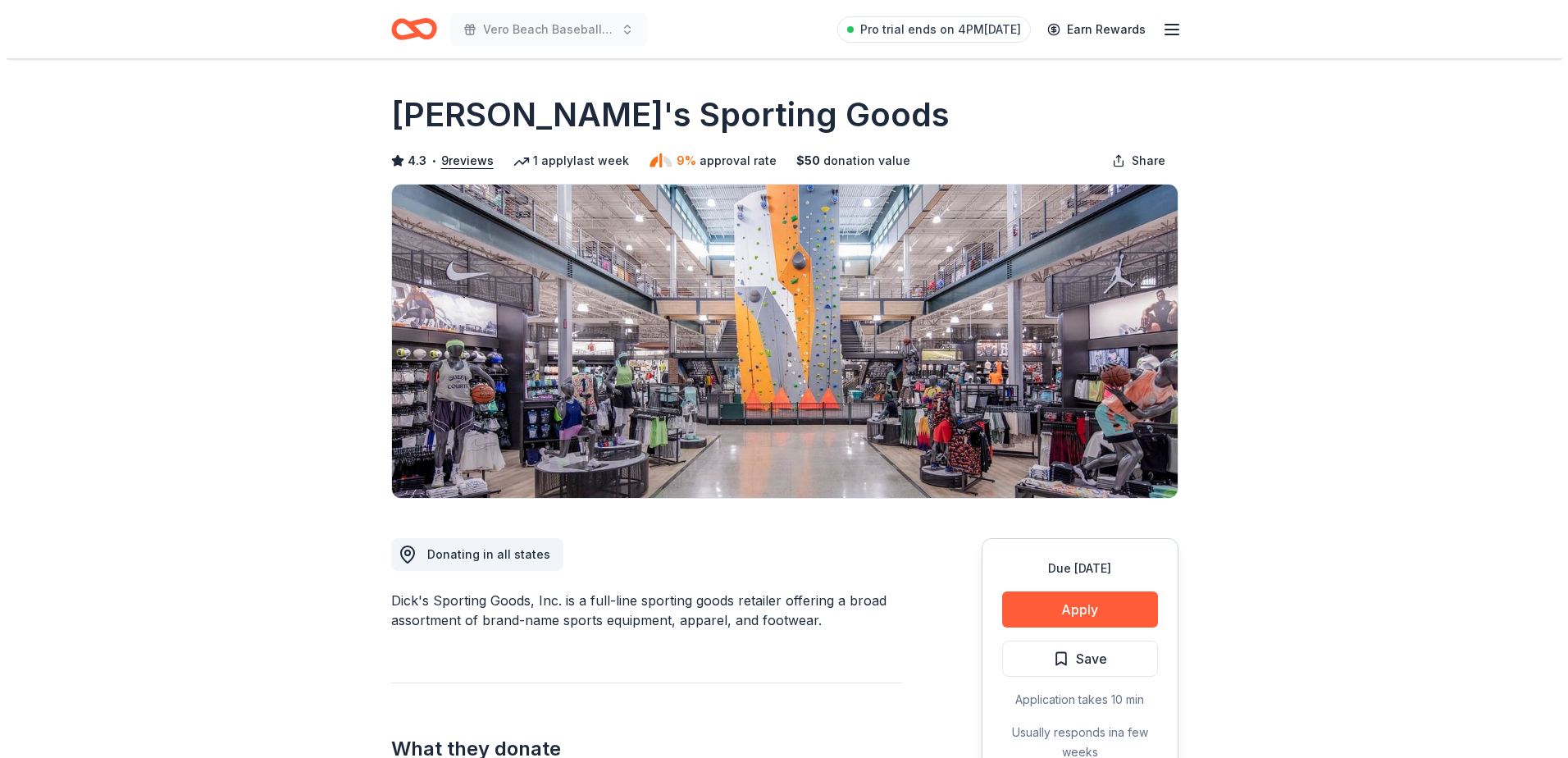
scroll to position [246, 0]
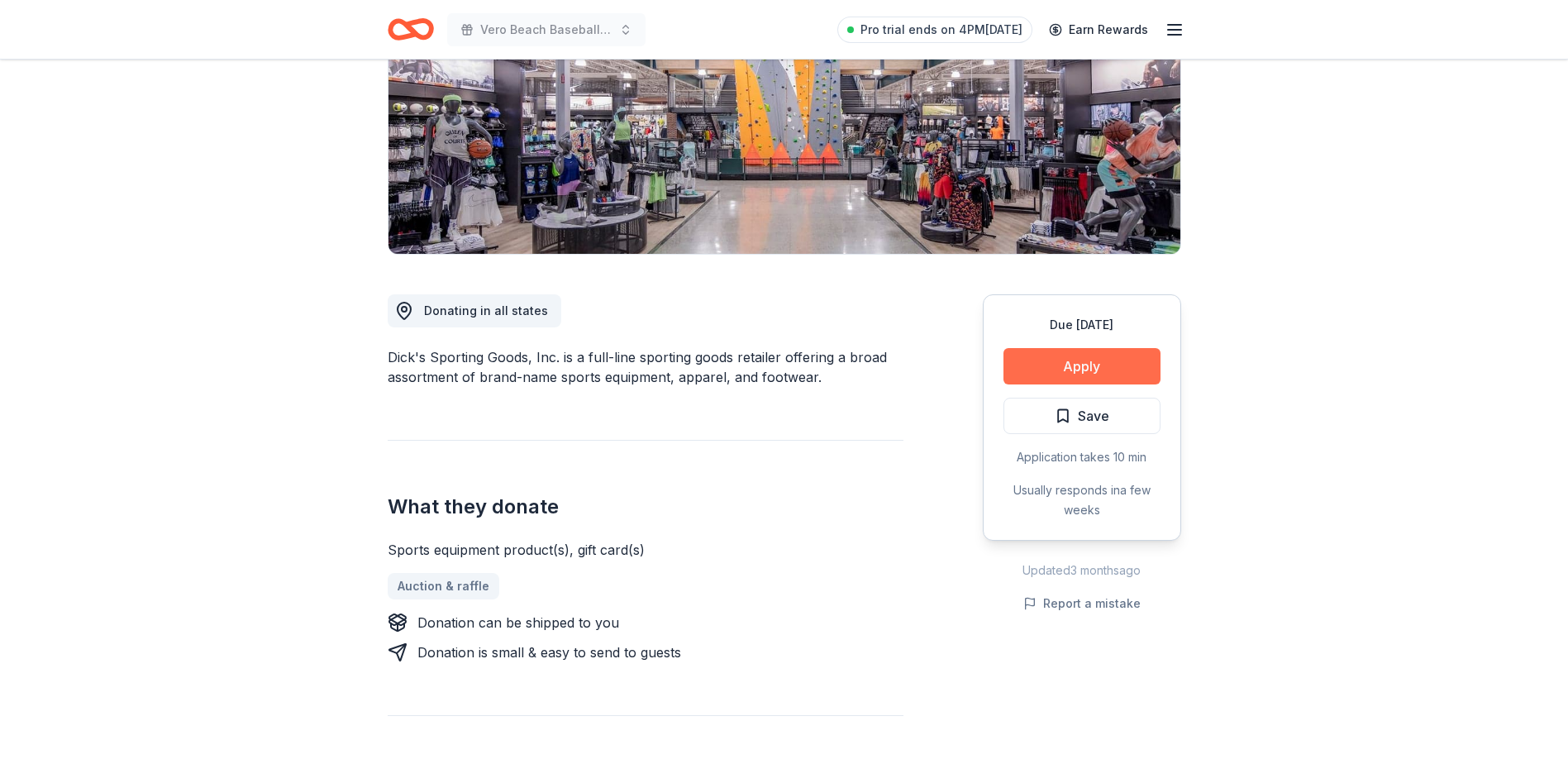
click at [1127, 357] on button "Apply" at bounding box center [1082, 366] width 157 height 37
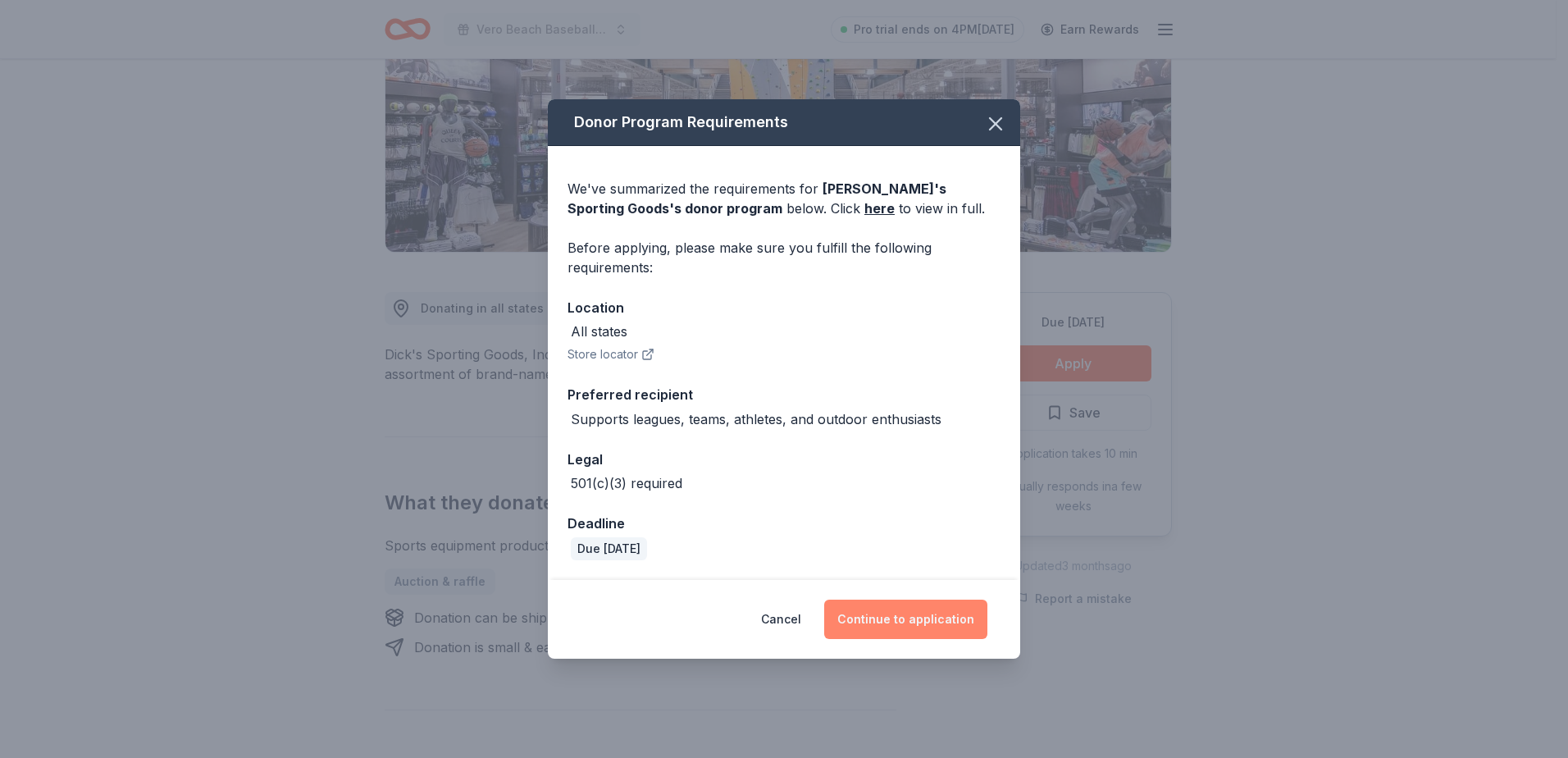
click at [919, 617] on button "Continue to application" at bounding box center [905, 619] width 163 height 39
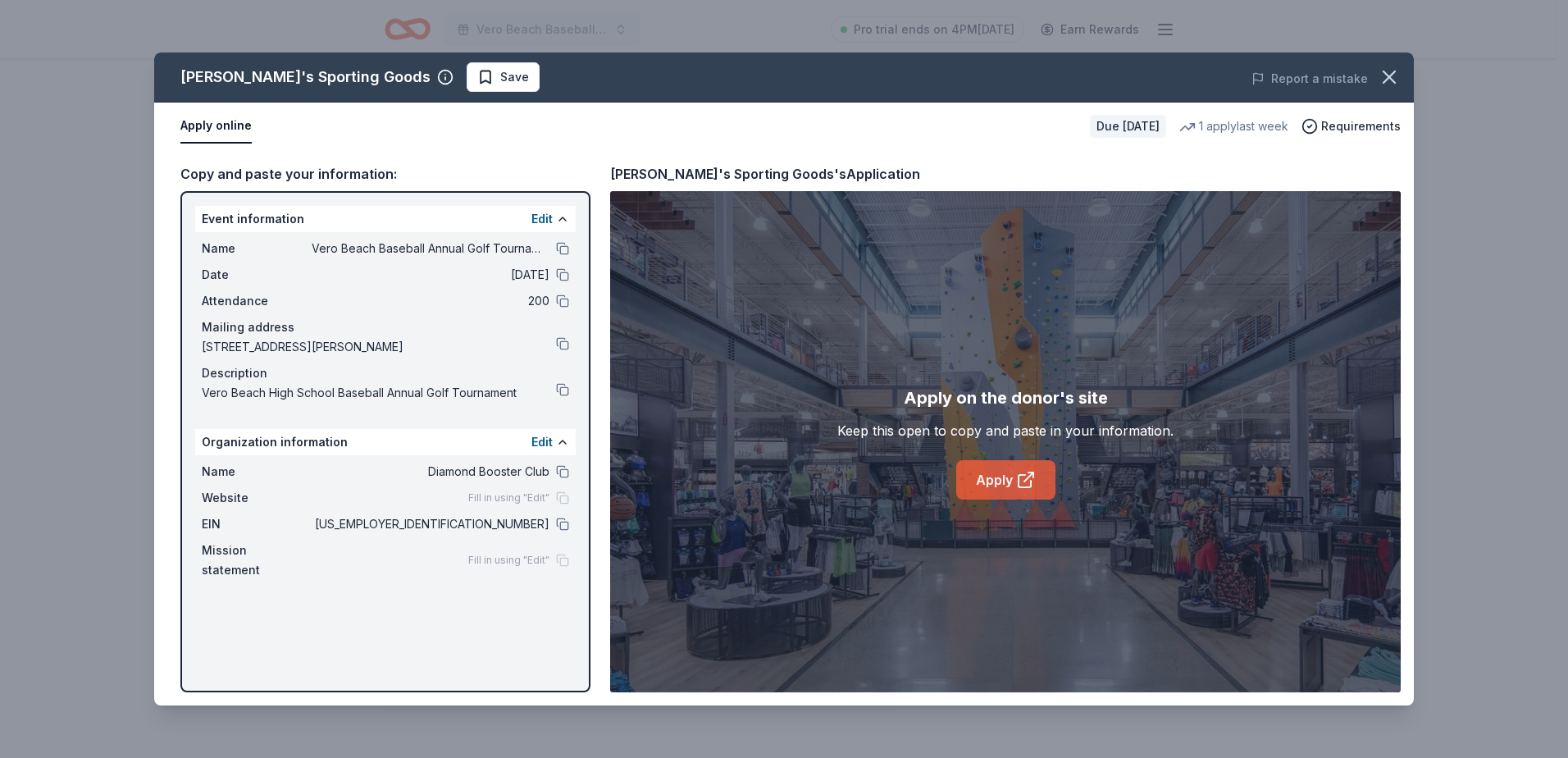
click at [1028, 483] on icon at bounding box center [1025, 480] width 20 height 20
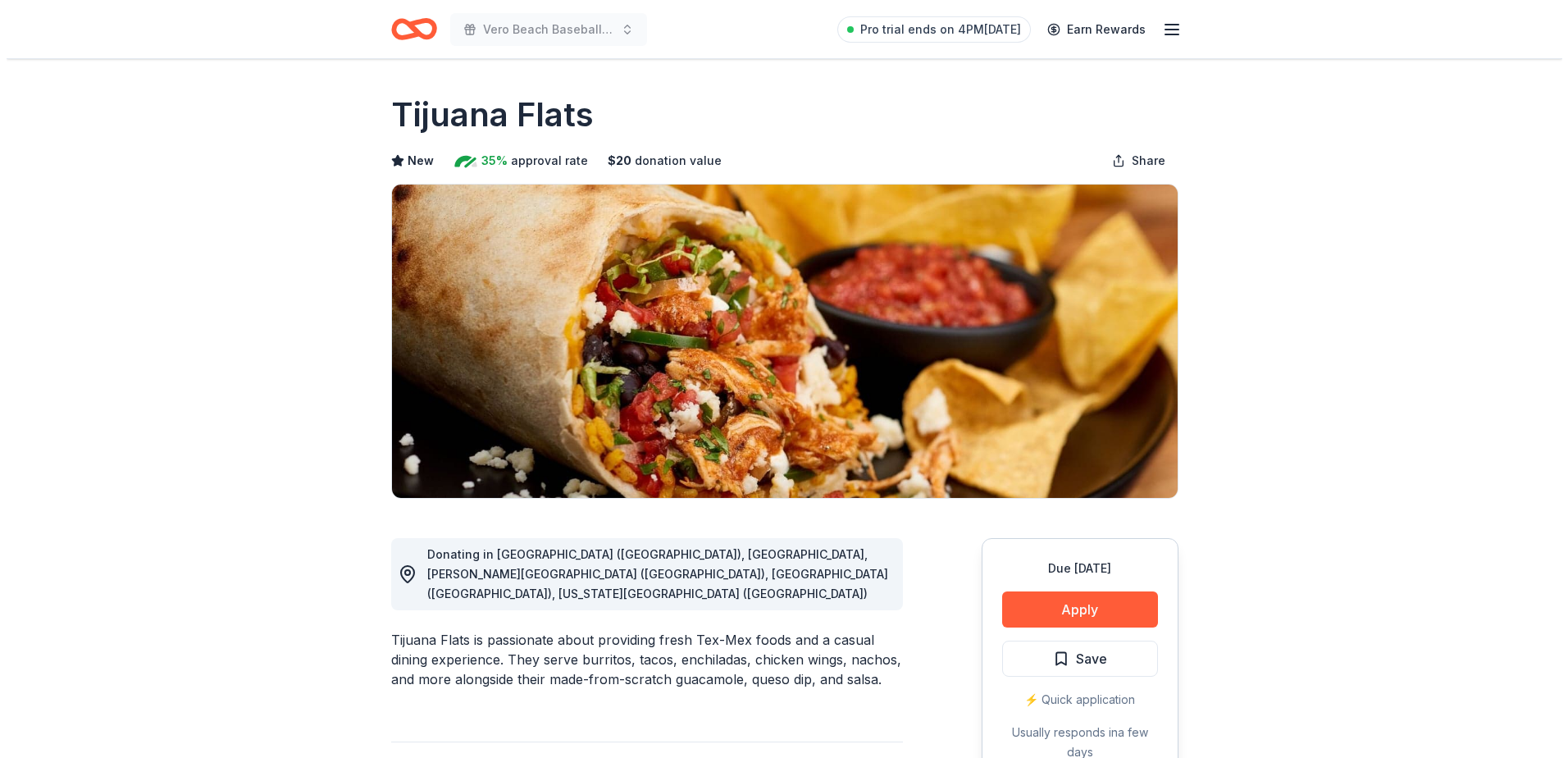
scroll to position [164, 0]
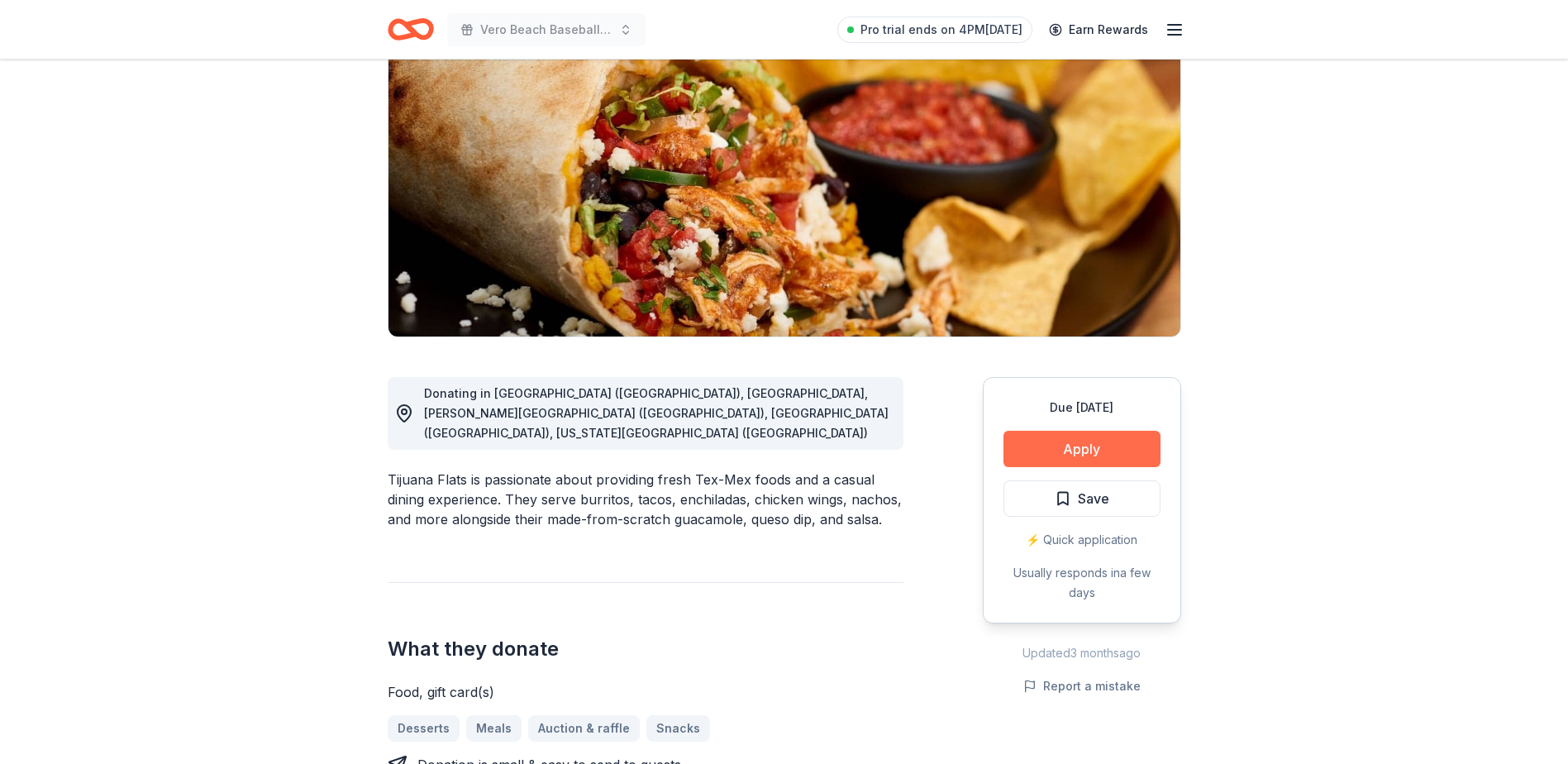
click at [1066, 440] on button "Apply" at bounding box center [1082, 449] width 157 height 37
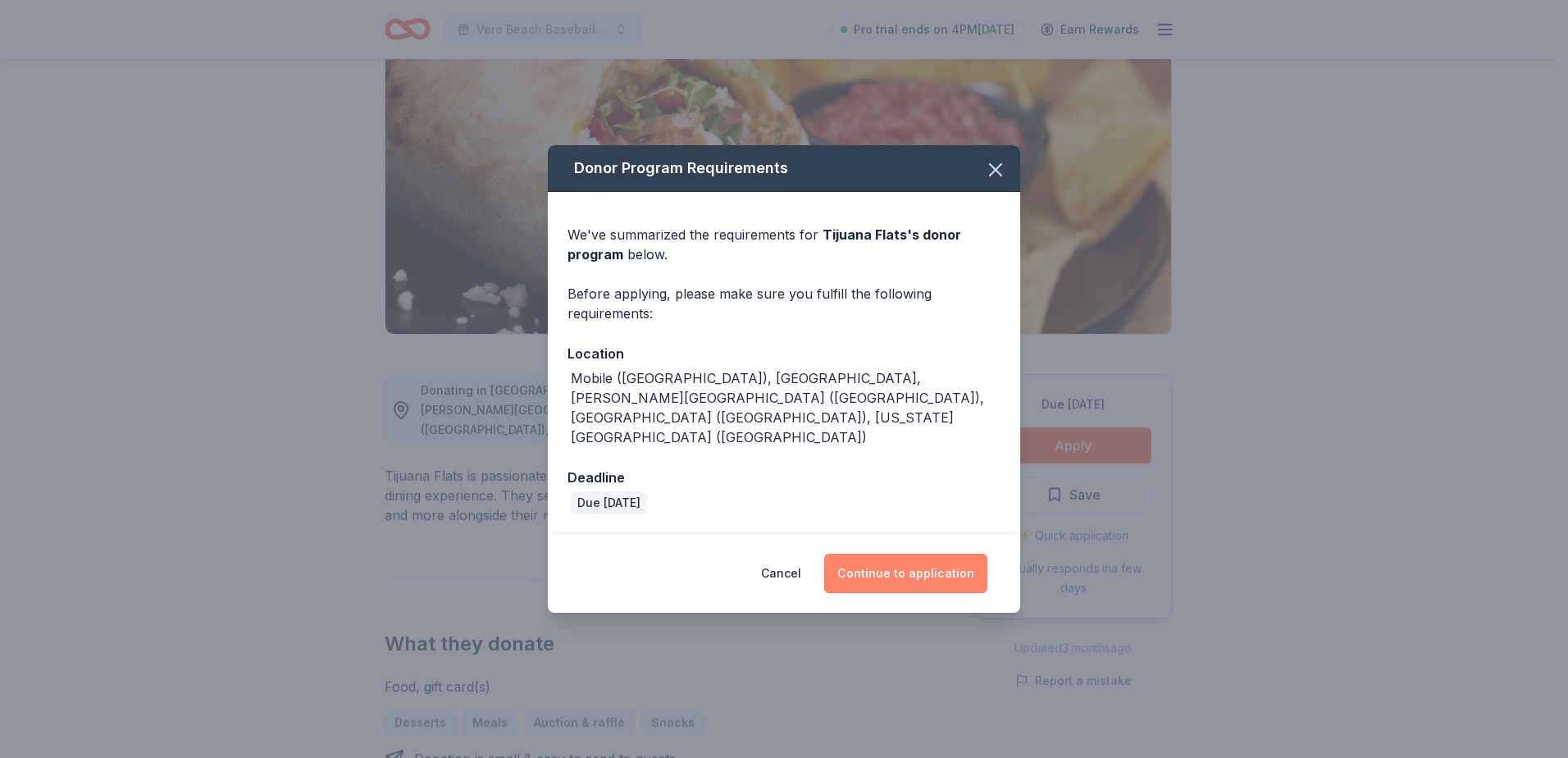
click at [907, 556] on button "Continue to application" at bounding box center [905, 573] width 163 height 39
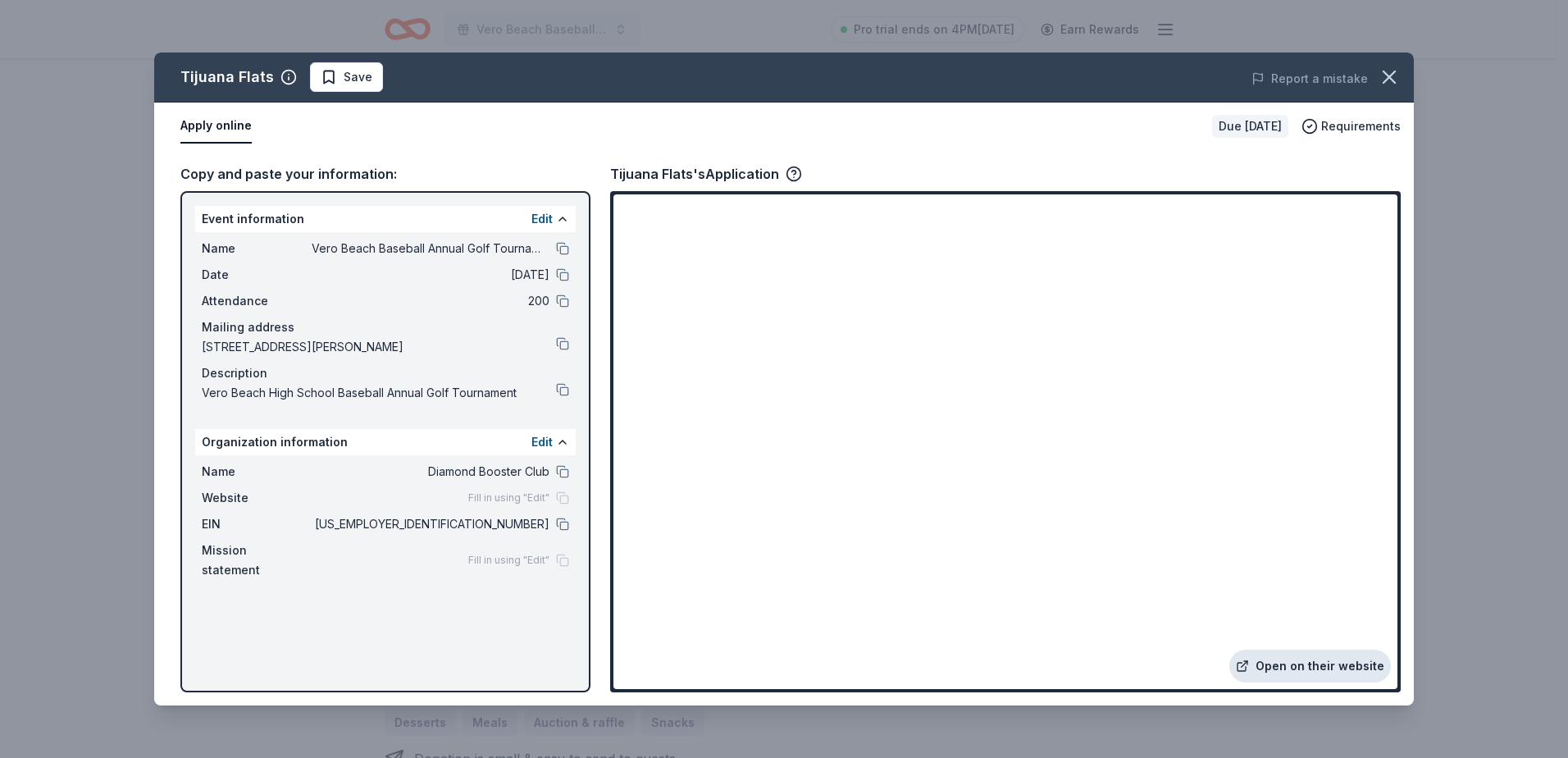
click at [1309, 657] on link "Open on their website" at bounding box center [1310, 665] width 162 height 33
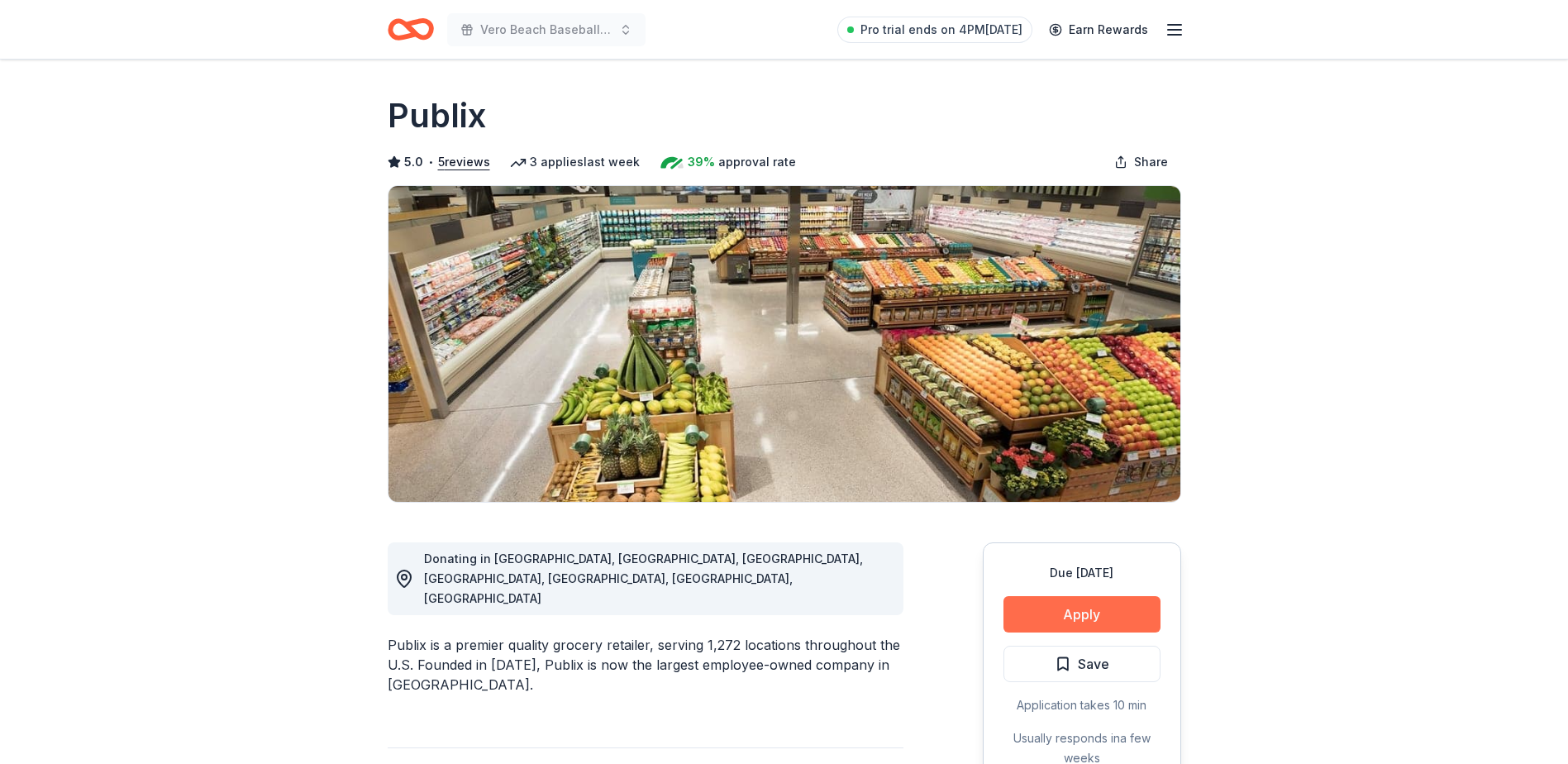
click at [1080, 614] on button "Apply" at bounding box center [1082, 614] width 157 height 37
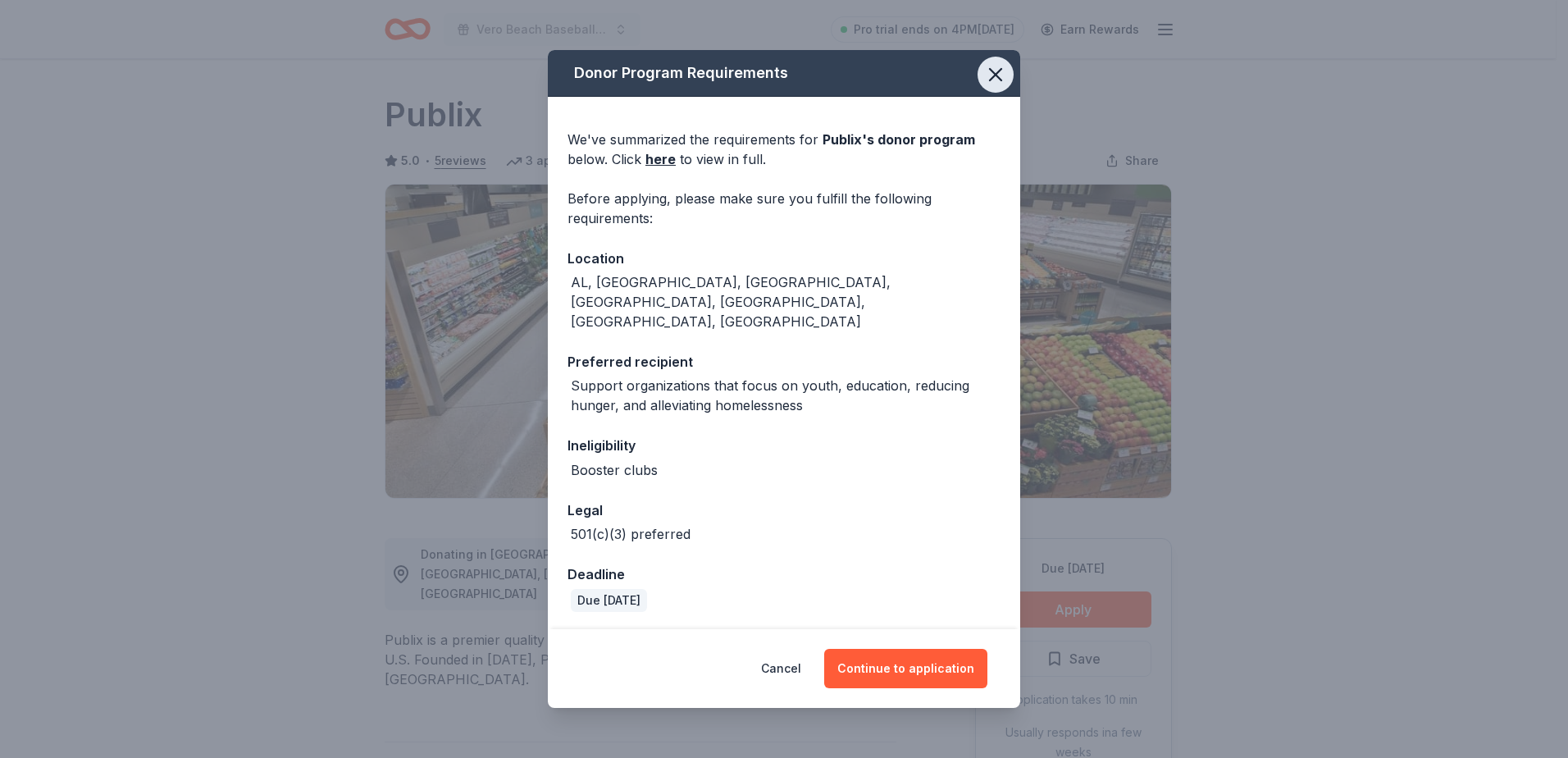
click at [1001, 86] on icon "button" at bounding box center [995, 74] width 23 height 23
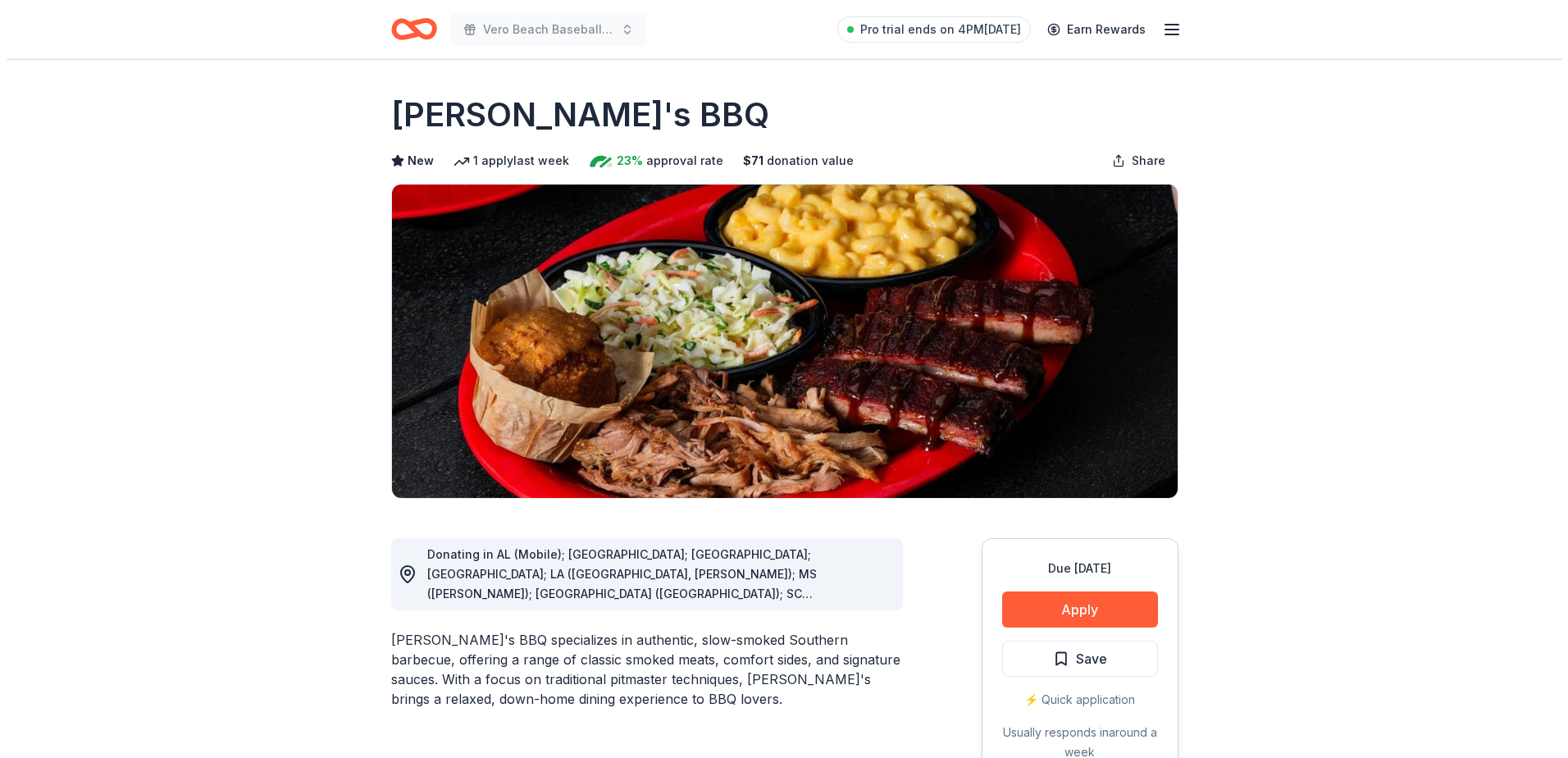
scroll to position [246, 0]
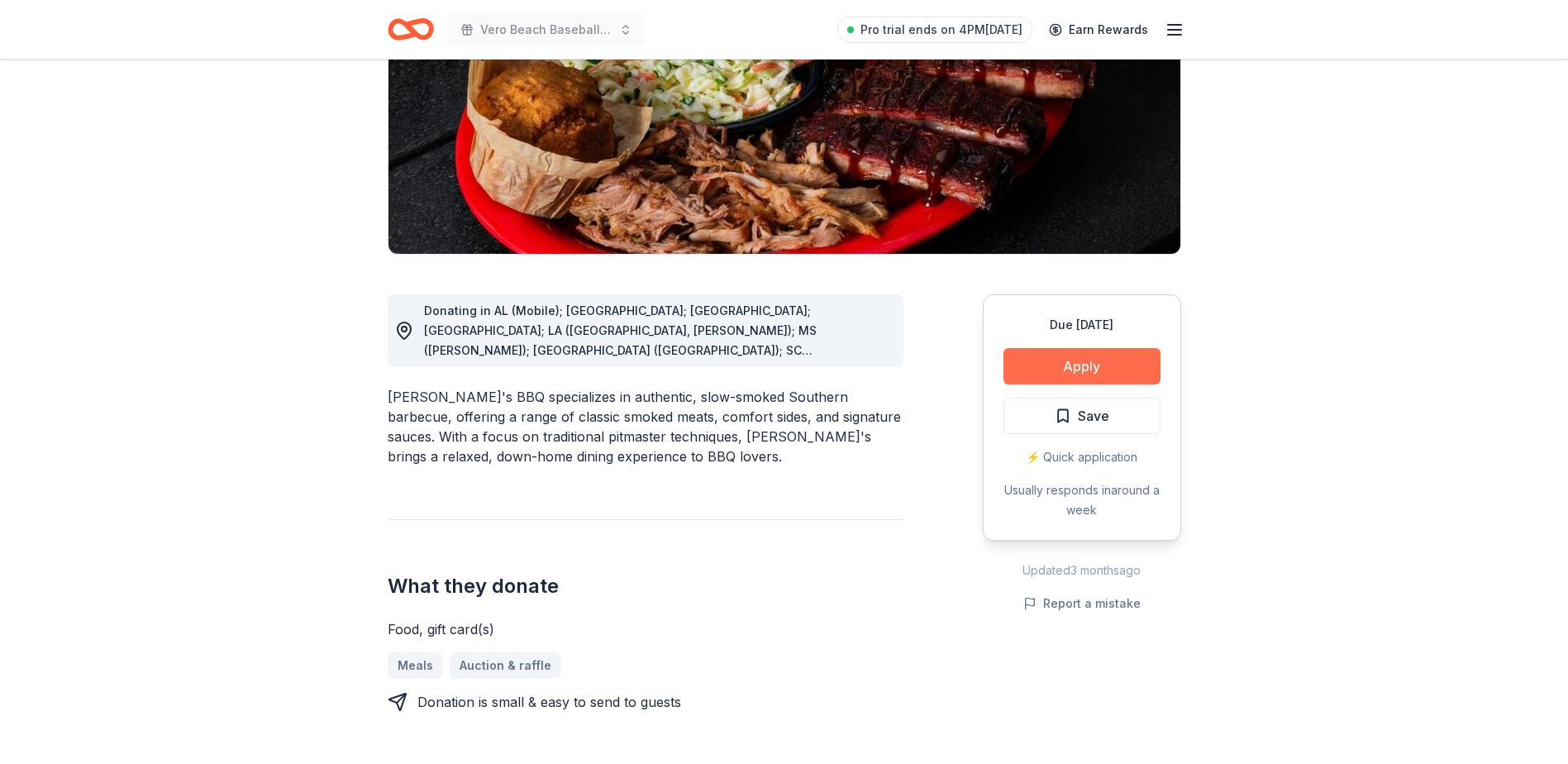
click at [1061, 364] on button "Apply" at bounding box center [1082, 366] width 157 height 37
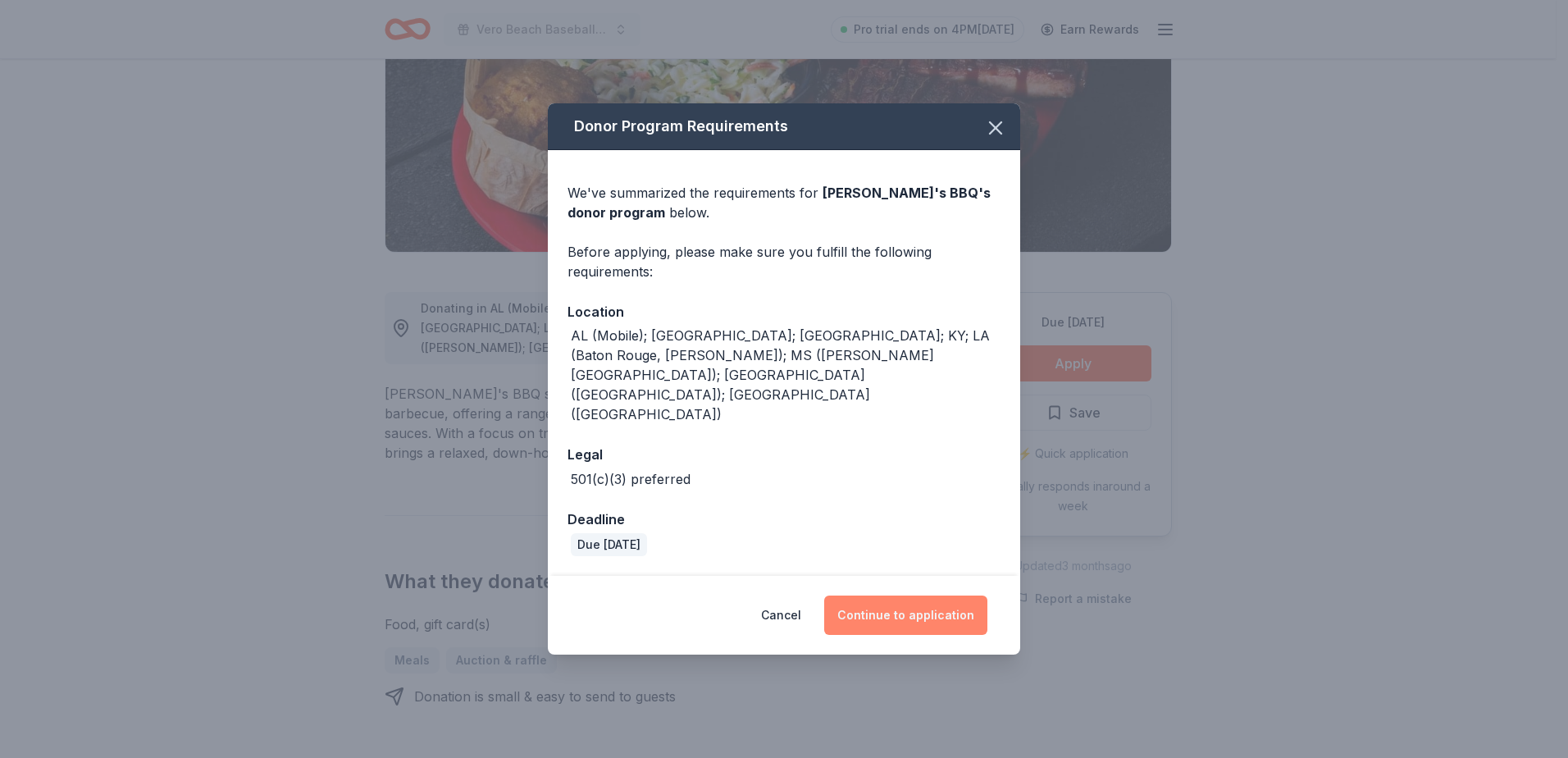
click at [920, 595] on button "Continue to application" at bounding box center [905, 615] width 163 height 39
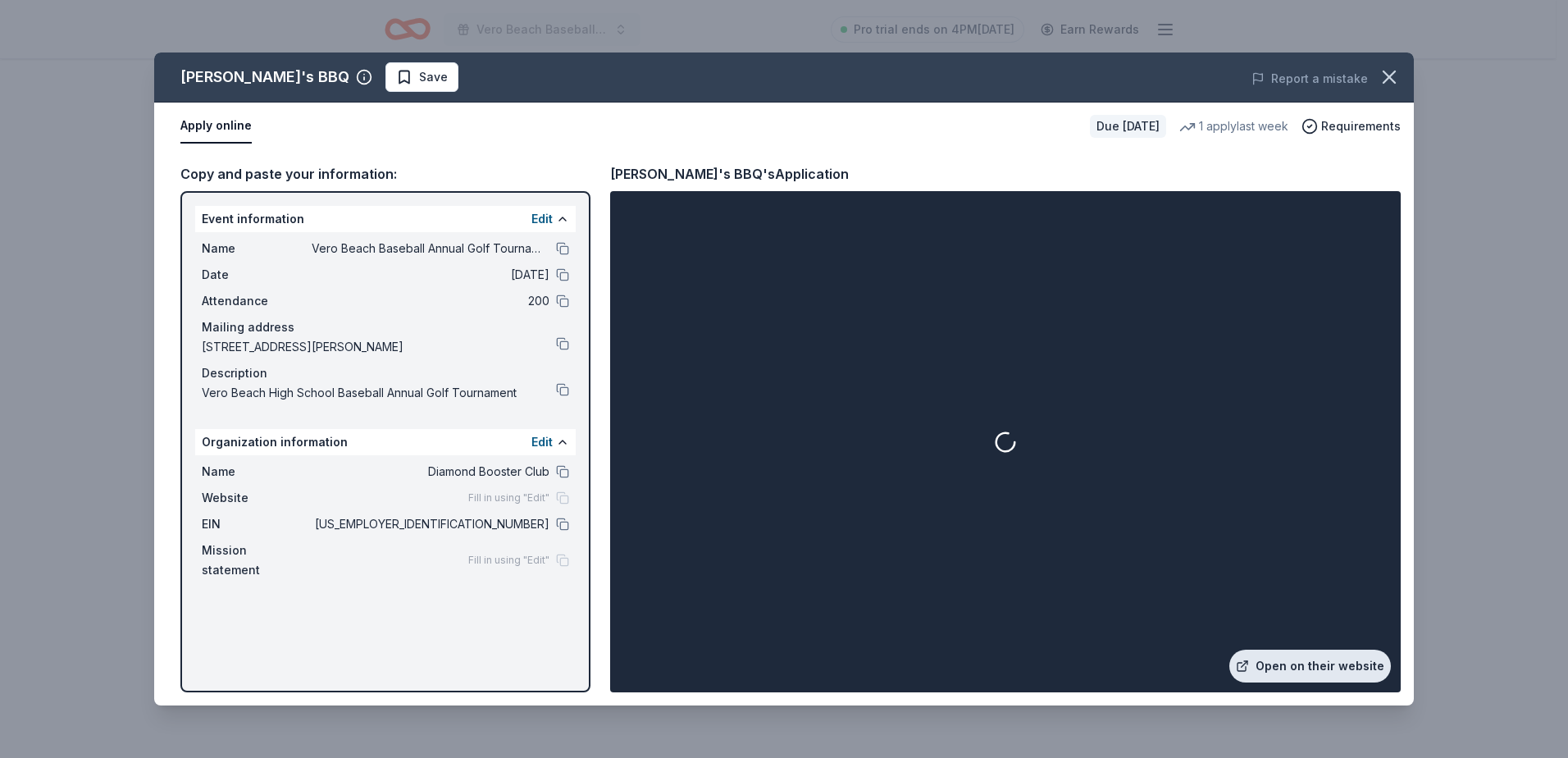
click at [1327, 661] on link "Open on their website" at bounding box center [1310, 665] width 162 height 33
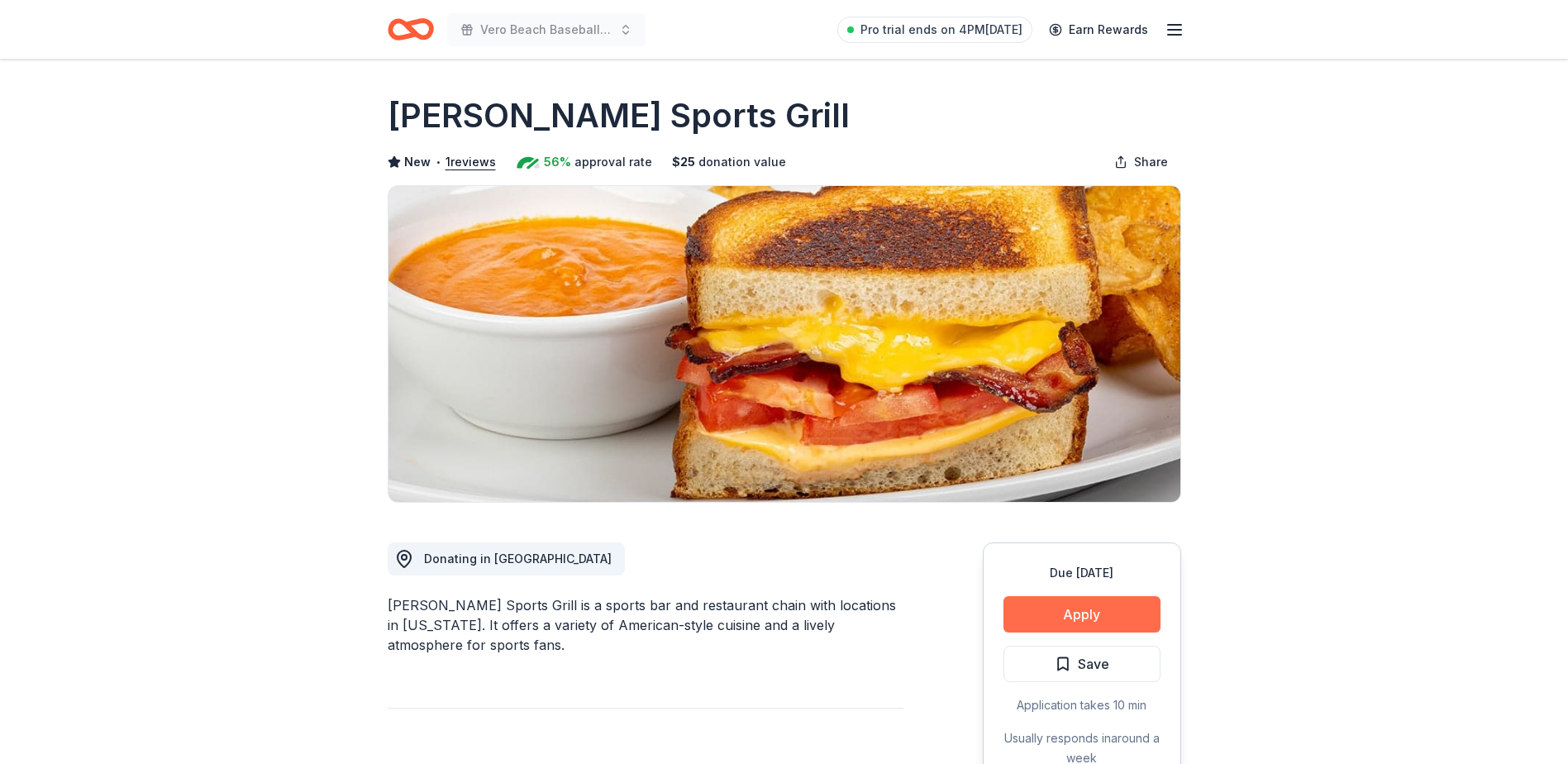
click at [1068, 609] on button "Apply" at bounding box center [1082, 614] width 157 height 37
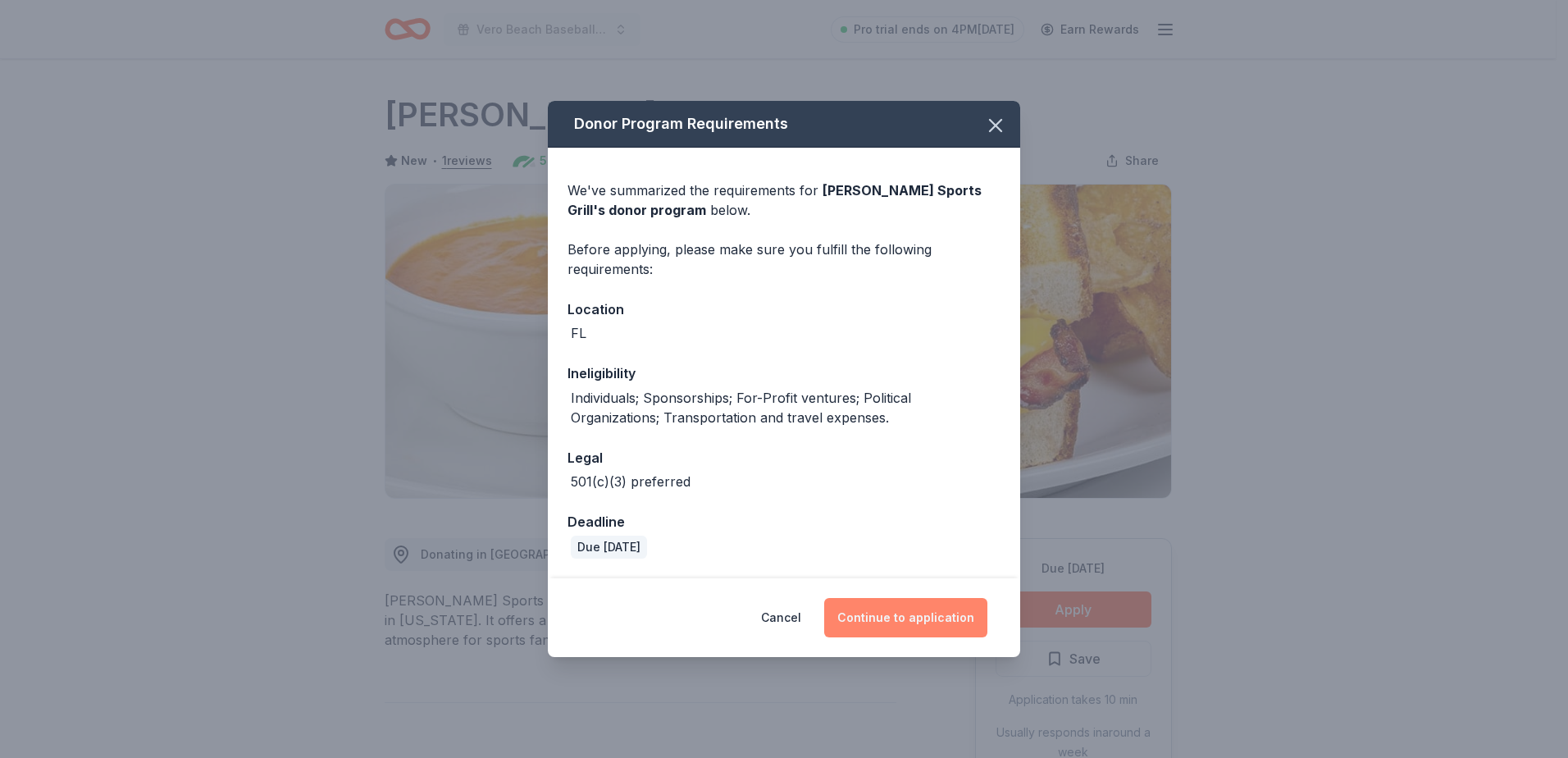
click at [921, 617] on button "Continue to application" at bounding box center [905, 618] width 163 height 39
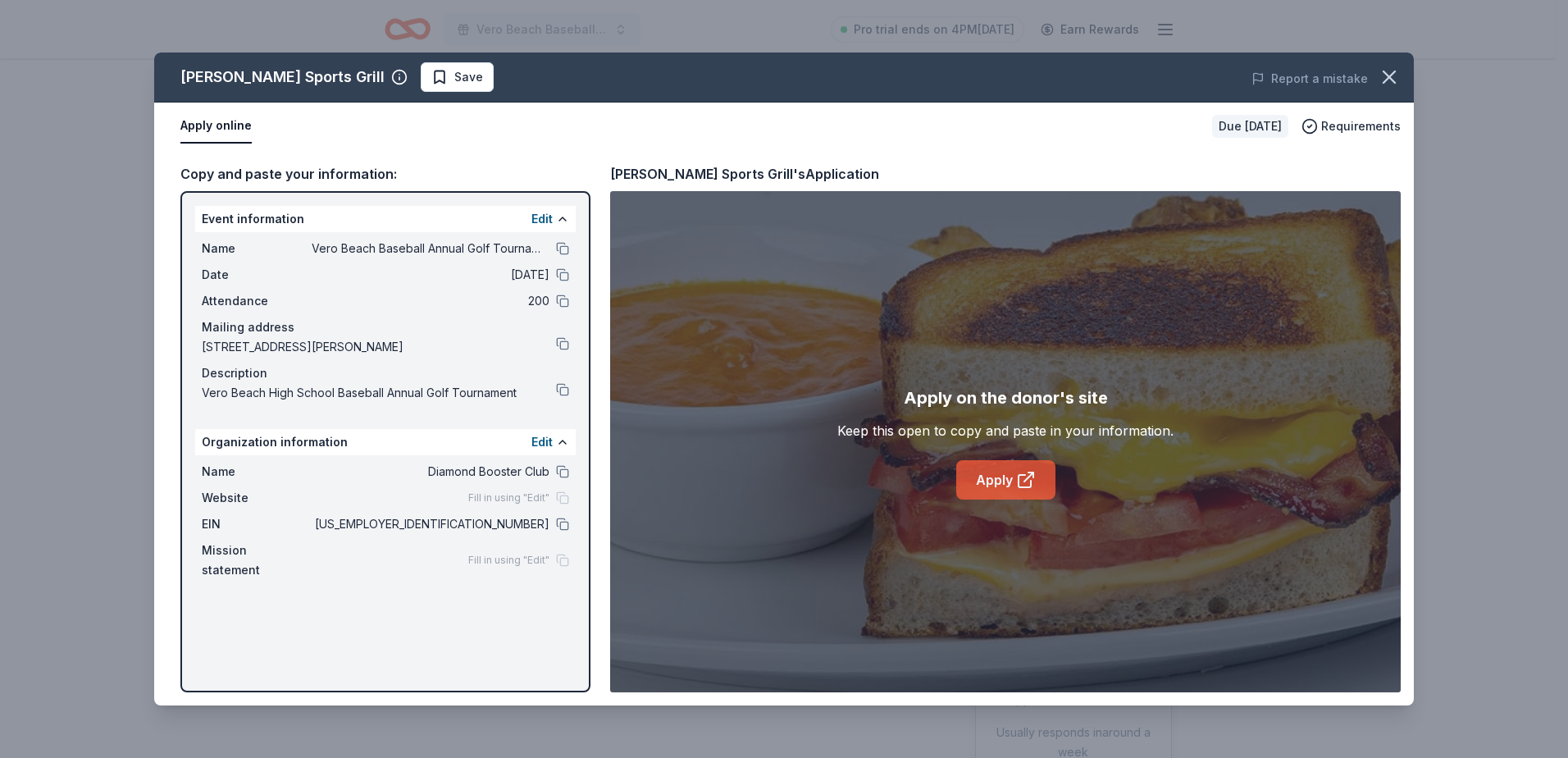
click at [1002, 483] on link "Apply" at bounding box center [1006, 480] width 100 height 39
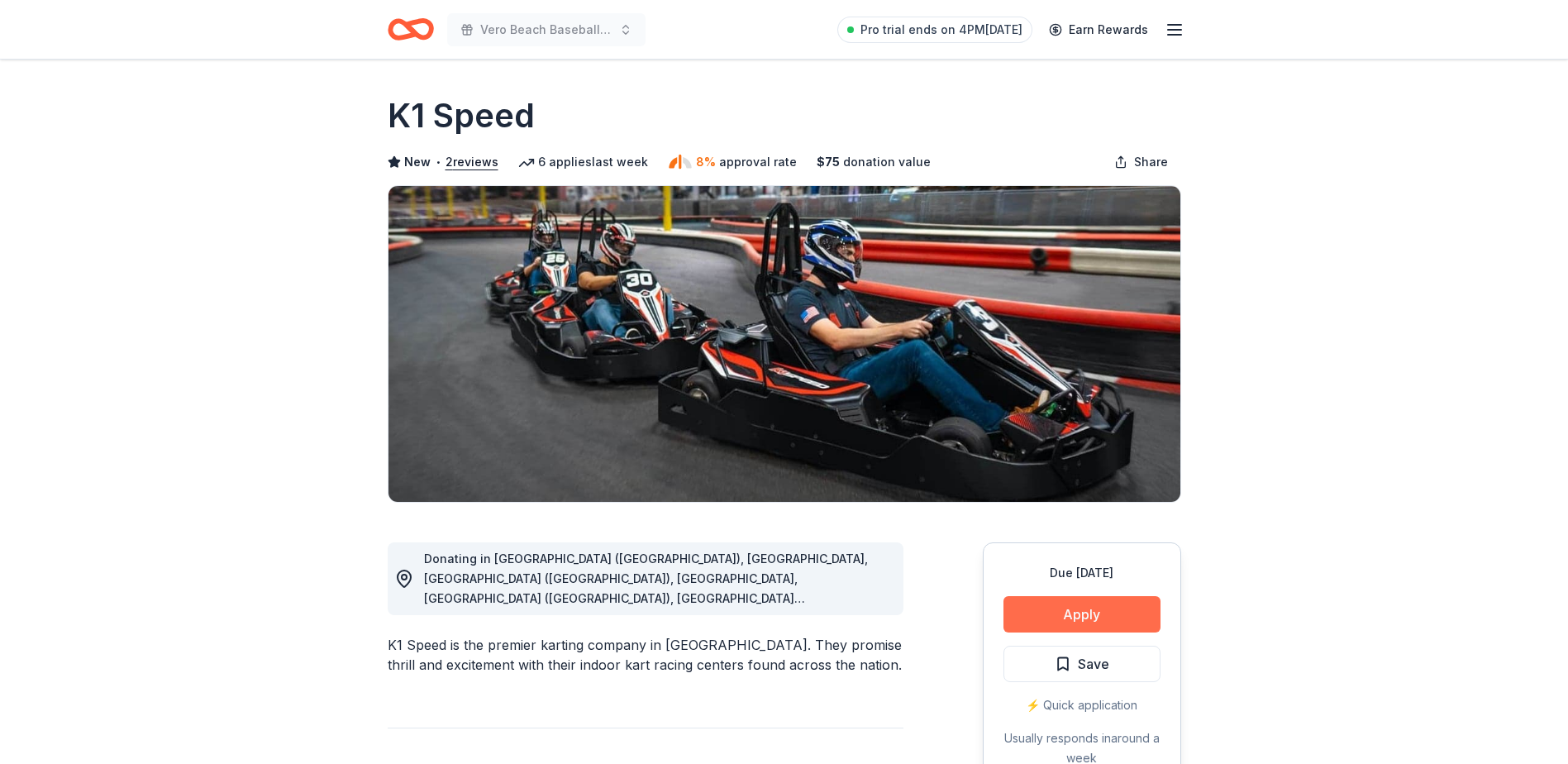
click at [1070, 616] on button "Apply" at bounding box center [1082, 614] width 157 height 37
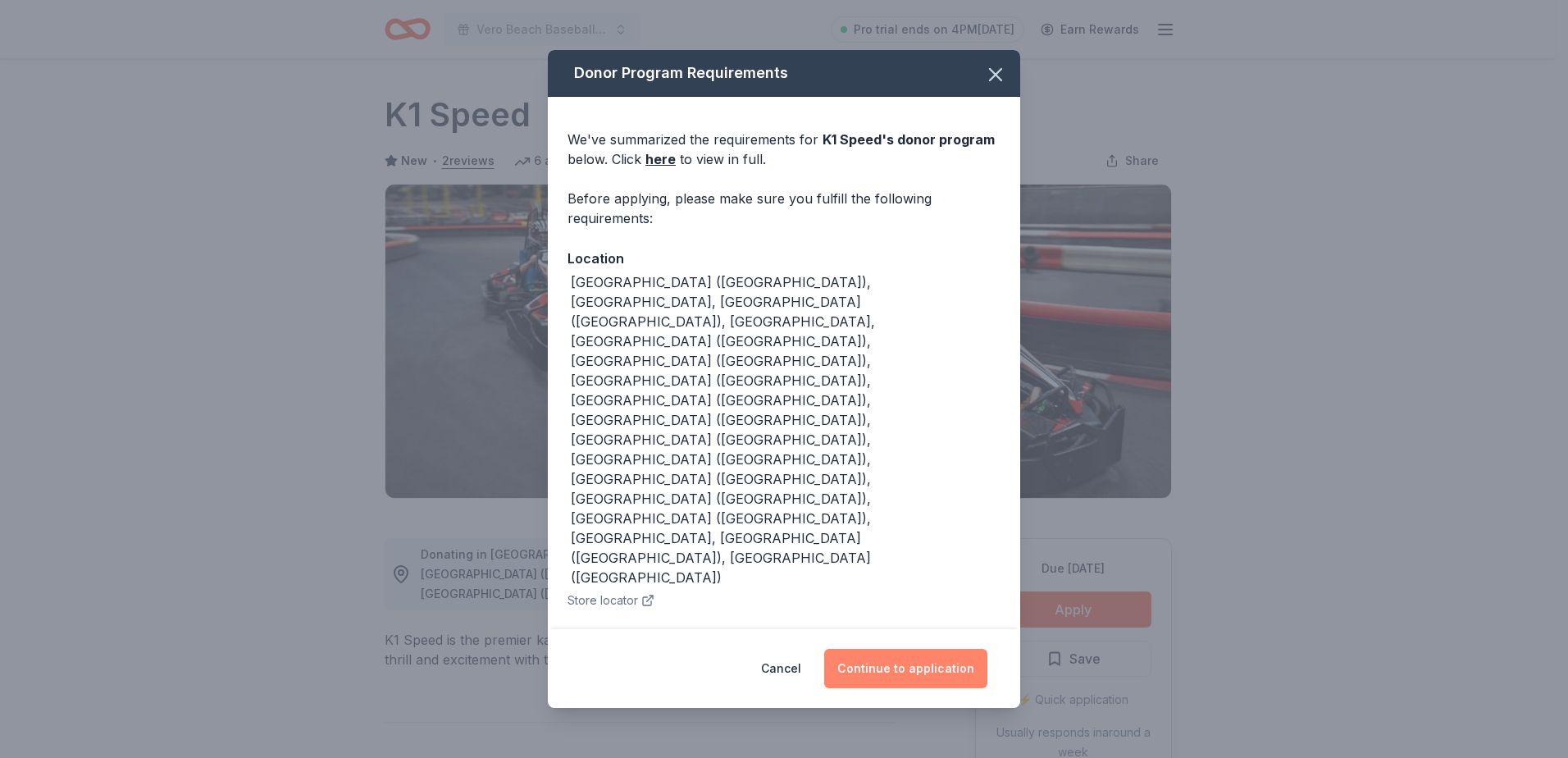
click at [886, 648] on button "Continue to application" at bounding box center [905, 668] width 163 height 39
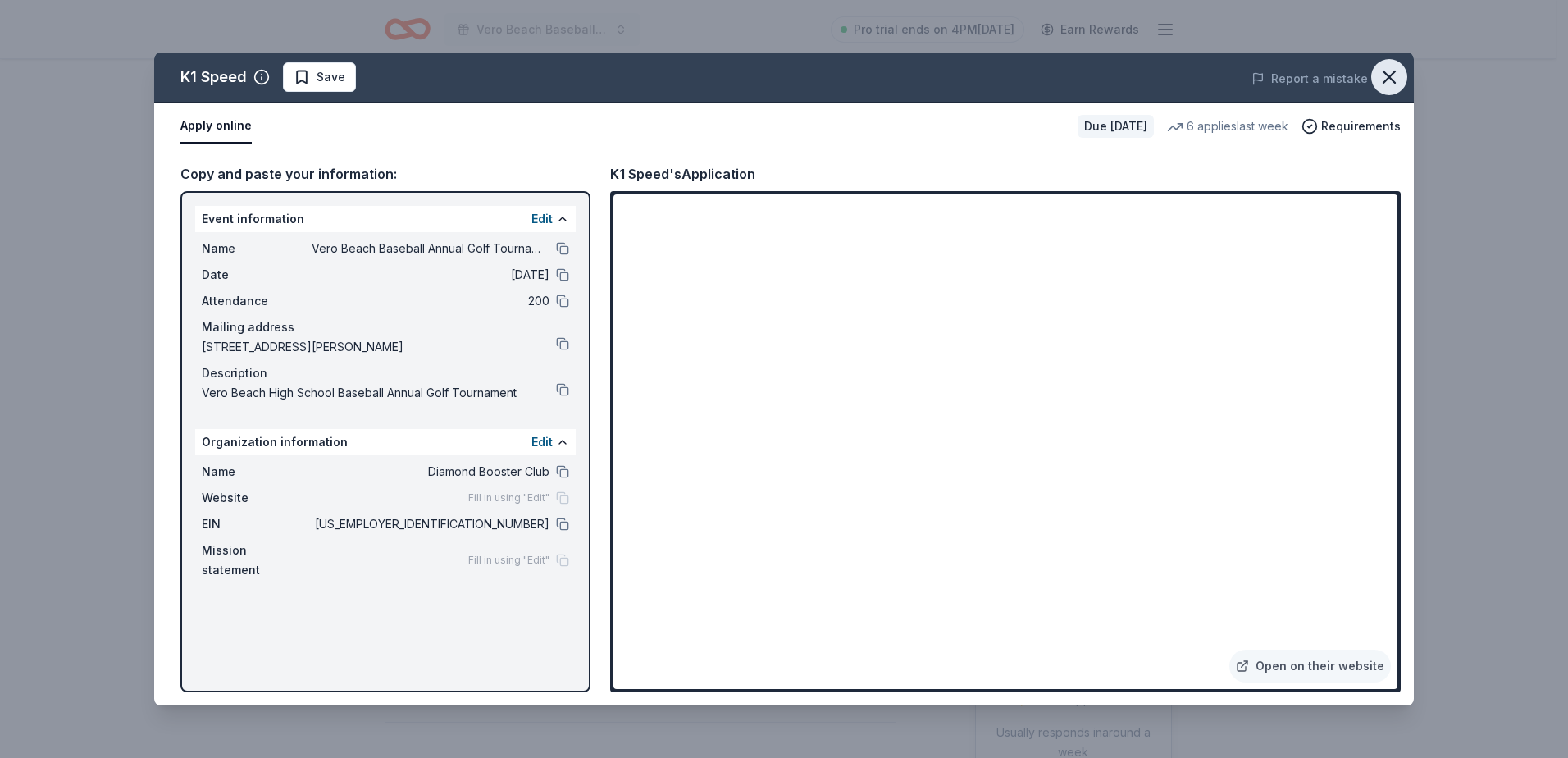
click at [1393, 70] on icon "button" at bounding box center [1388, 76] width 23 height 23
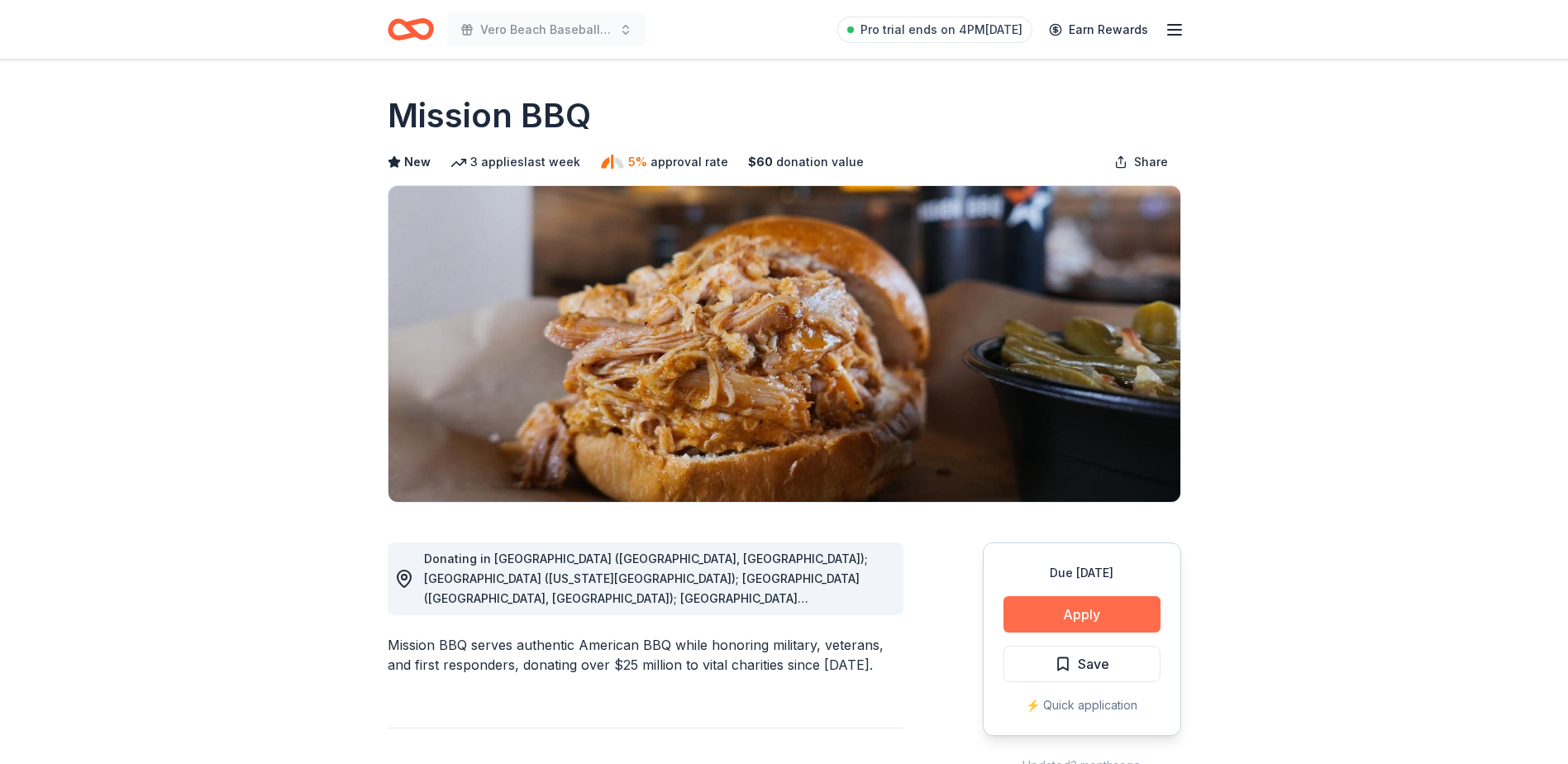
click at [1077, 620] on button "Apply" at bounding box center [1082, 614] width 157 height 37
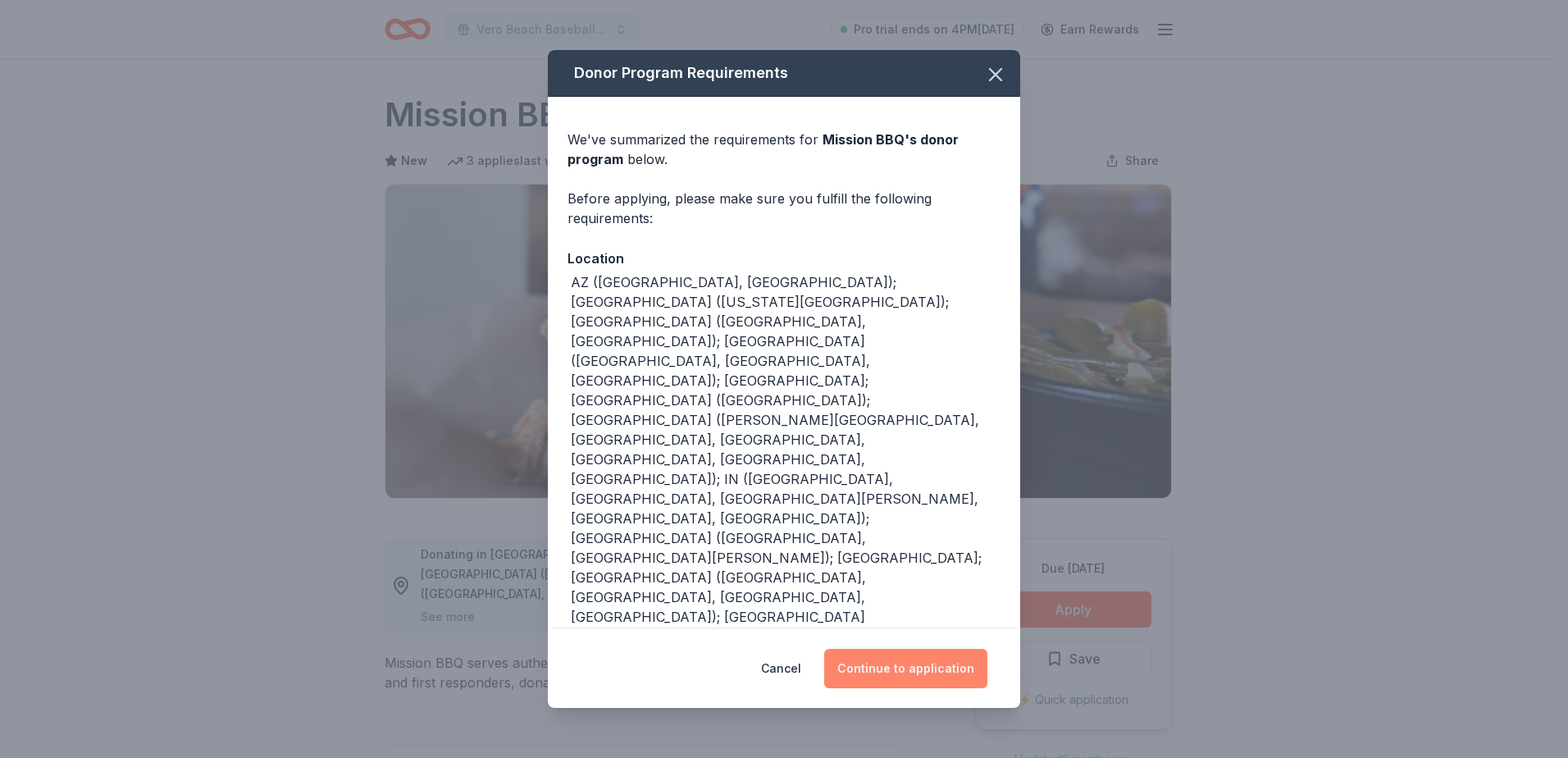
click at [913, 675] on button "Continue to application" at bounding box center [905, 668] width 163 height 39
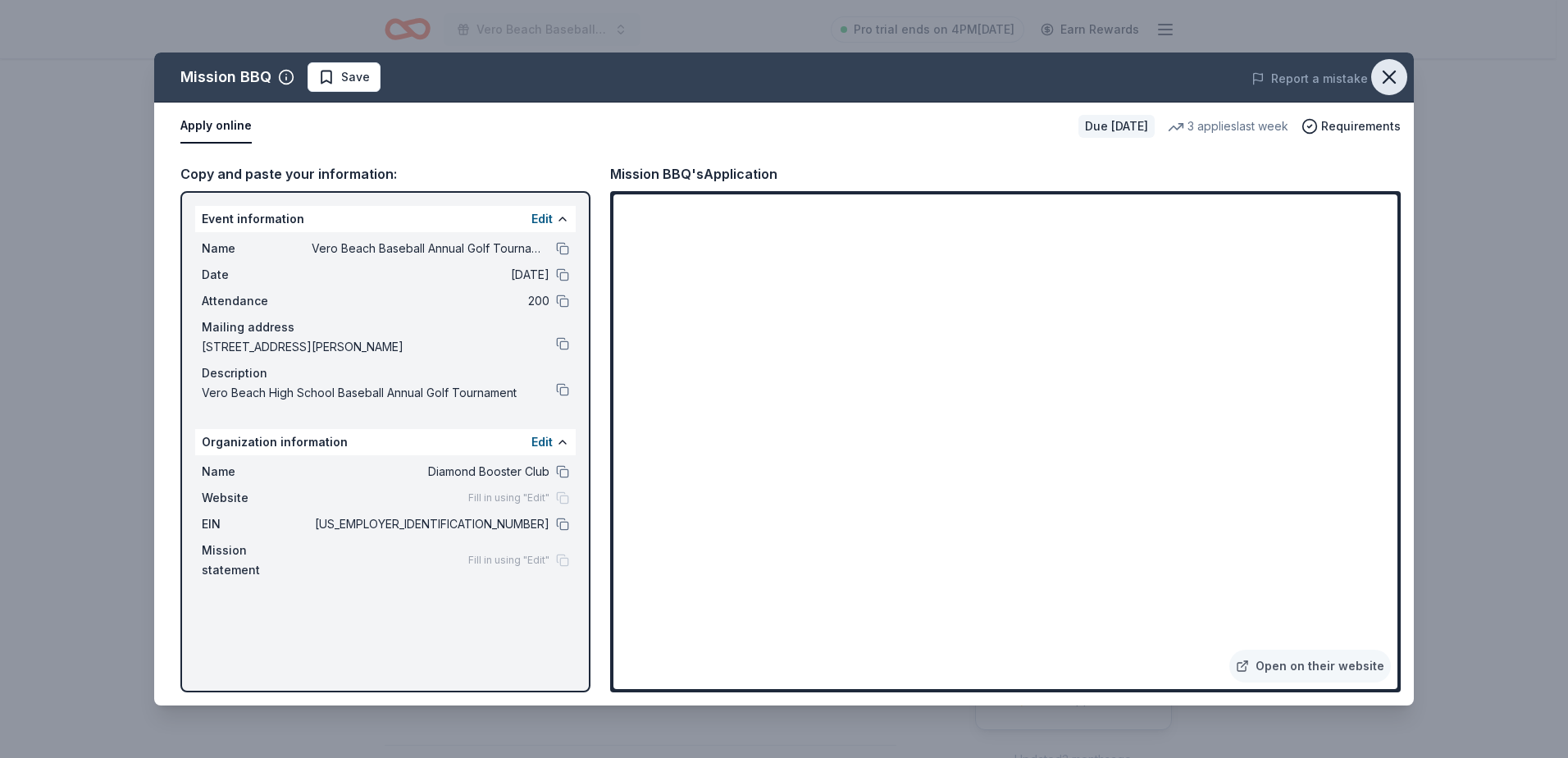
click at [1384, 78] on icon "button" at bounding box center [1388, 76] width 23 height 23
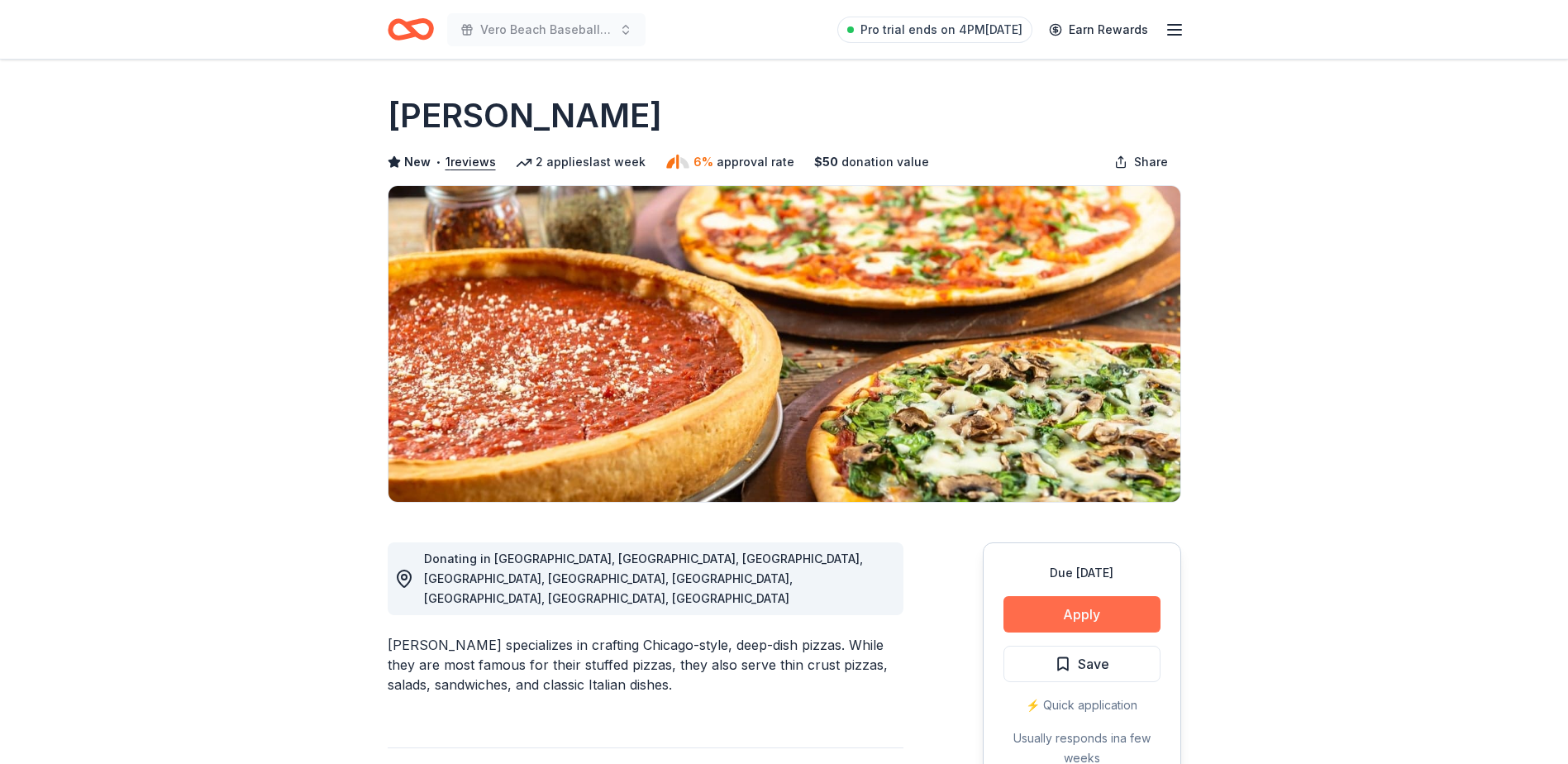
click at [1098, 614] on button "Apply" at bounding box center [1082, 614] width 157 height 37
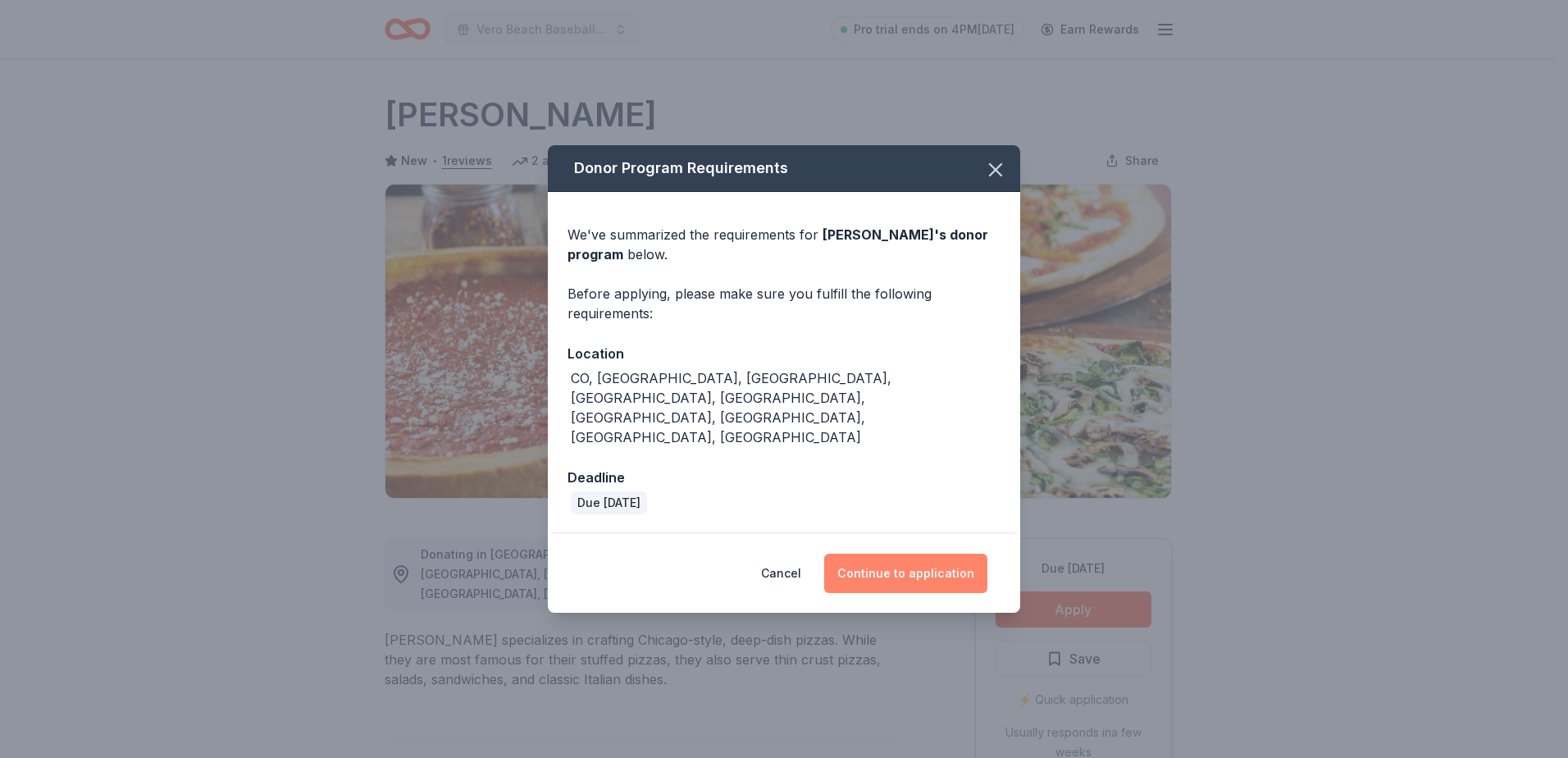
click at [893, 554] on button "Continue to application" at bounding box center [905, 573] width 163 height 39
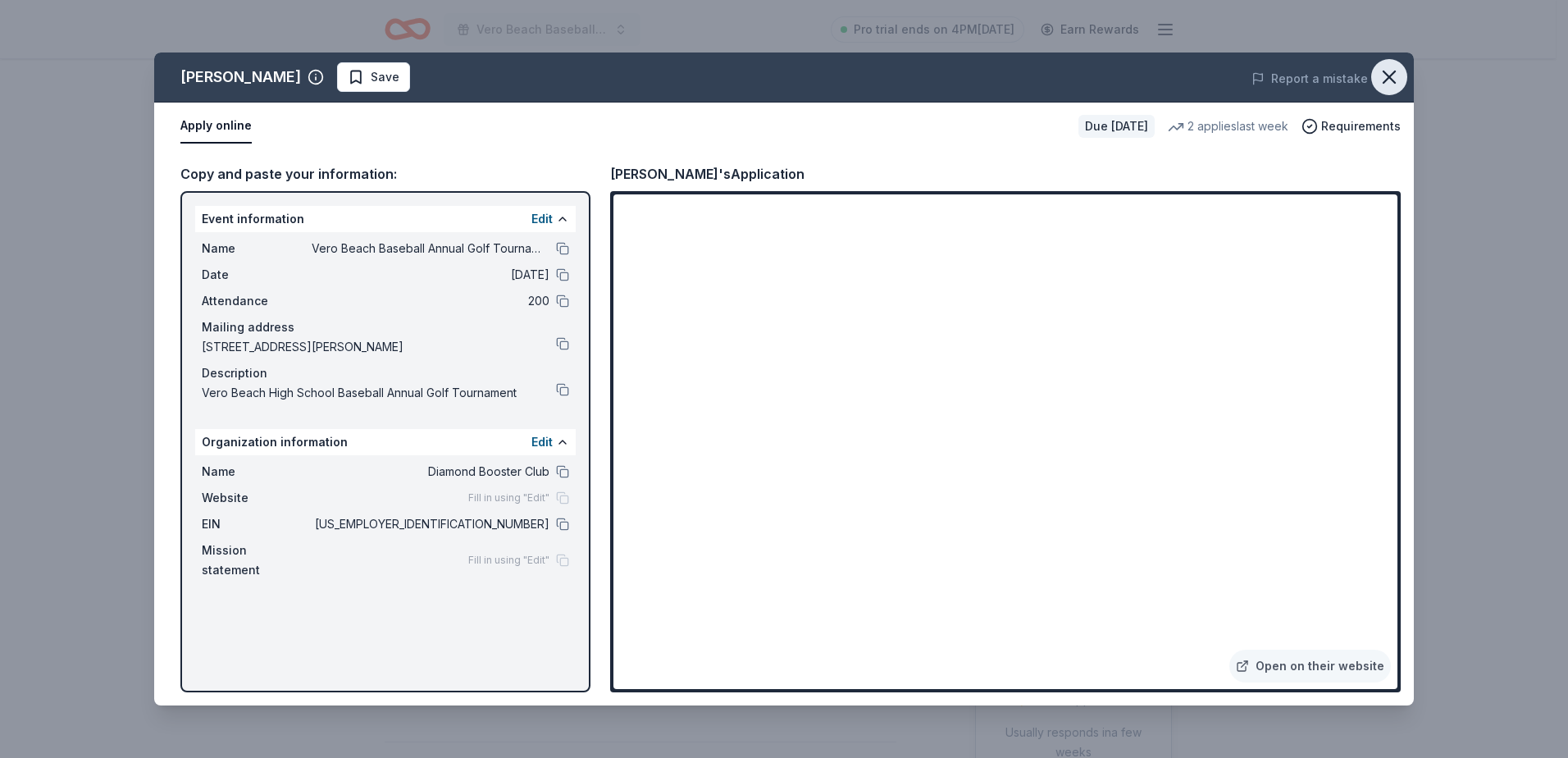
click at [1393, 75] on icon "button" at bounding box center [1388, 76] width 23 height 23
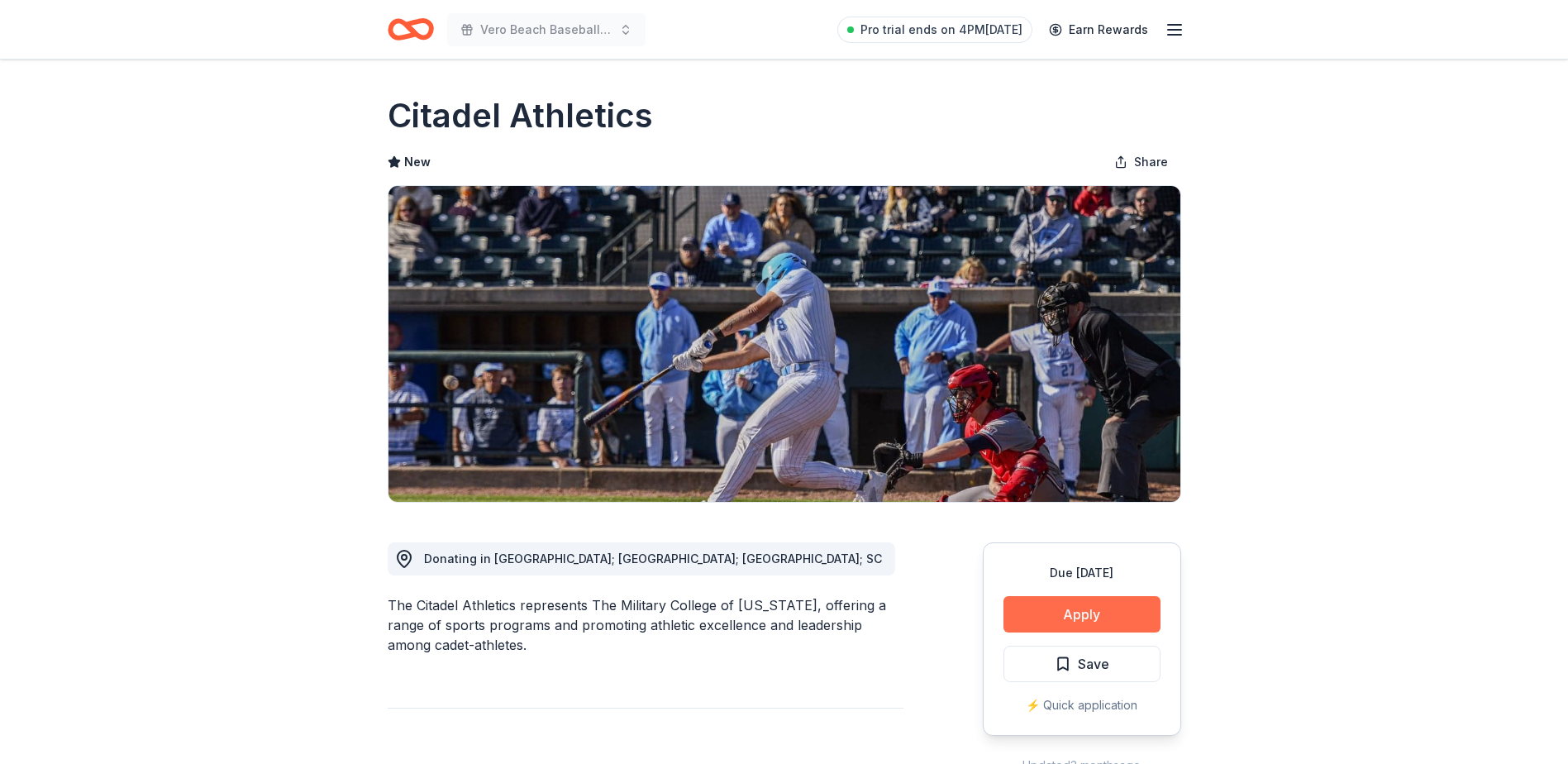
click at [1079, 609] on button "Apply" at bounding box center [1082, 614] width 157 height 37
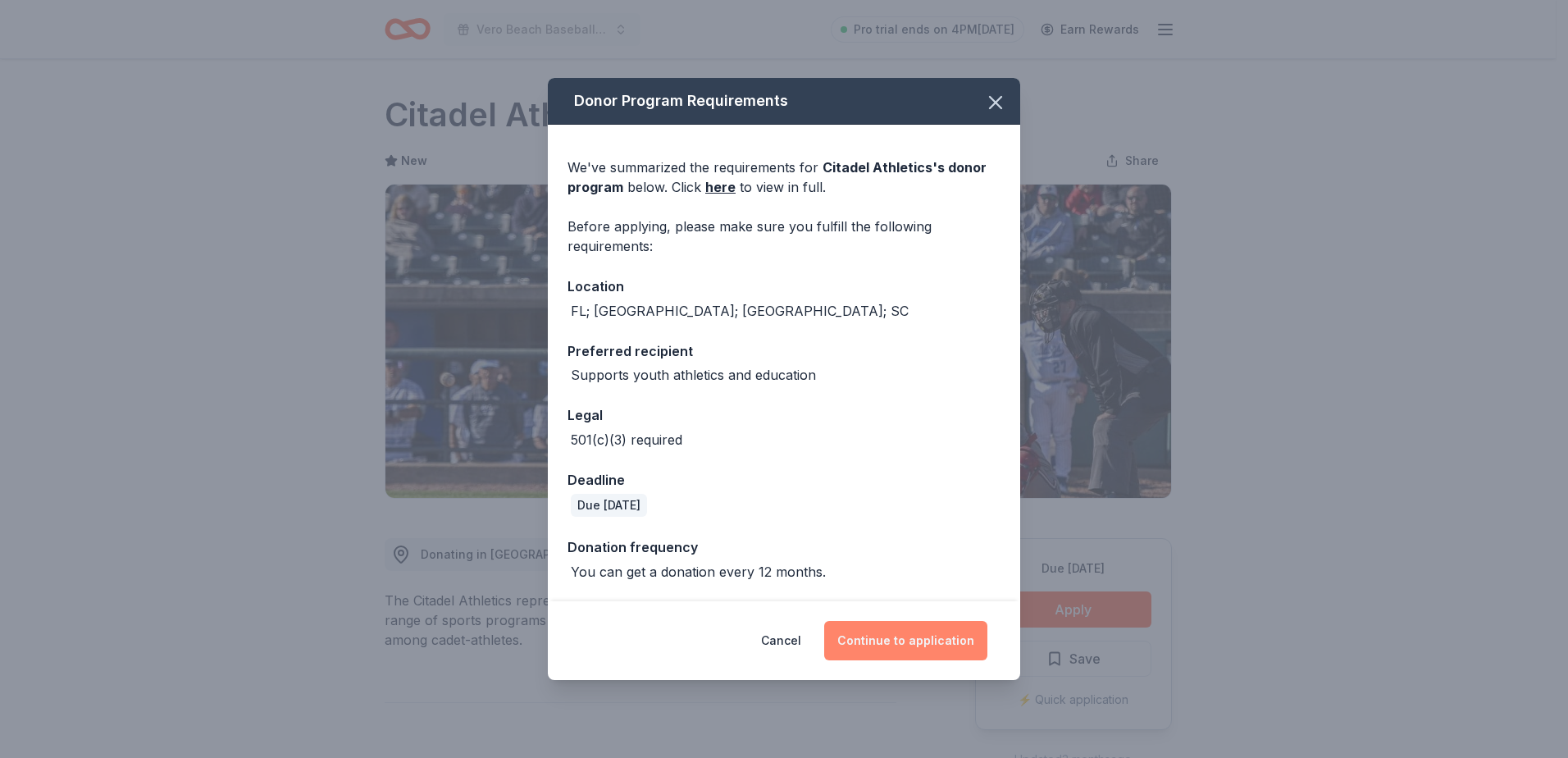
click at [914, 639] on button "Continue to application" at bounding box center [905, 641] width 163 height 39
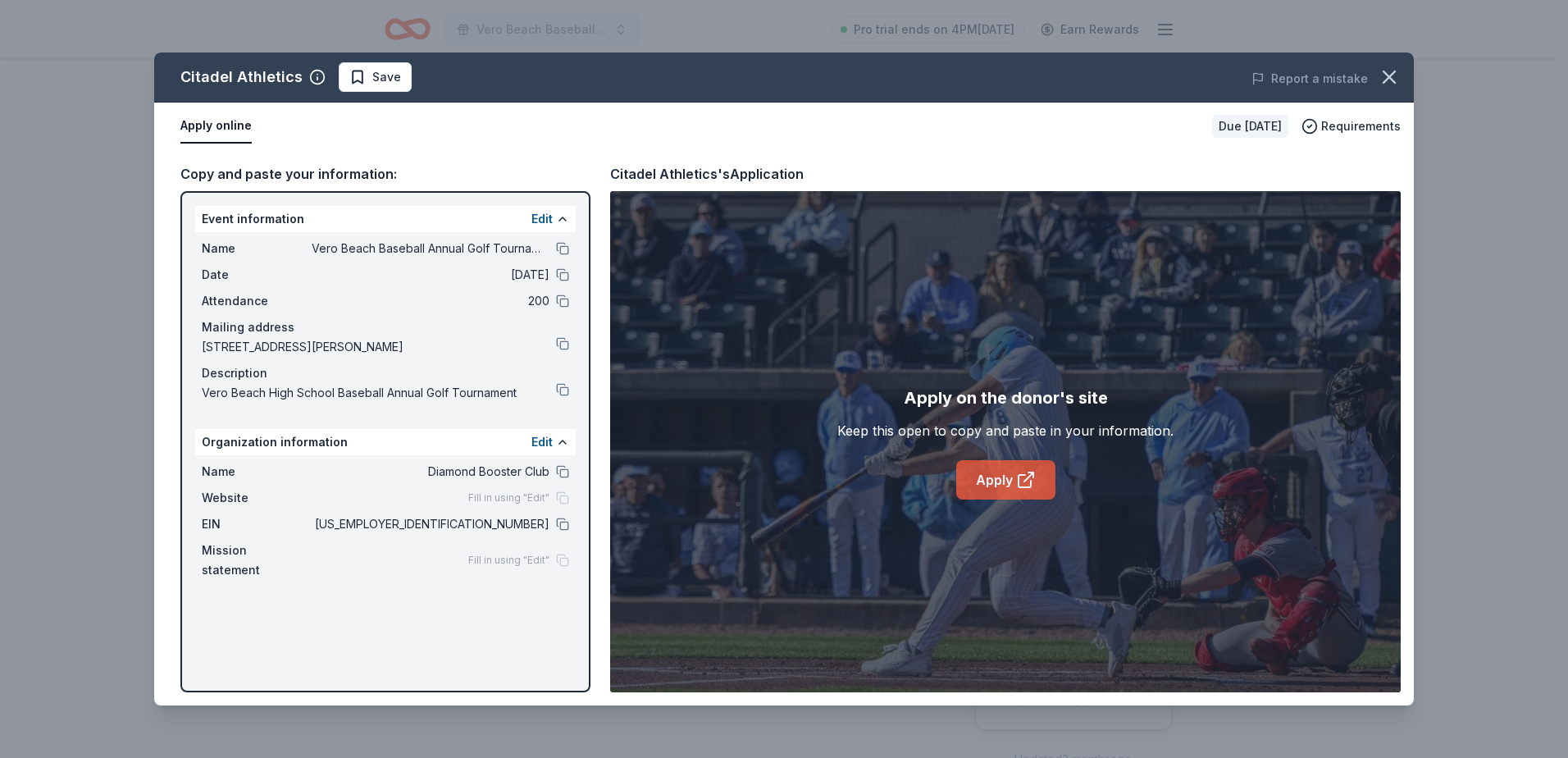
click at [1009, 482] on link "Apply" at bounding box center [1006, 480] width 100 height 39
click at [1390, 74] on icon "button" at bounding box center [1388, 76] width 23 height 23
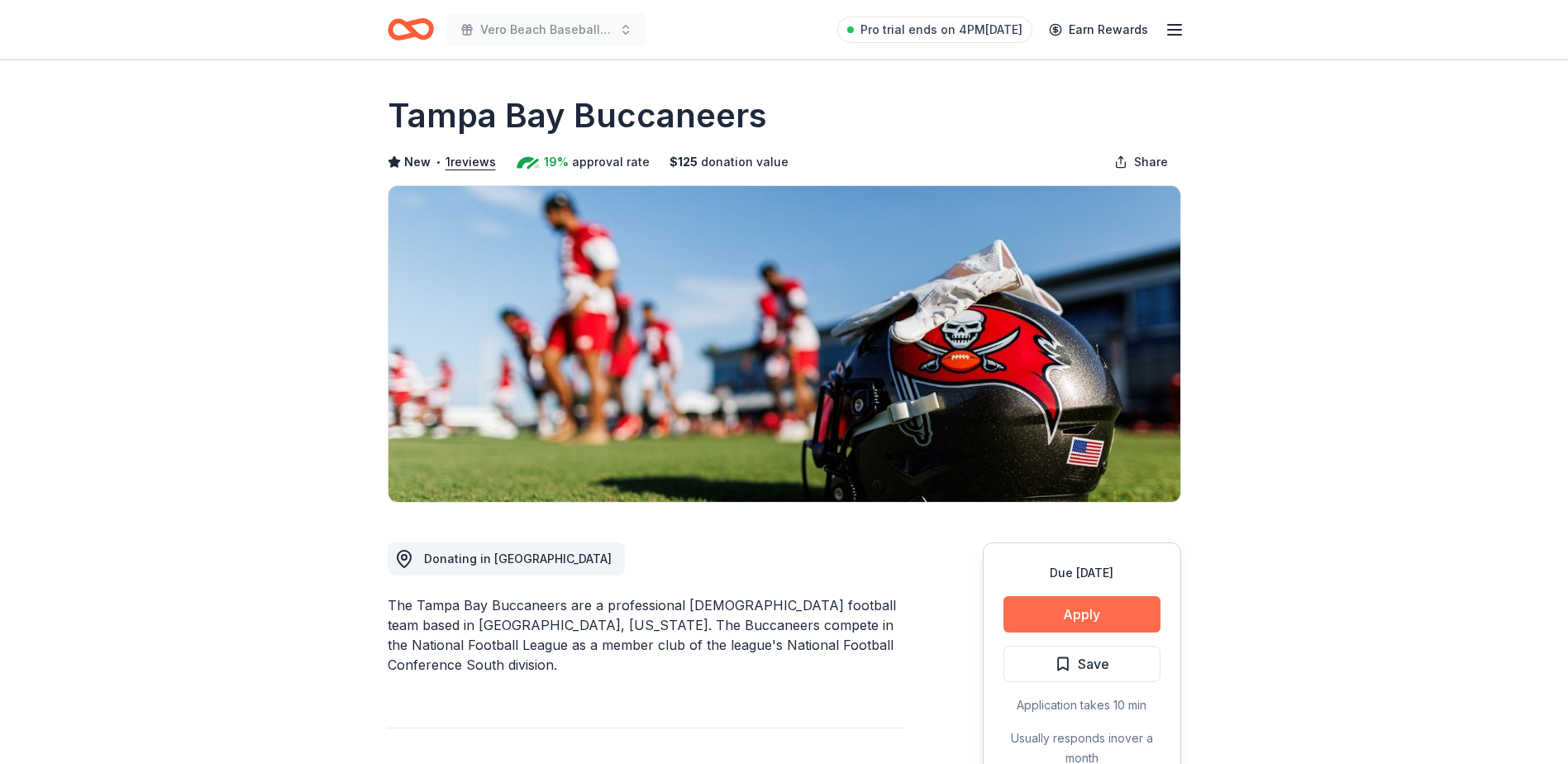
scroll to position [83, 0]
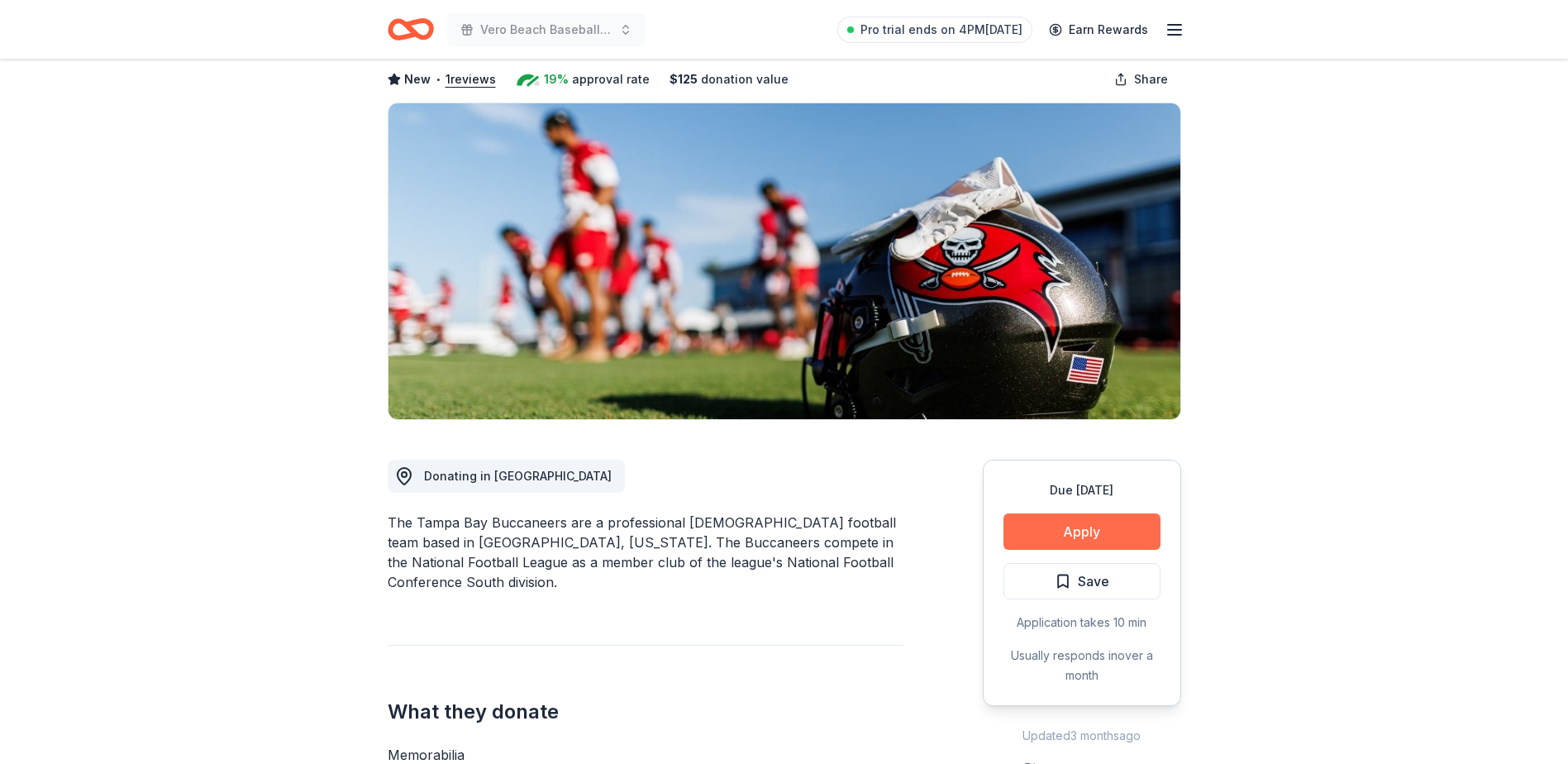
click at [1071, 530] on button "Apply" at bounding box center [1082, 531] width 157 height 37
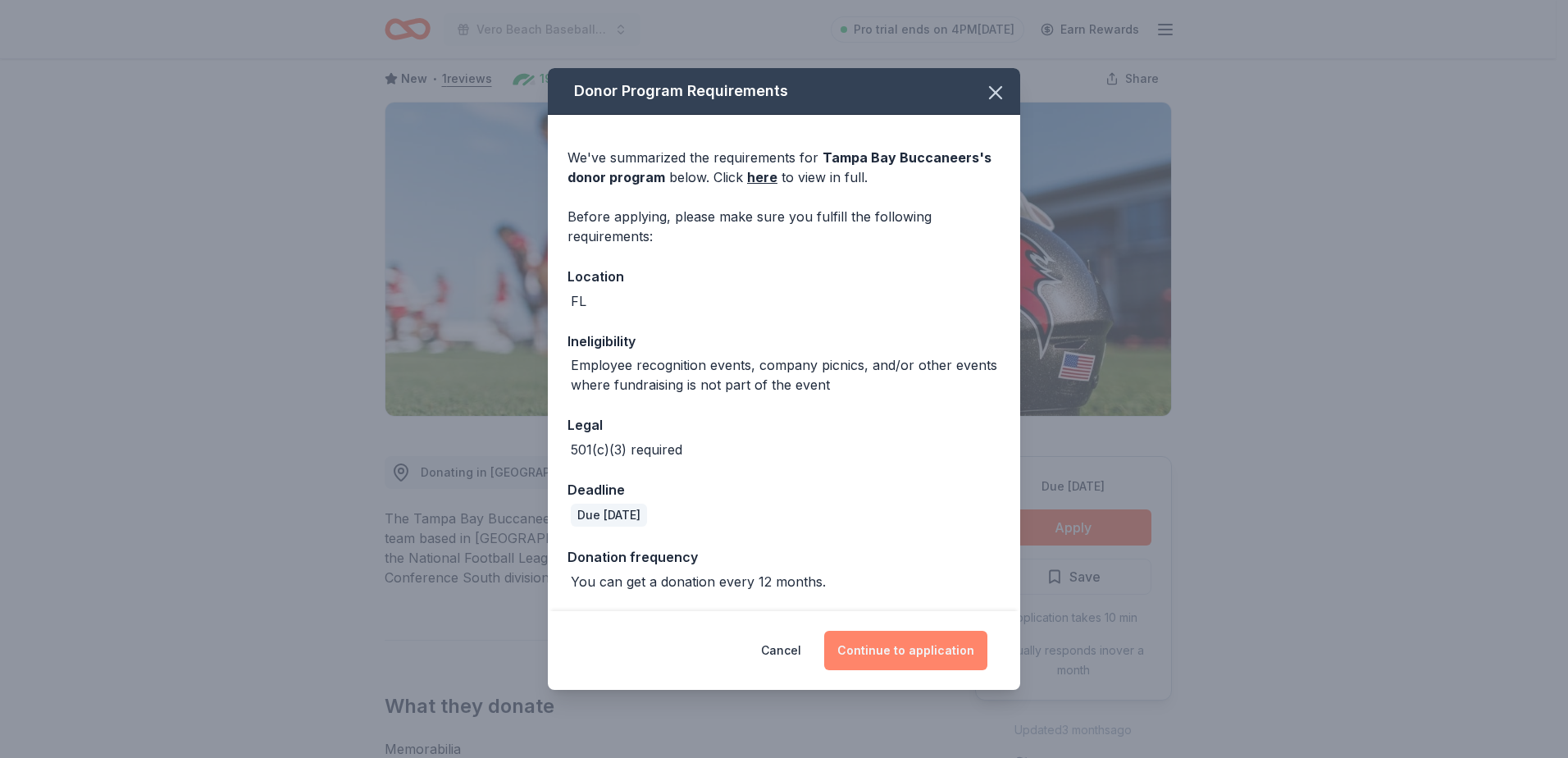
click at [894, 654] on button "Continue to application" at bounding box center [905, 650] width 163 height 39
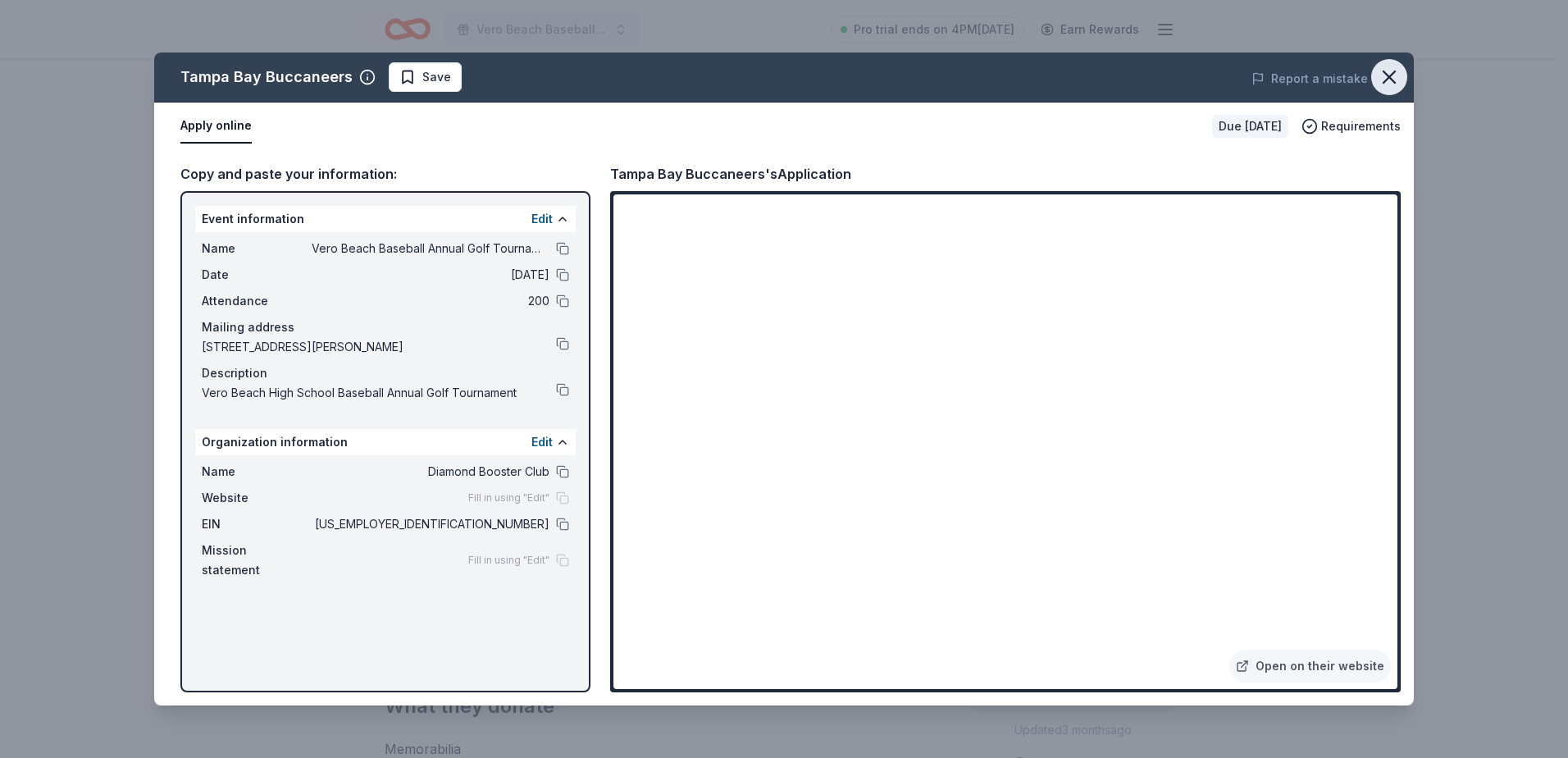
click at [1381, 75] on icon "button" at bounding box center [1388, 76] width 23 height 23
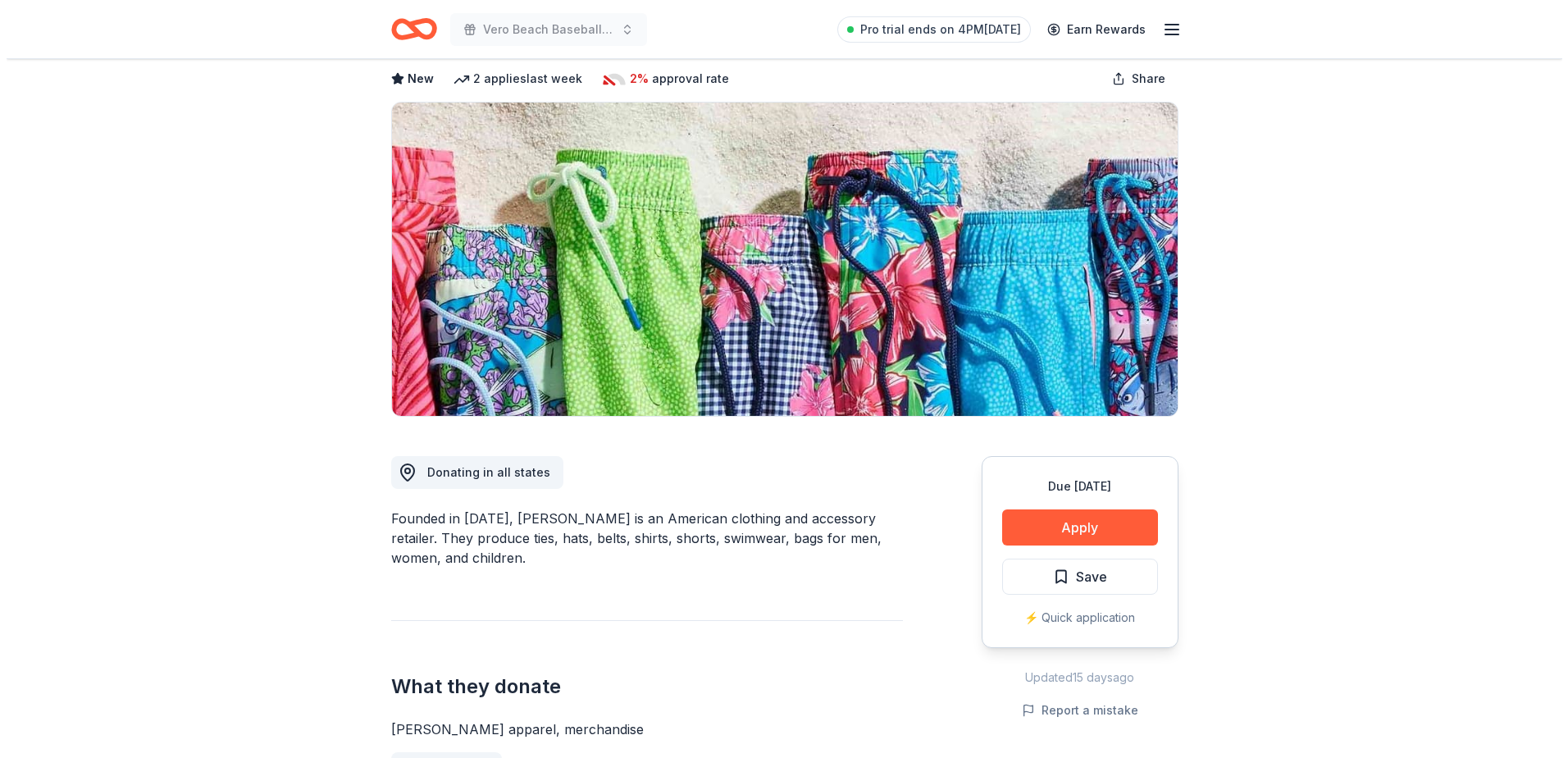
scroll to position [164, 0]
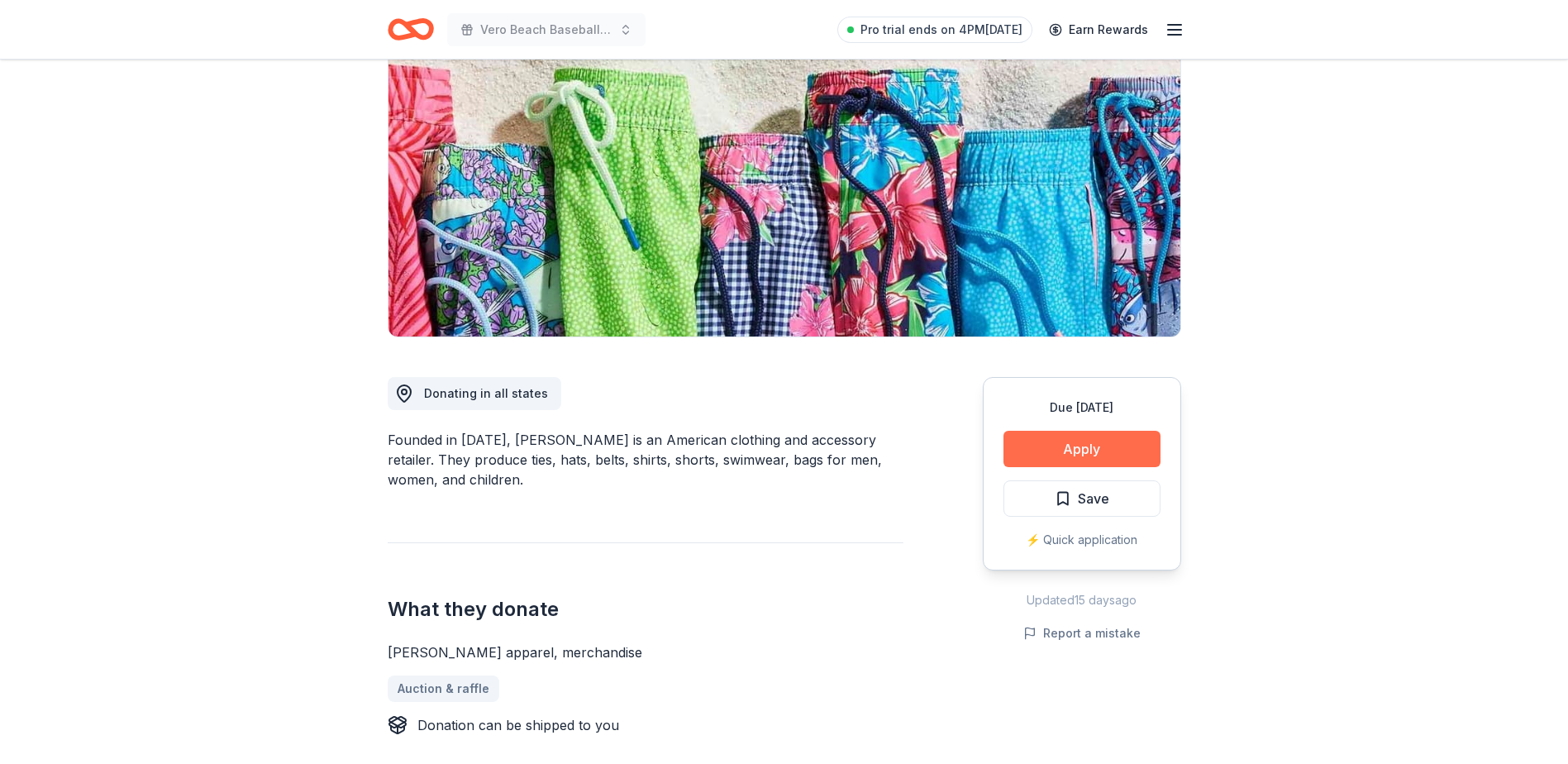
click at [1064, 456] on button "Apply" at bounding box center [1082, 449] width 157 height 37
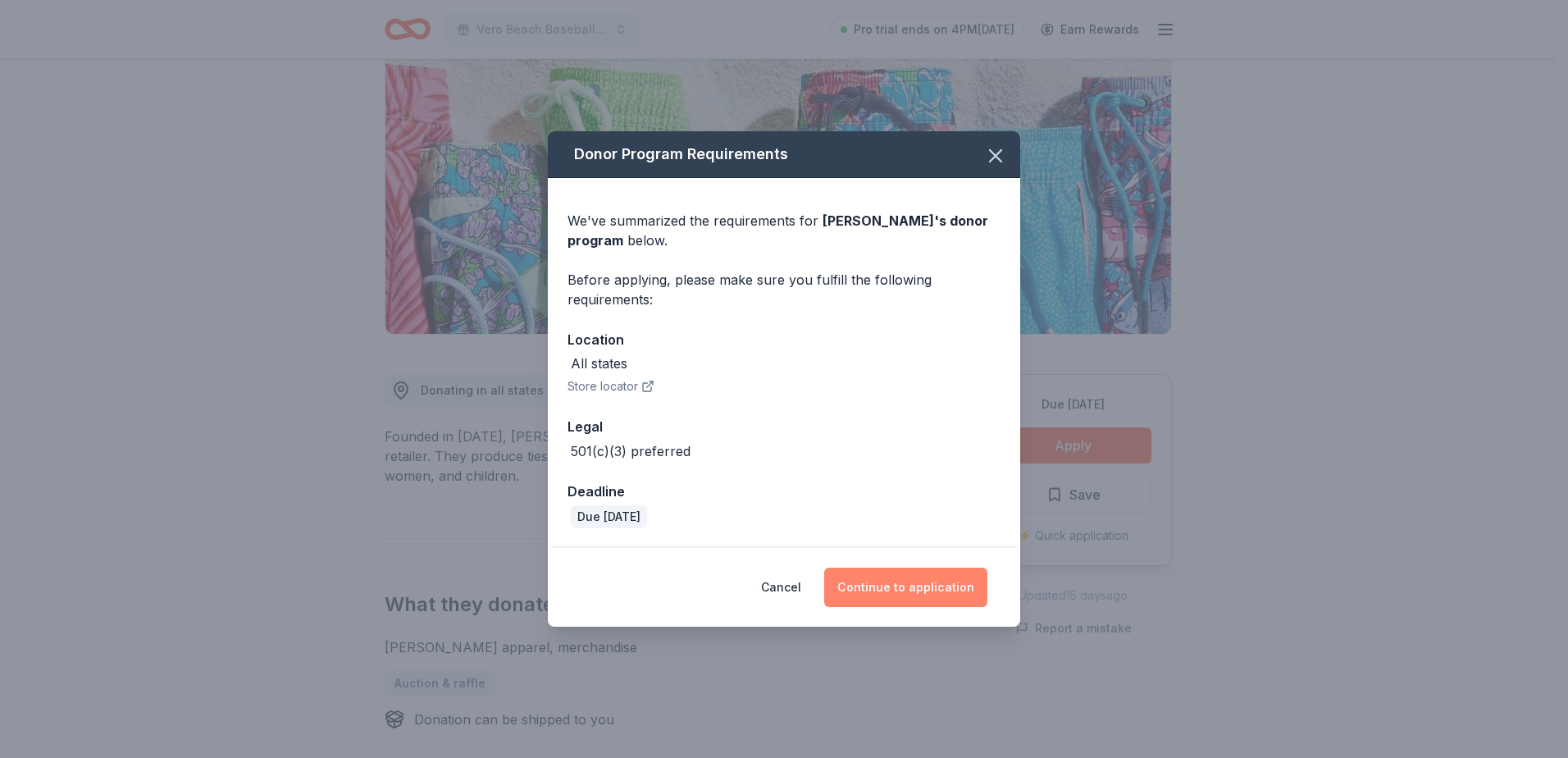
click at [927, 587] on button "Continue to application" at bounding box center [905, 587] width 163 height 39
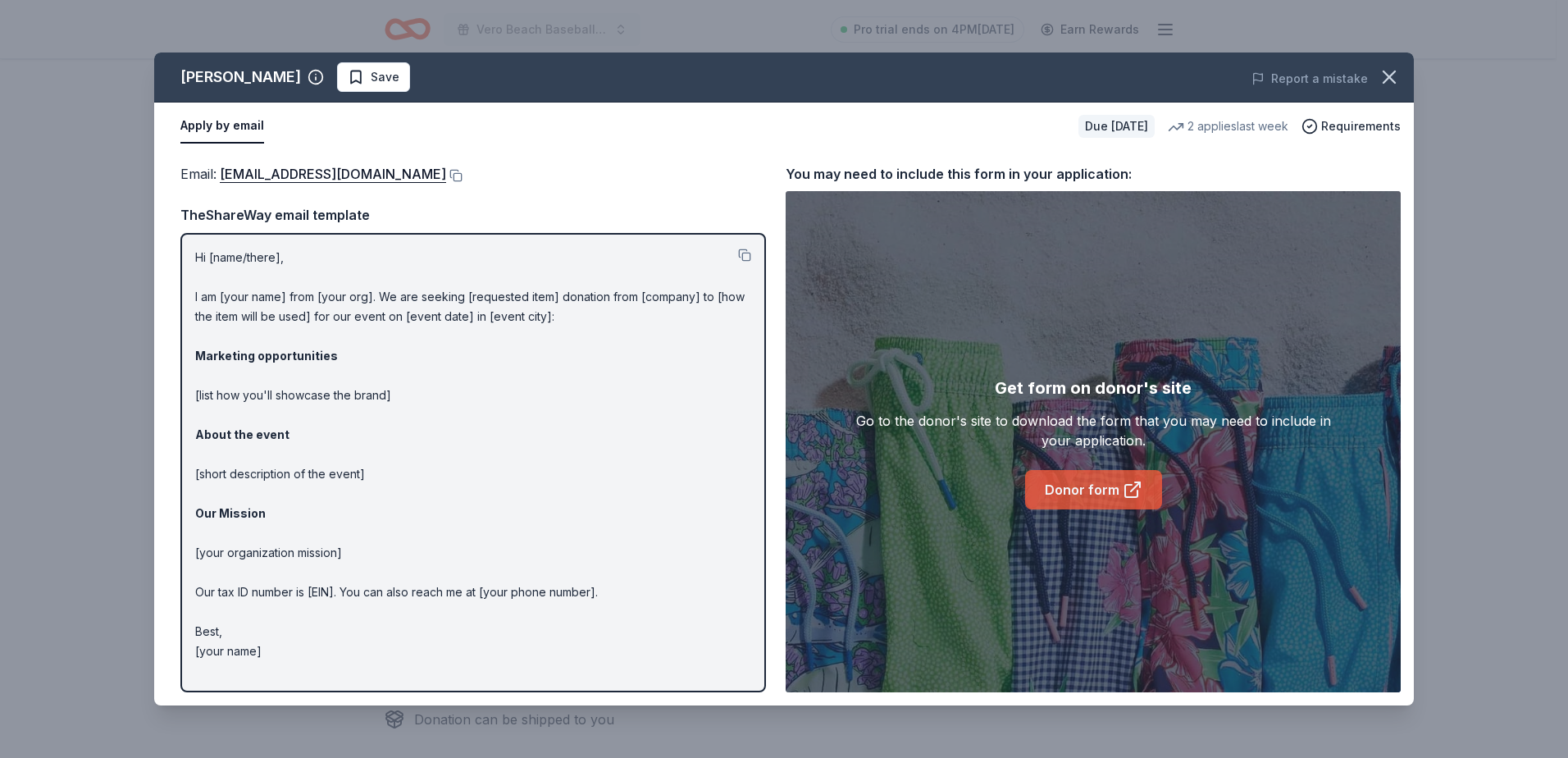
click at [1093, 492] on link "Donor form" at bounding box center [1093, 490] width 137 height 39
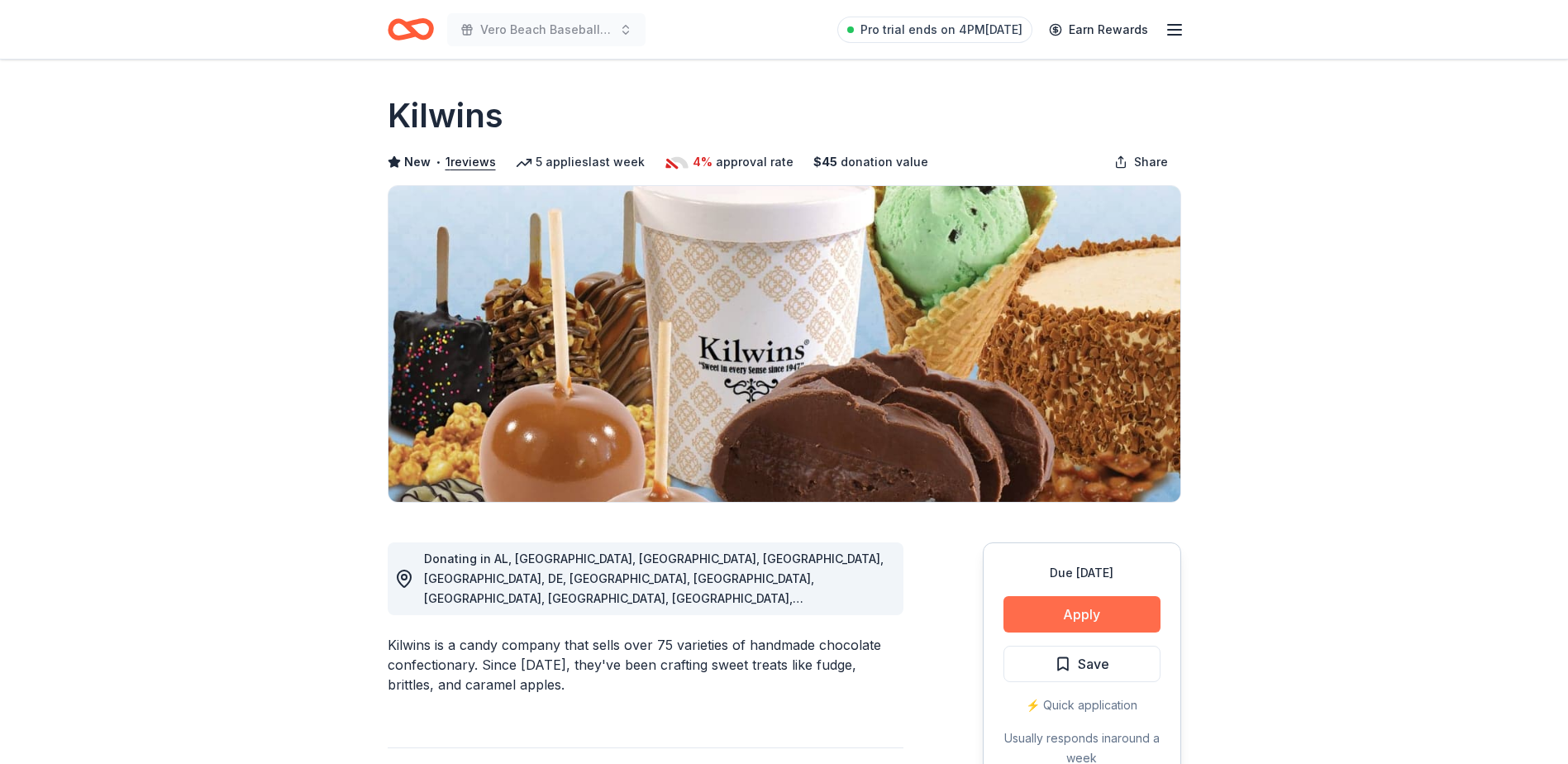
click at [1064, 615] on button "Apply" at bounding box center [1082, 614] width 157 height 37
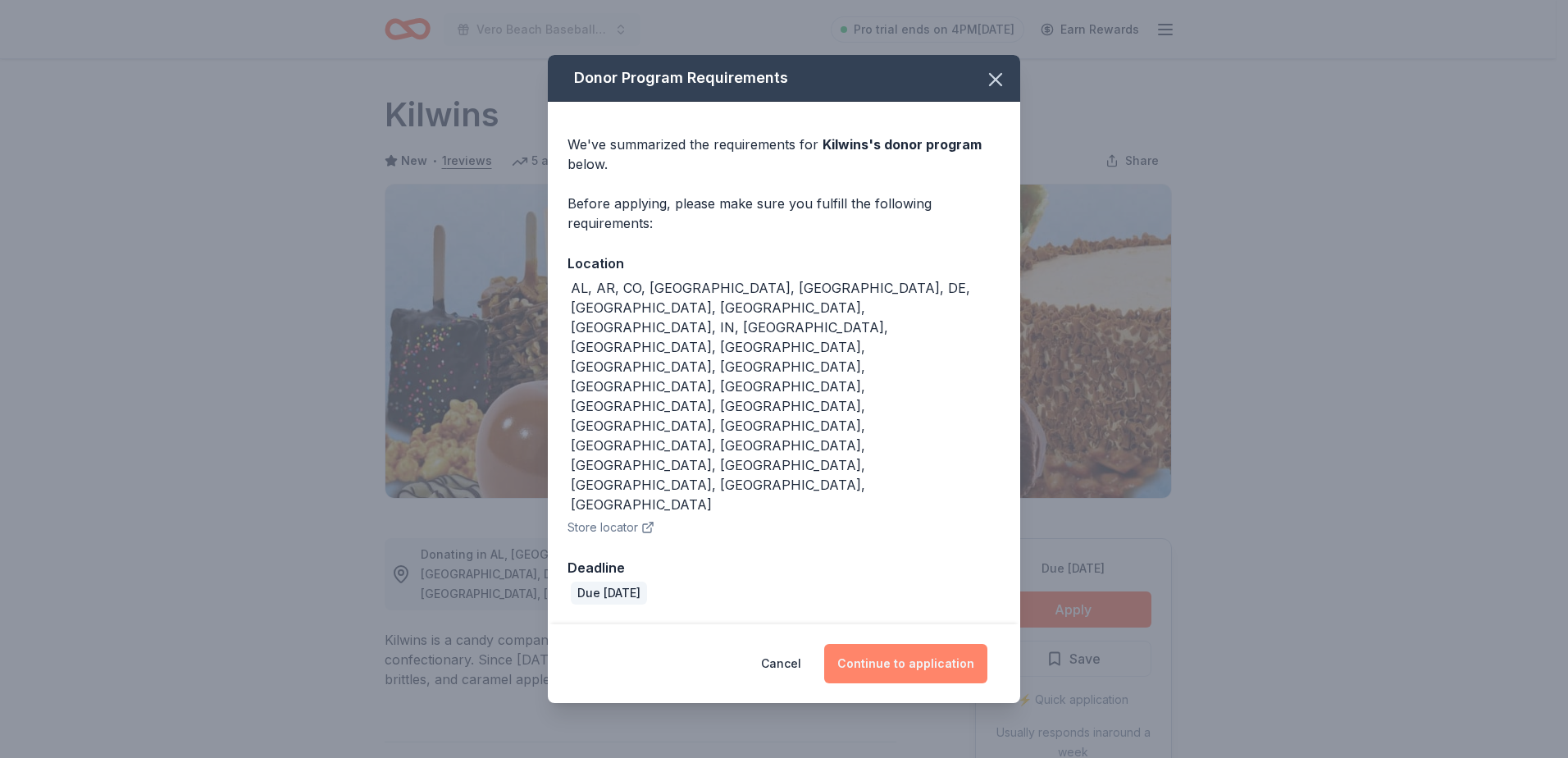
click at [917, 644] on button "Continue to application" at bounding box center [905, 663] width 163 height 39
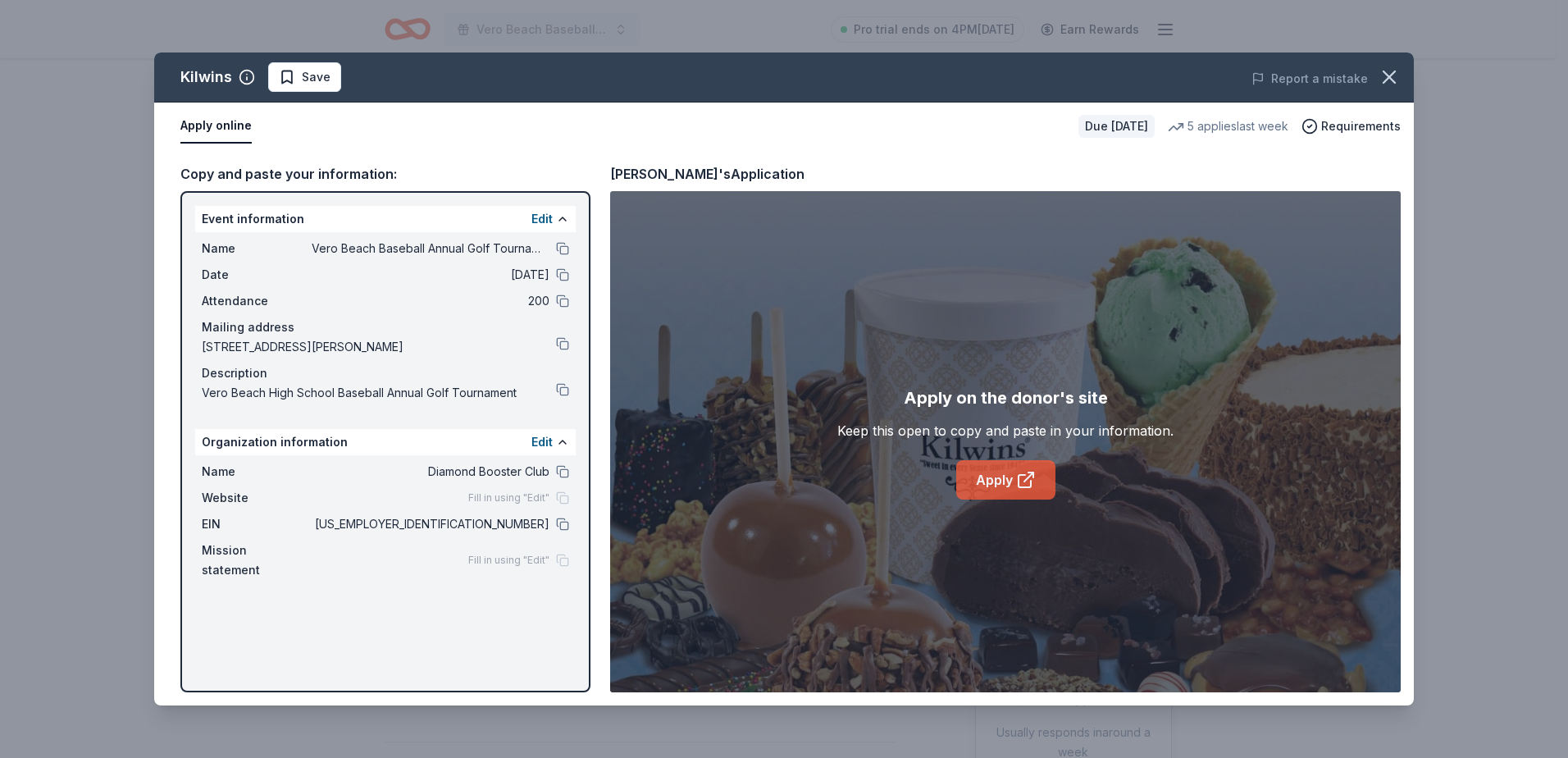
click at [987, 469] on link "Apply" at bounding box center [1006, 480] width 100 height 39
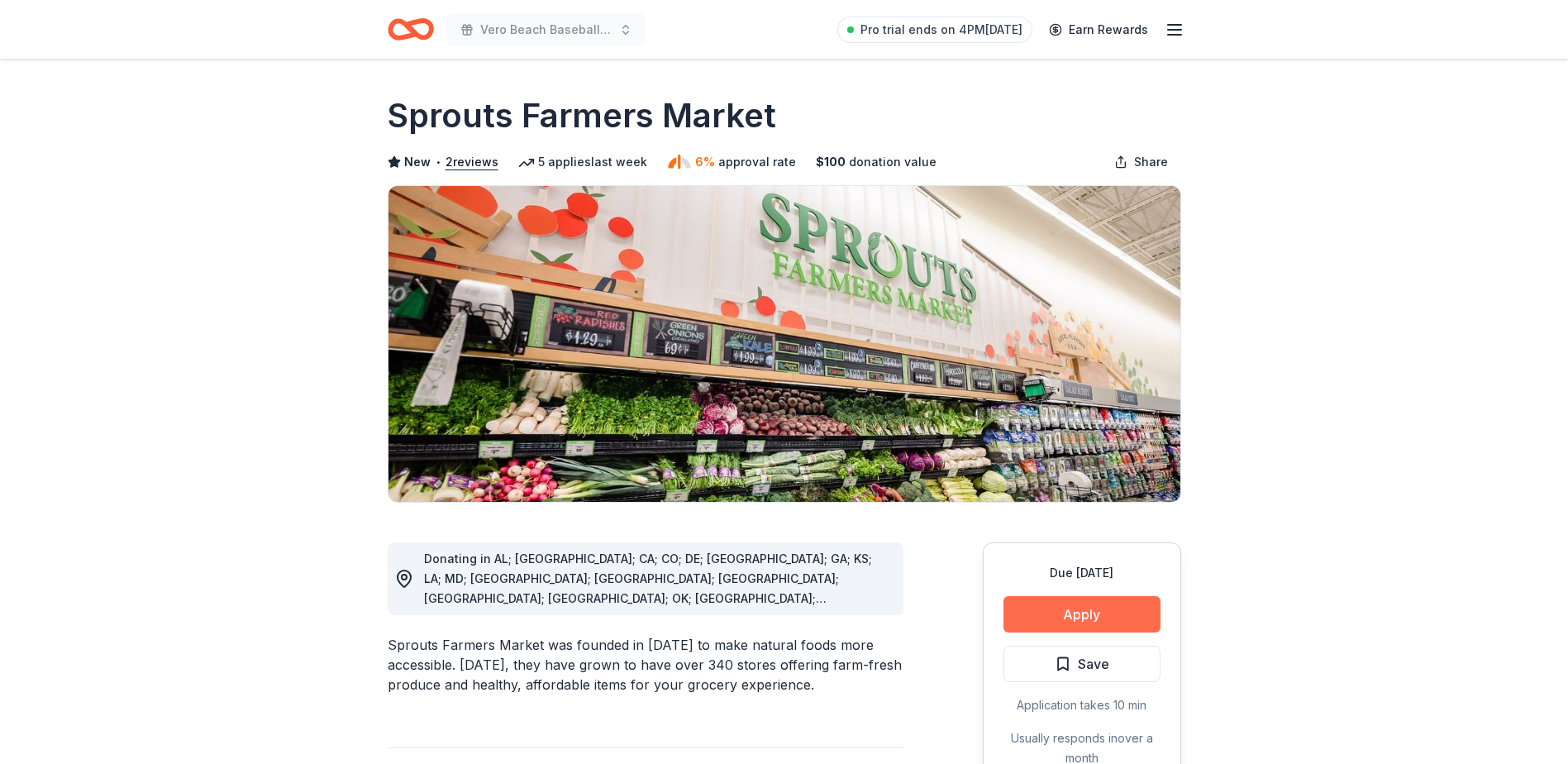
click at [1082, 610] on button "Apply" at bounding box center [1082, 614] width 157 height 37
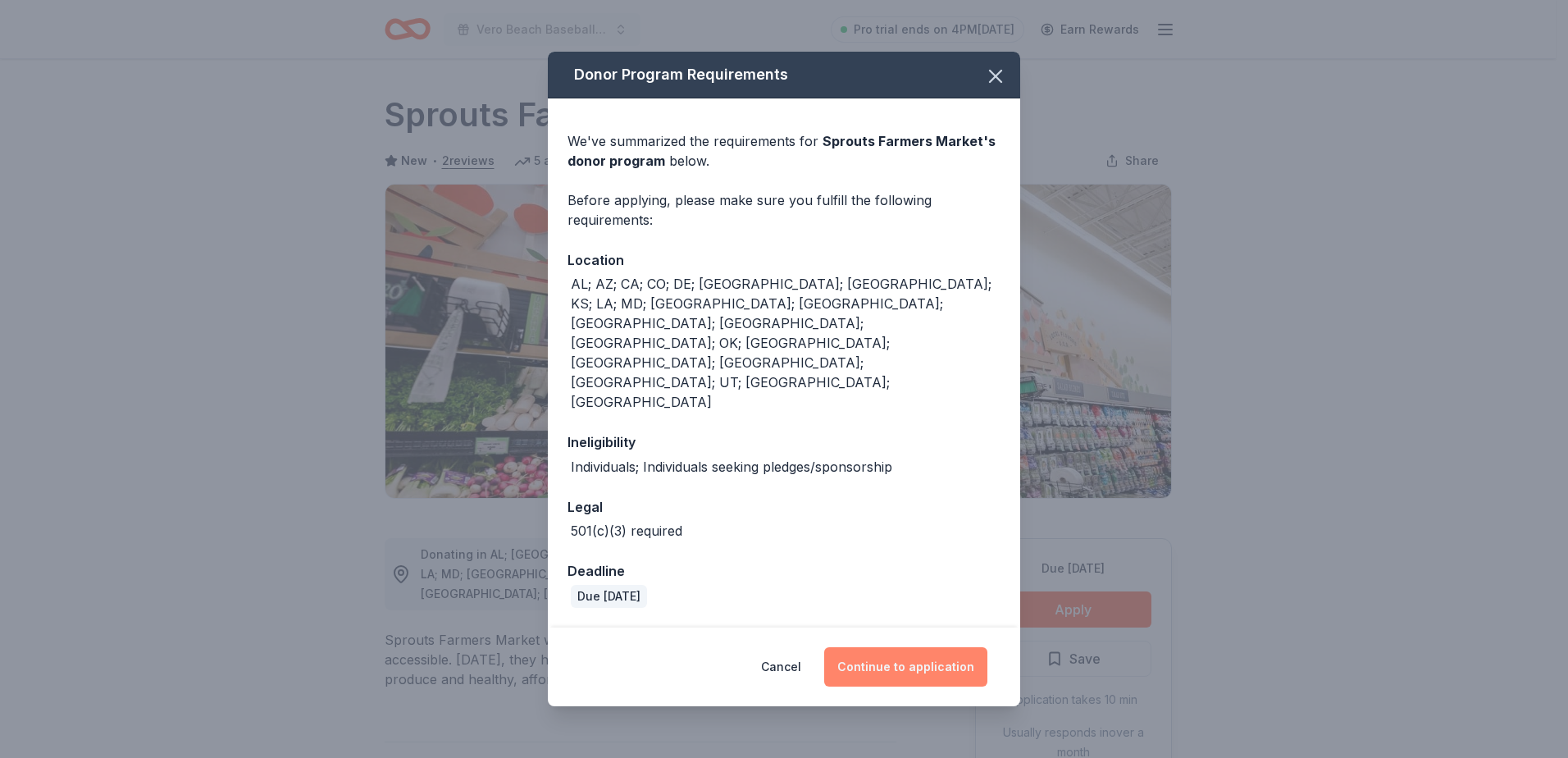
click at [901, 647] on button "Continue to application" at bounding box center [905, 667] width 163 height 39
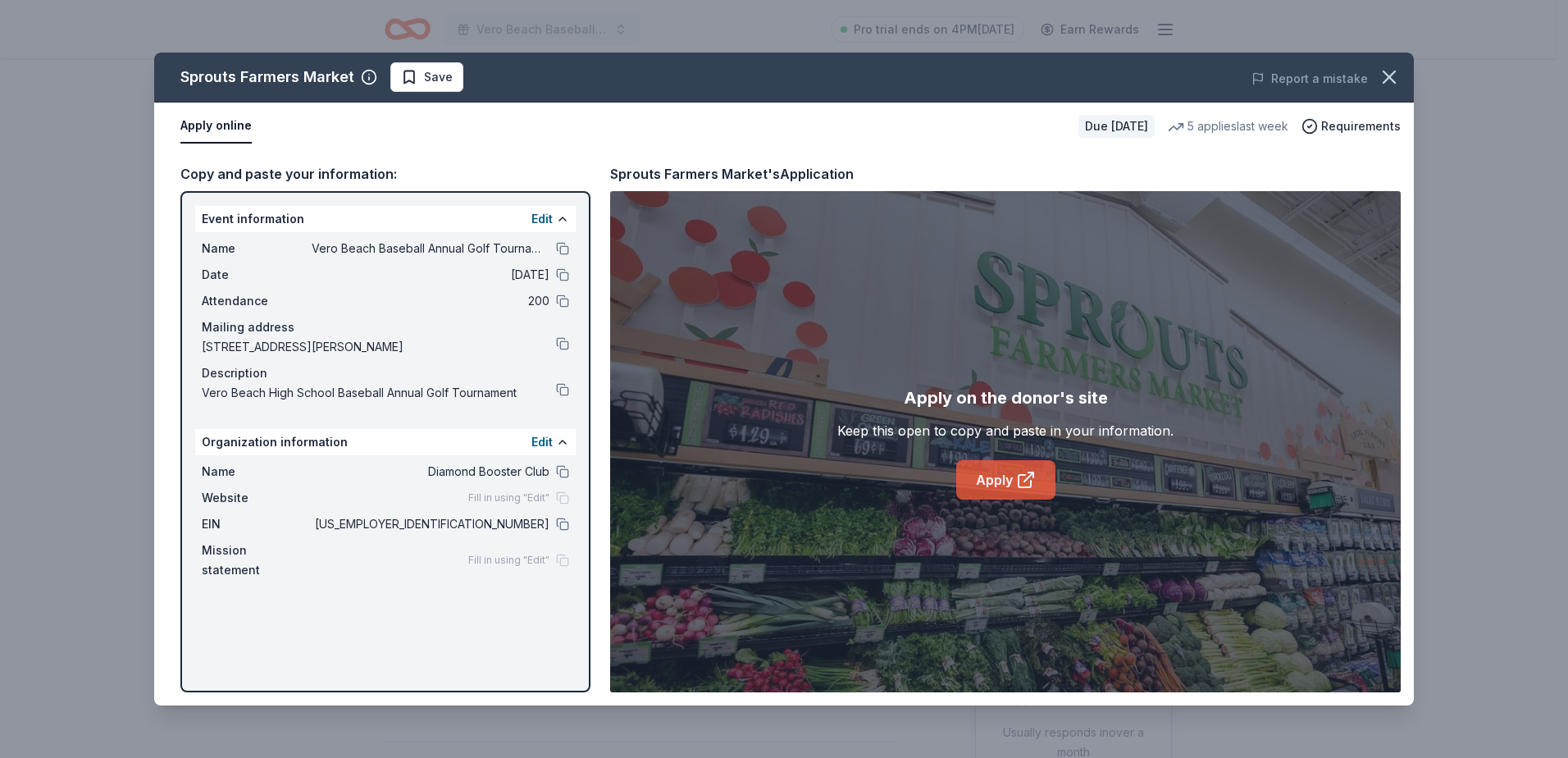
click at [985, 477] on link "Apply" at bounding box center [1006, 480] width 100 height 39
click at [1384, 70] on icon "button" at bounding box center [1388, 76] width 23 height 23
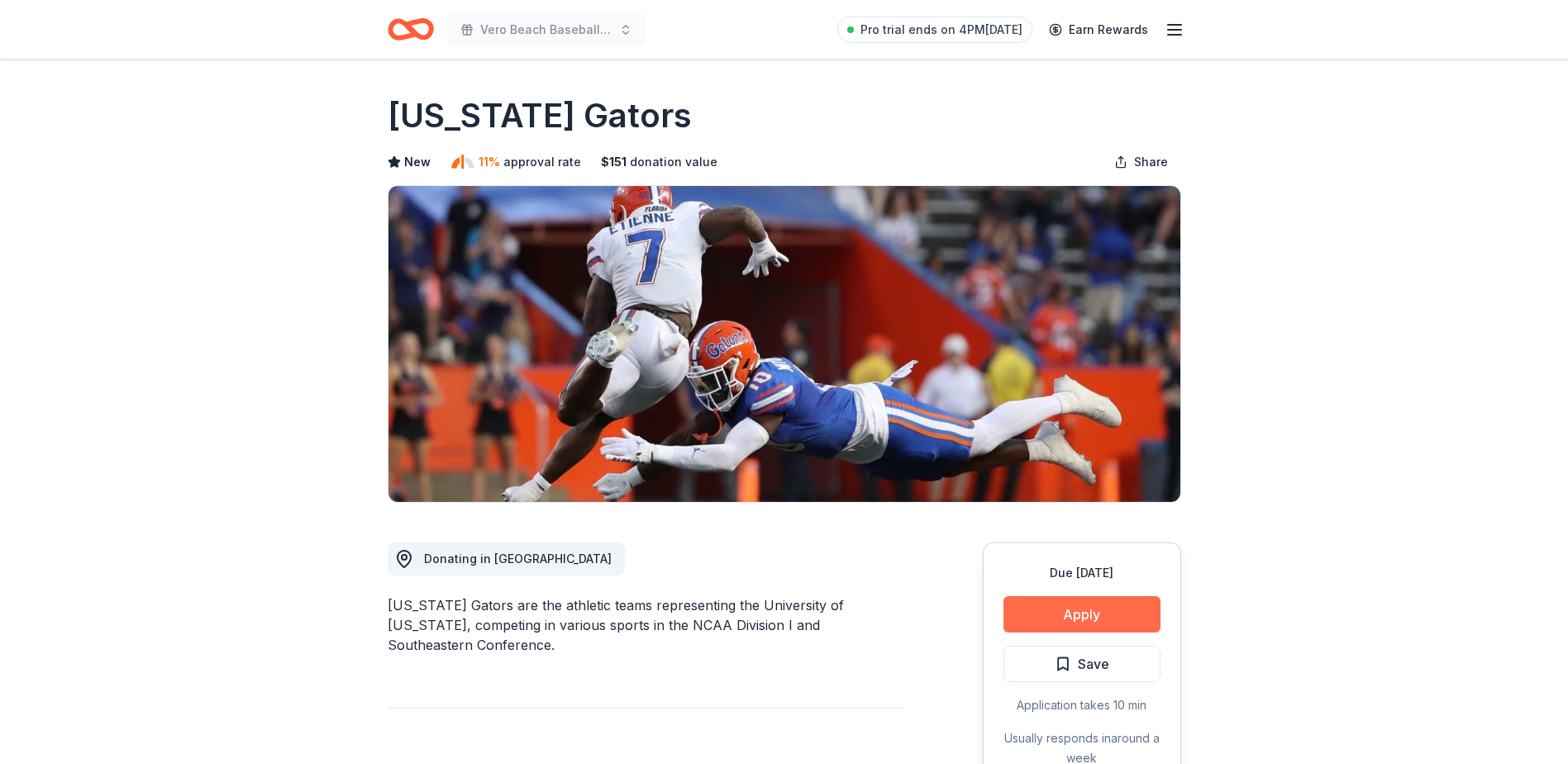
click at [1067, 614] on button "Apply" at bounding box center [1082, 614] width 157 height 37
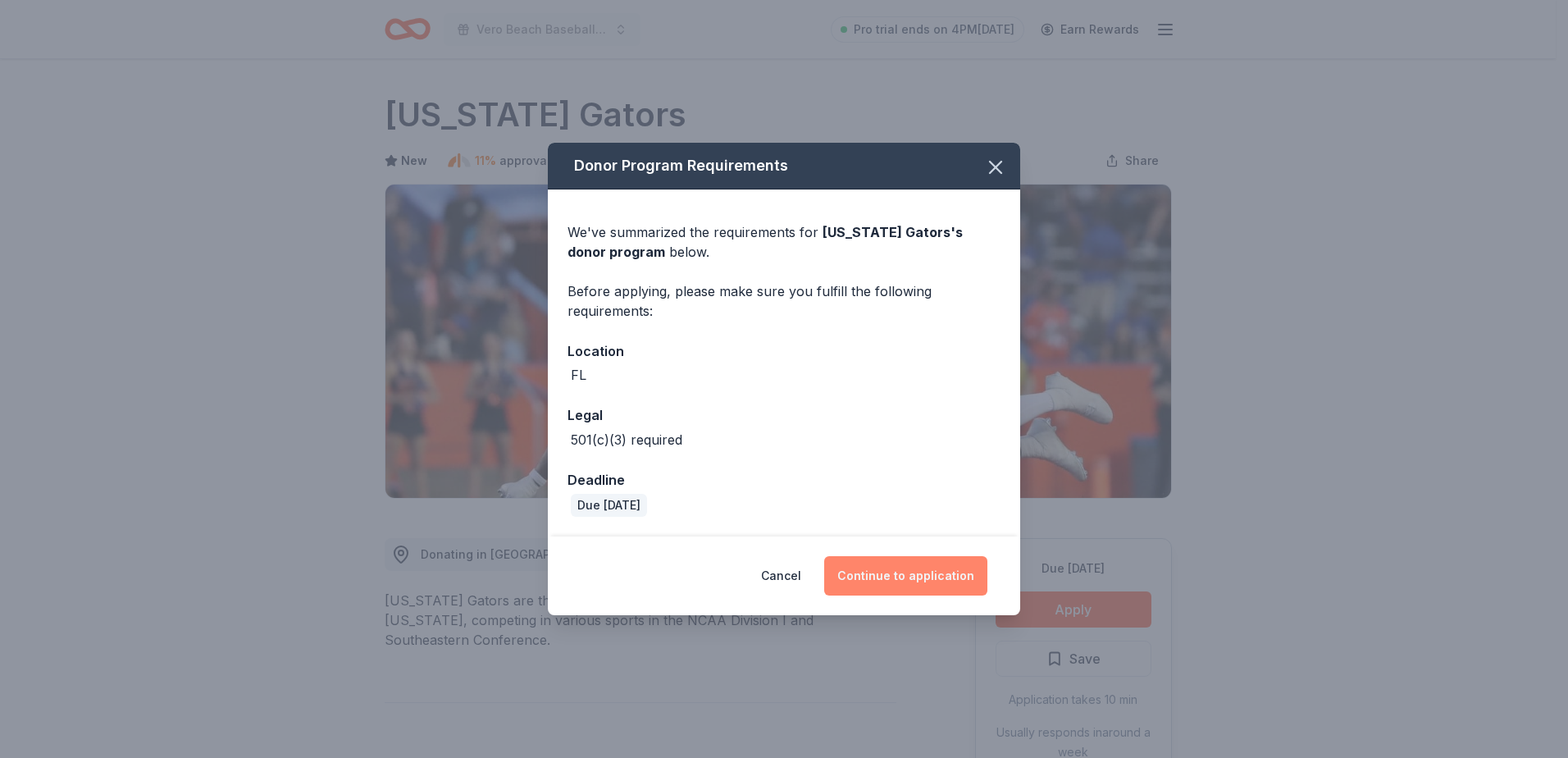
click at [931, 581] on button "Continue to application" at bounding box center [905, 575] width 163 height 39
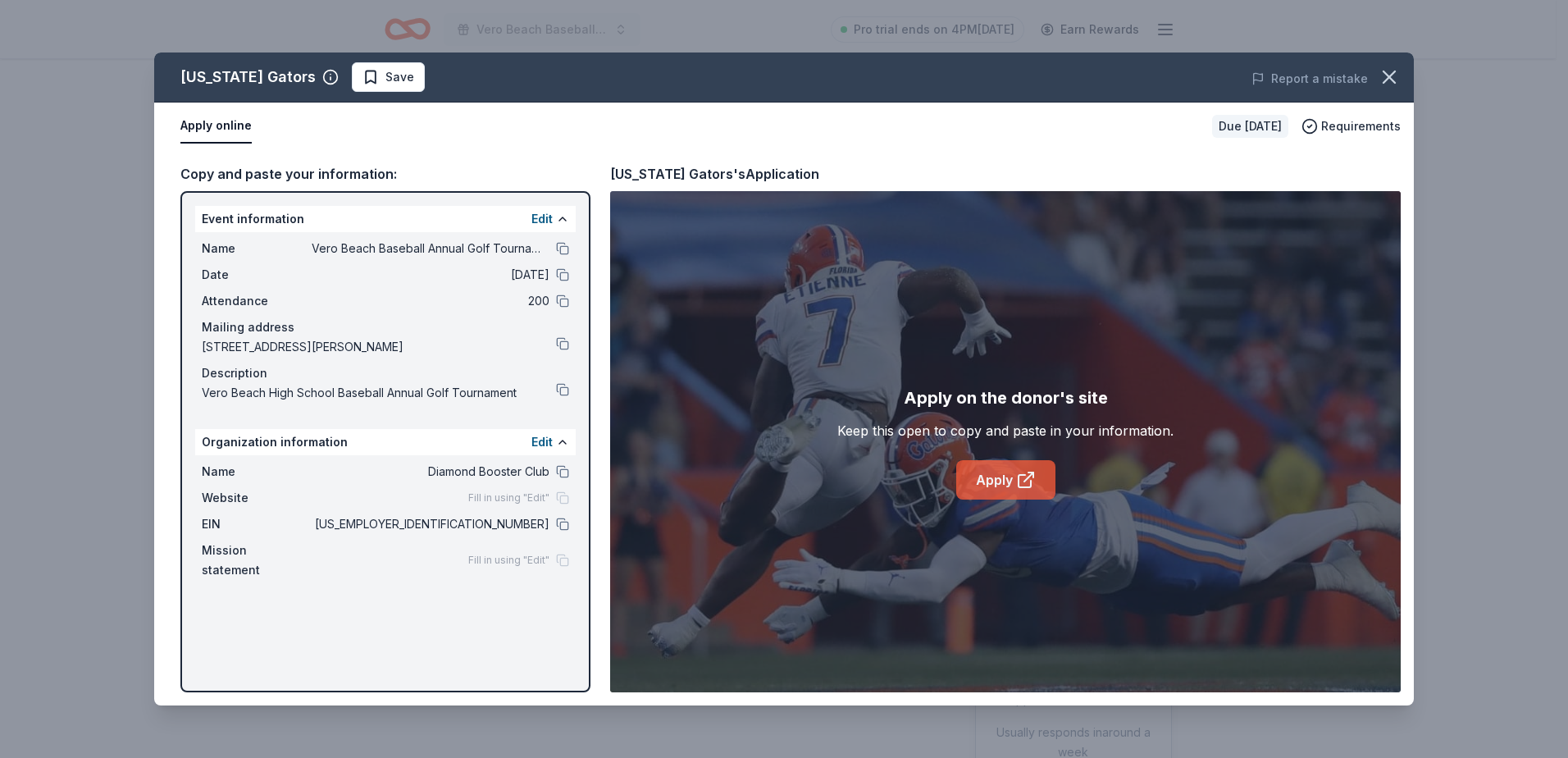
click at [992, 478] on link "Apply" at bounding box center [1006, 480] width 100 height 39
click at [1389, 74] on icon "button" at bounding box center [1388, 76] width 23 height 23
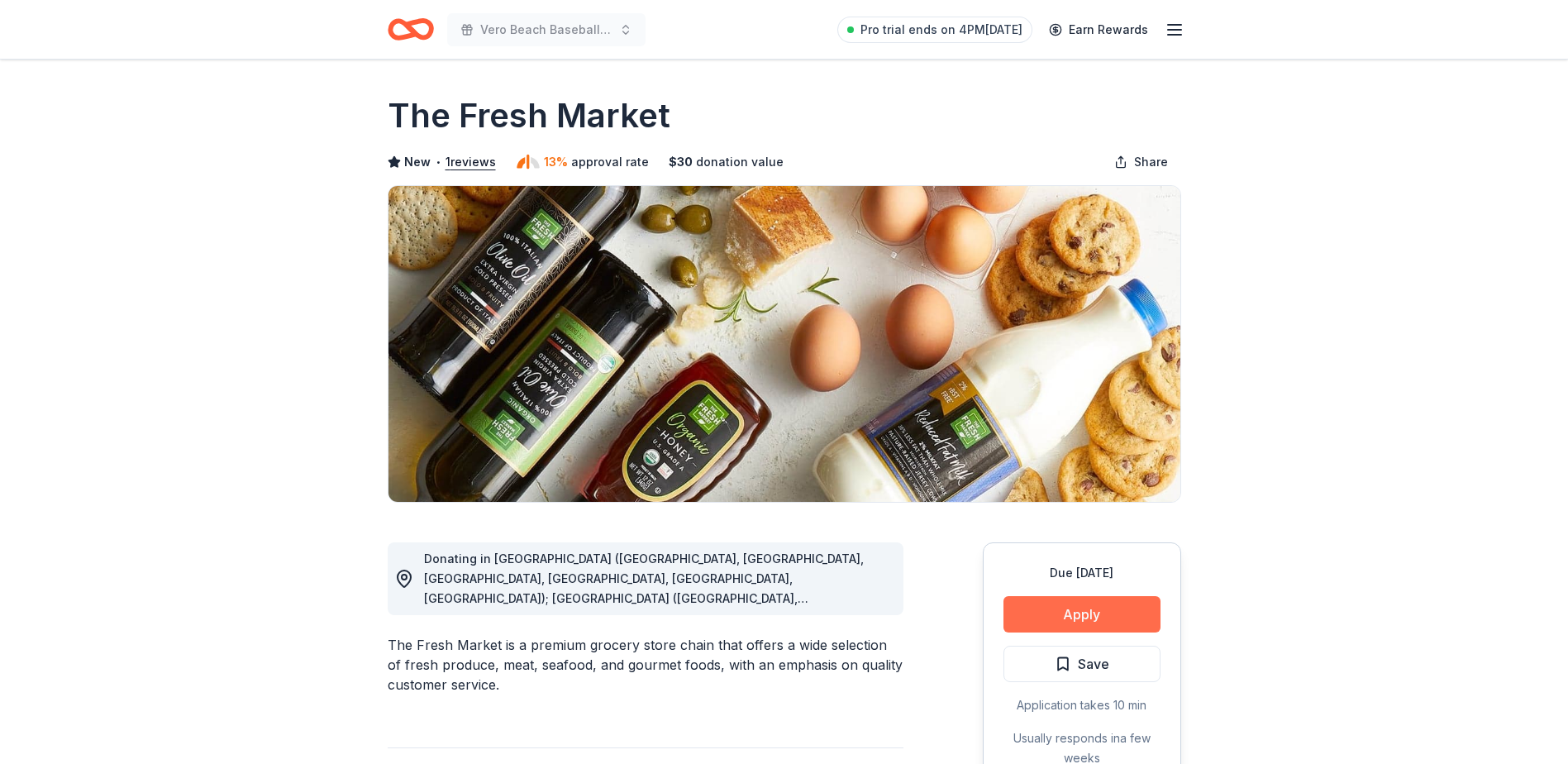
click at [1090, 612] on button "Apply" at bounding box center [1082, 614] width 157 height 37
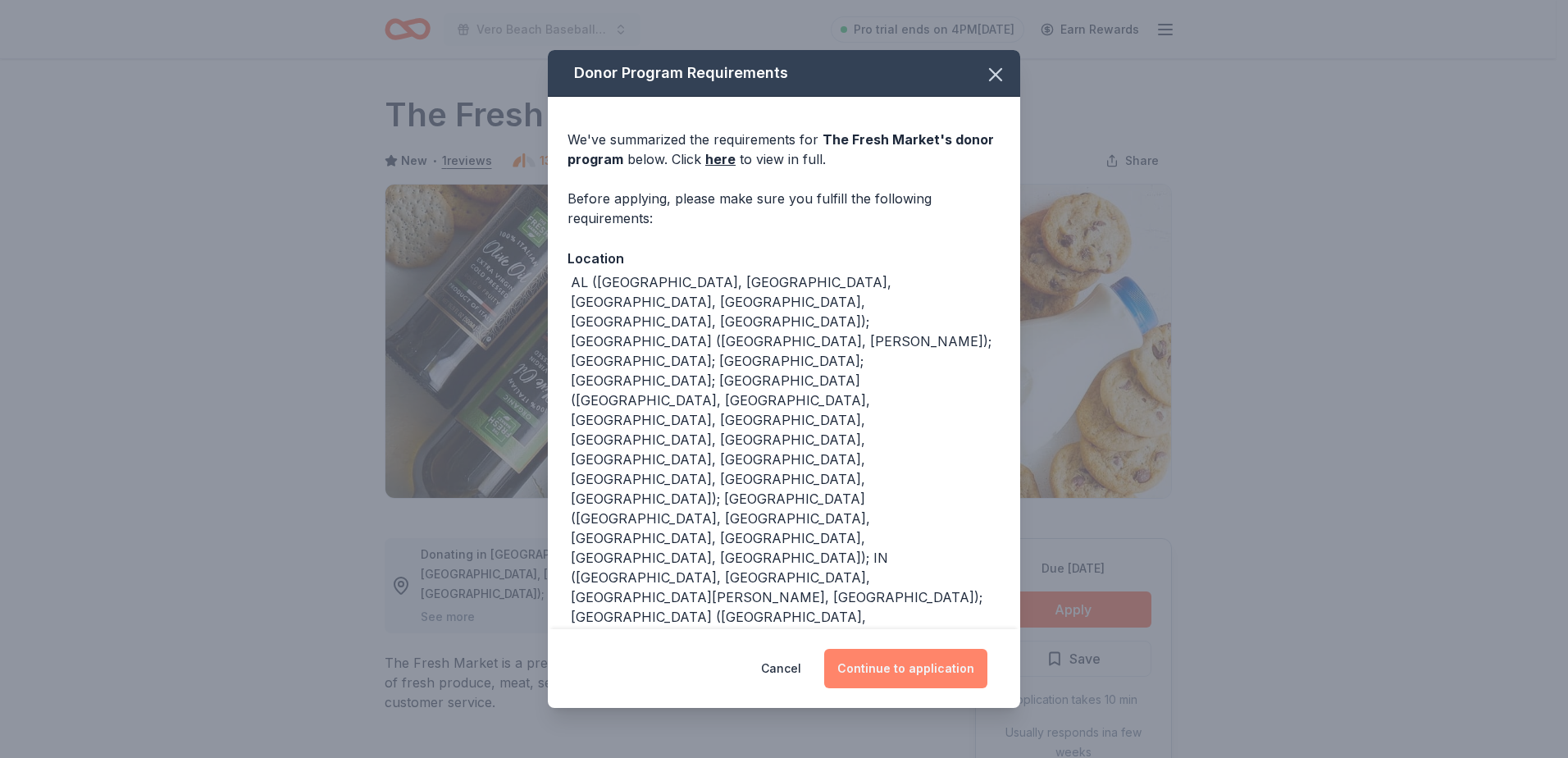
click at [941, 669] on button "Continue to application" at bounding box center [905, 668] width 163 height 39
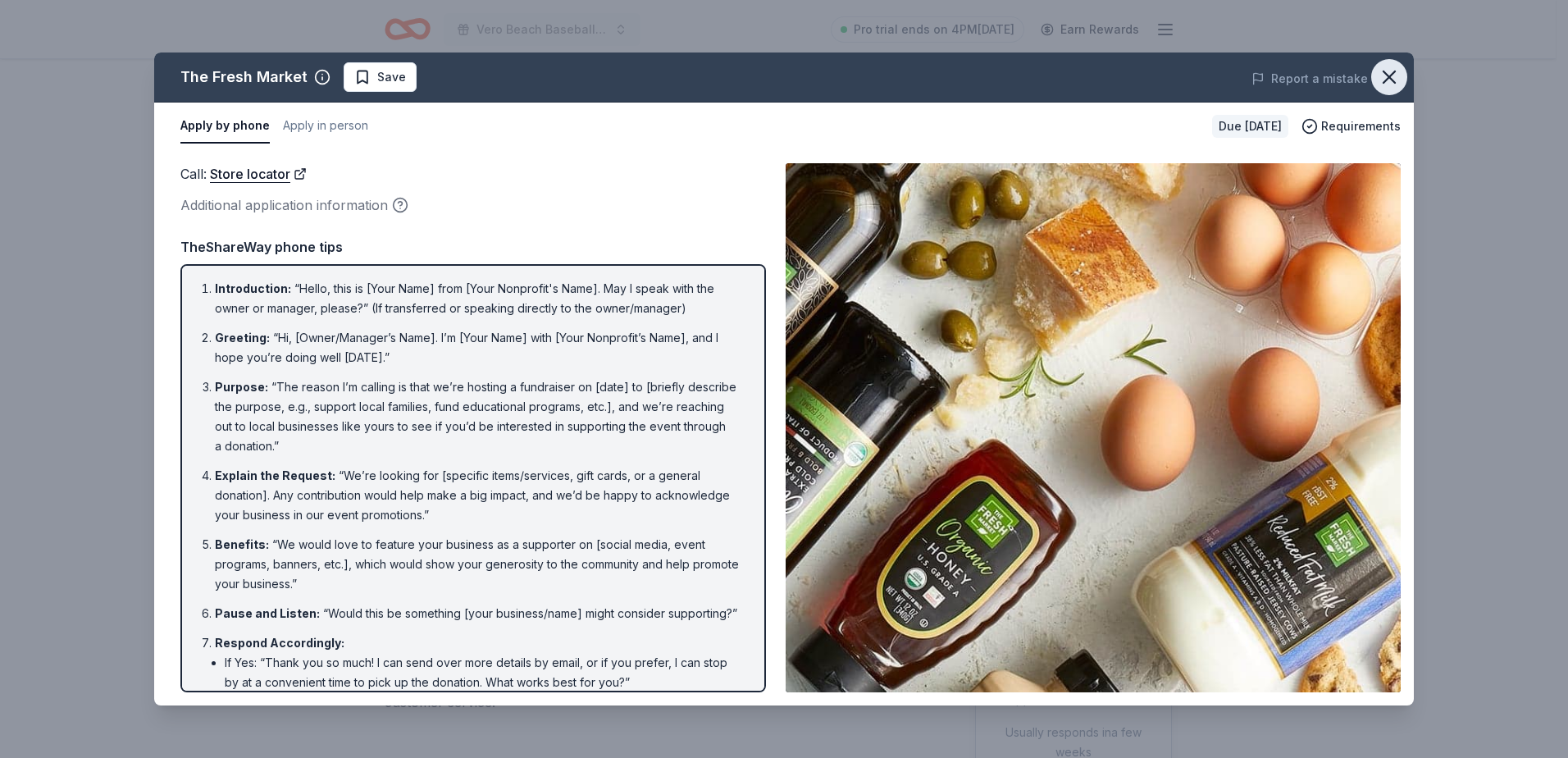
click at [1384, 75] on icon "button" at bounding box center [1388, 76] width 23 height 23
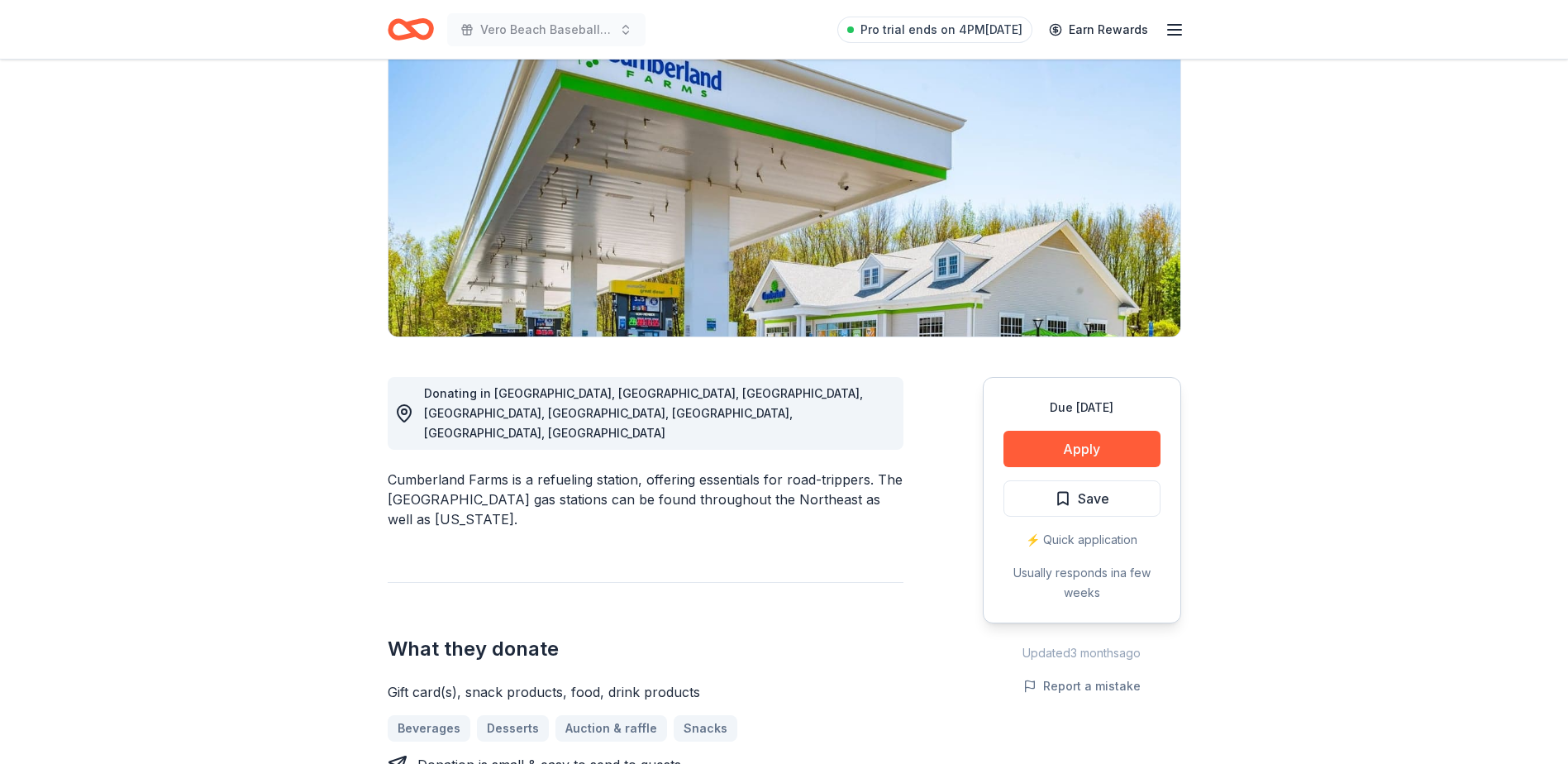
scroll to position [248, 0]
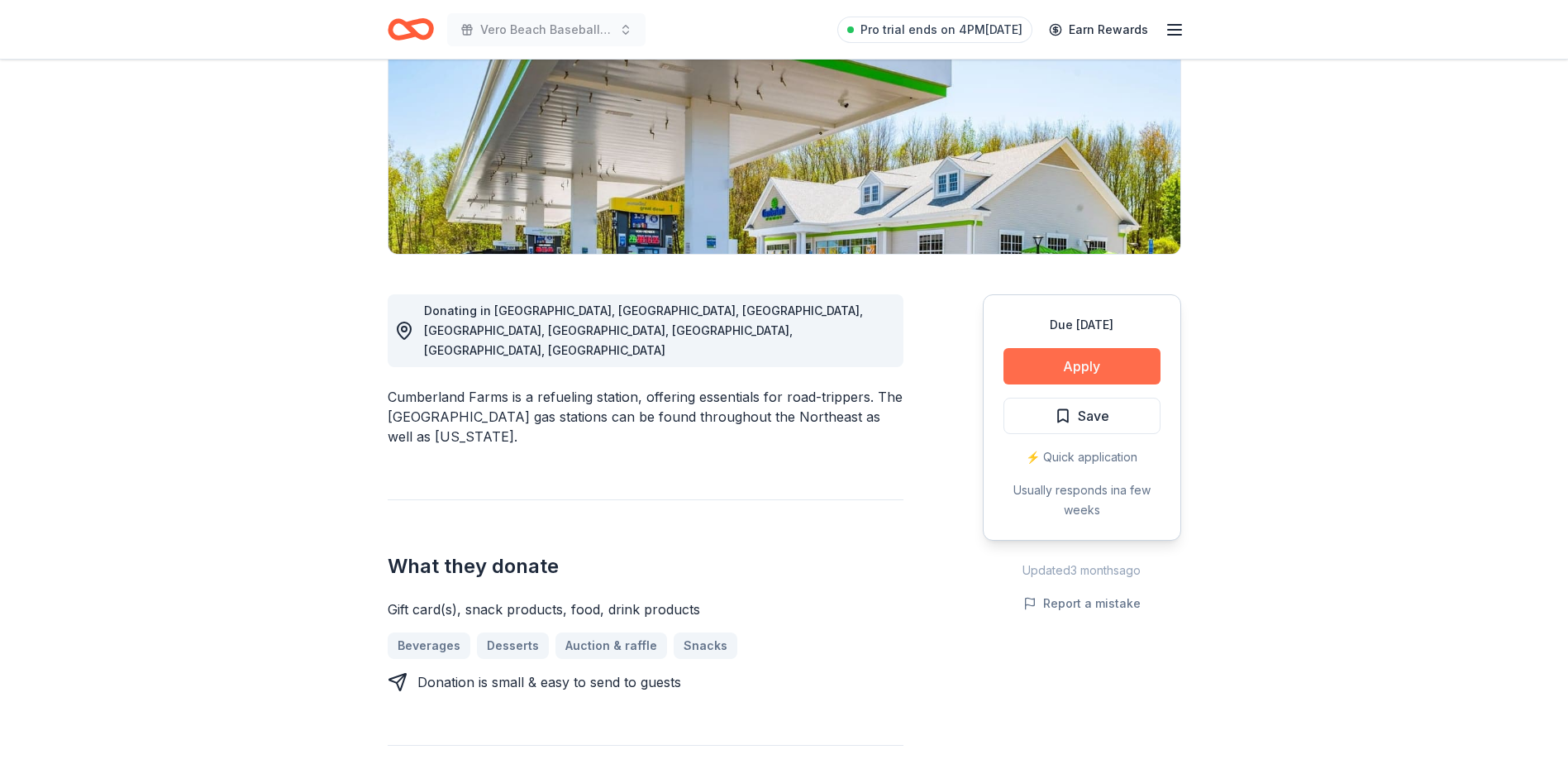
click at [1087, 367] on button "Apply" at bounding box center [1082, 366] width 157 height 37
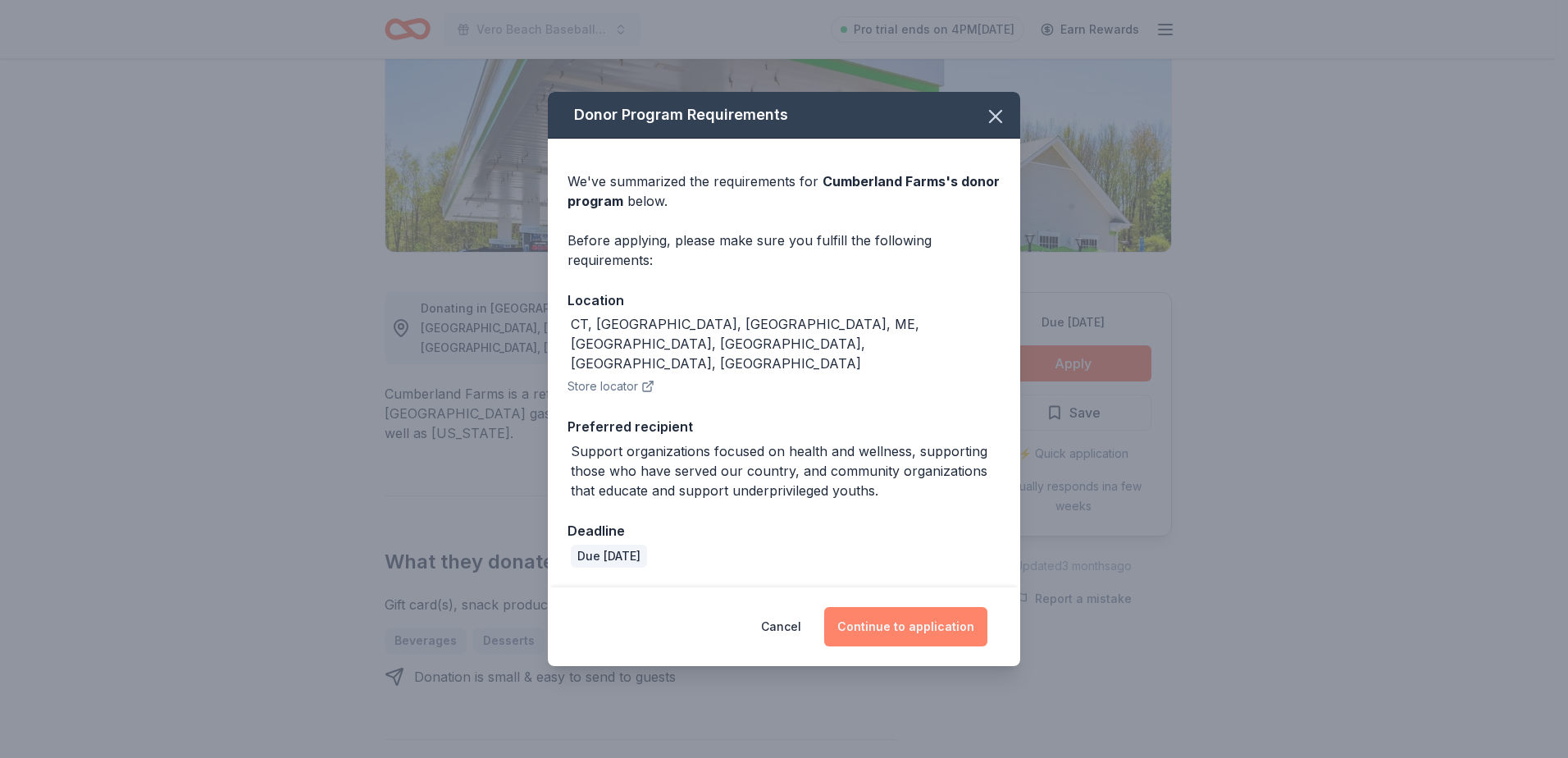
click at [887, 607] on button "Continue to application" at bounding box center [905, 627] width 163 height 39
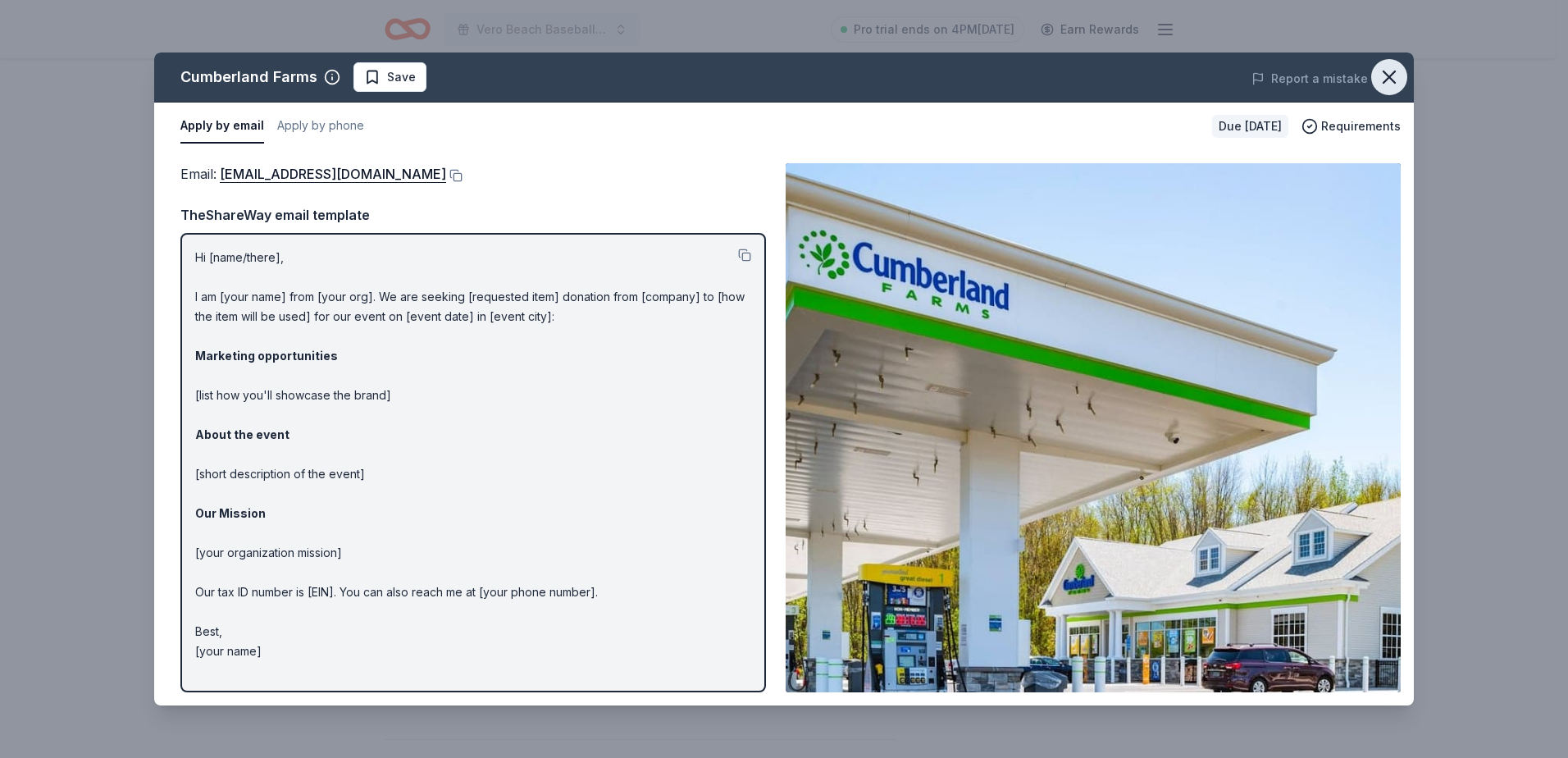
click at [1387, 77] on icon "button" at bounding box center [1388, 76] width 23 height 23
